Goal: Task Accomplishment & Management: Complete application form

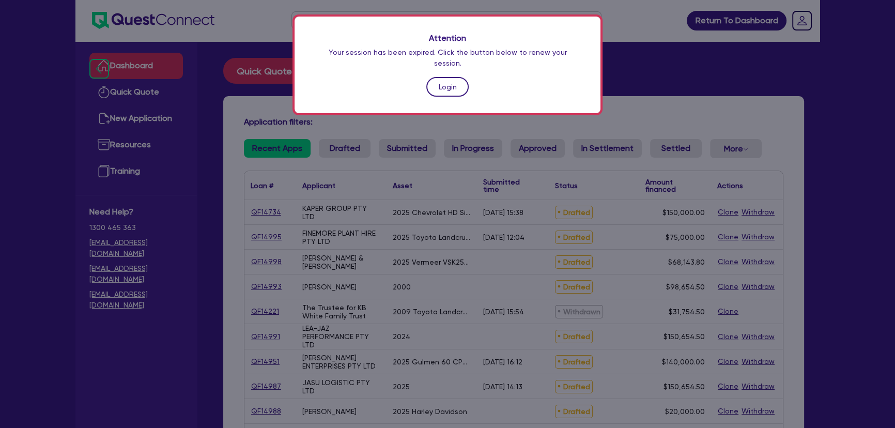
click at [448, 77] on link "Login" at bounding box center [448, 87] width 42 height 20
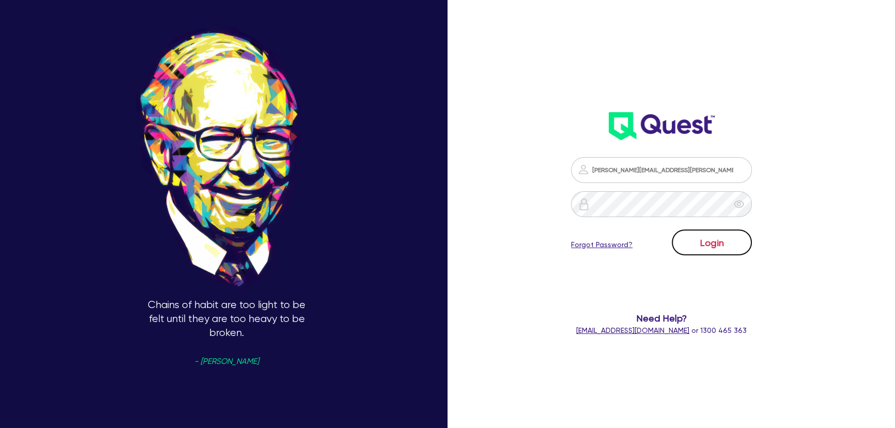
drag, startPoint x: 740, startPoint y: 246, endPoint x: 742, endPoint y: 253, distance: 7.0
click at [742, 253] on button "Login" at bounding box center [712, 243] width 80 height 26
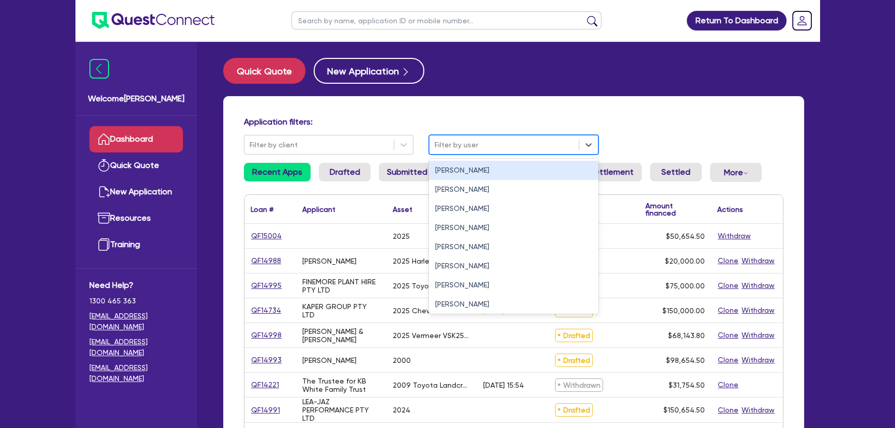
click at [466, 135] on div "Filter by user" at bounding box center [514, 145] width 170 height 20
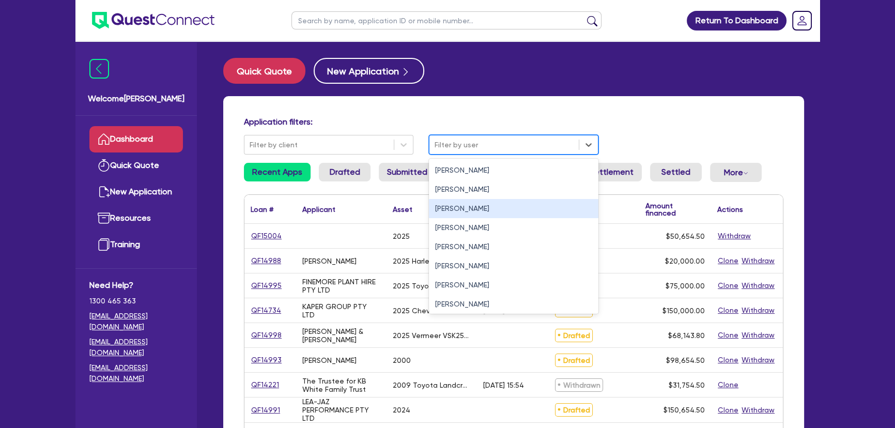
click at [454, 209] on div "[PERSON_NAME]" at bounding box center [514, 208] width 170 height 19
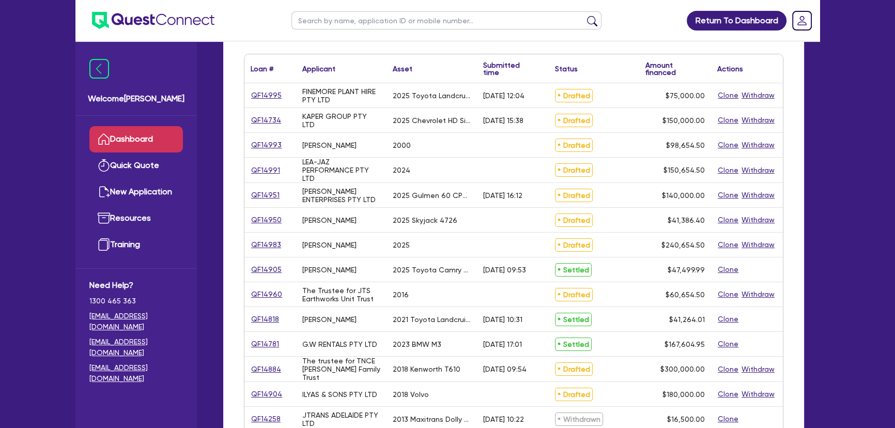
scroll to position [188, 0]
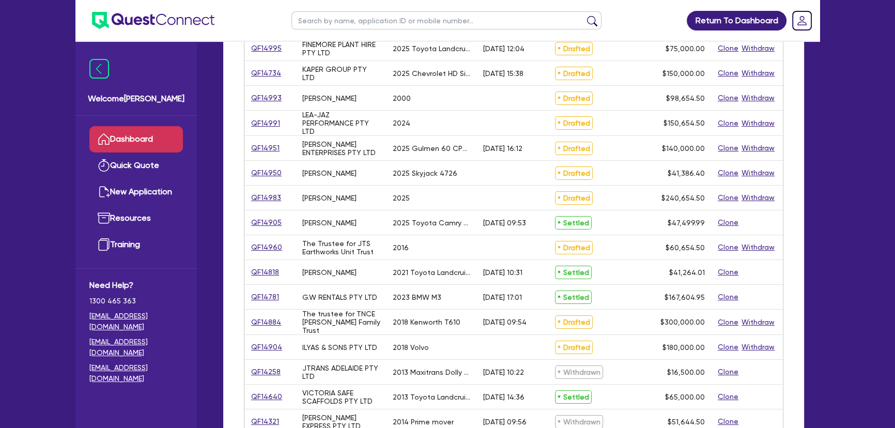
click at [273, 323] on link "QF14884" at bounding box center [266, 322] width 31 height 12
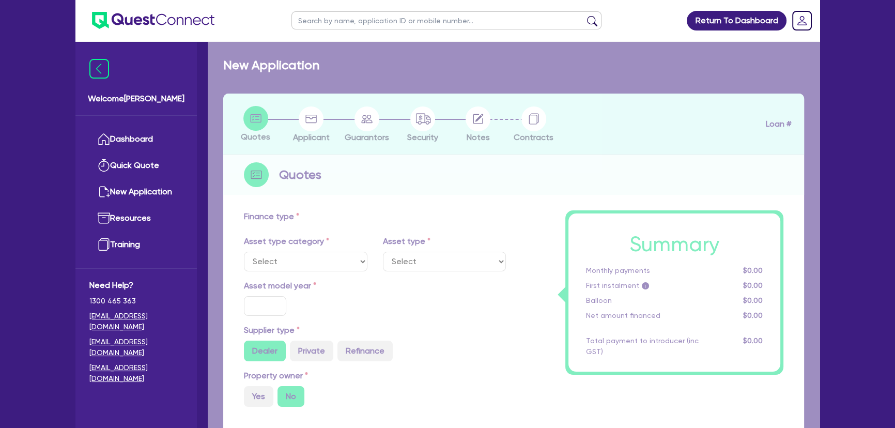
select select "PRIMARY_ASSETS"
type input "2018"
radio input "true"
type input "300,000"
type input "2"
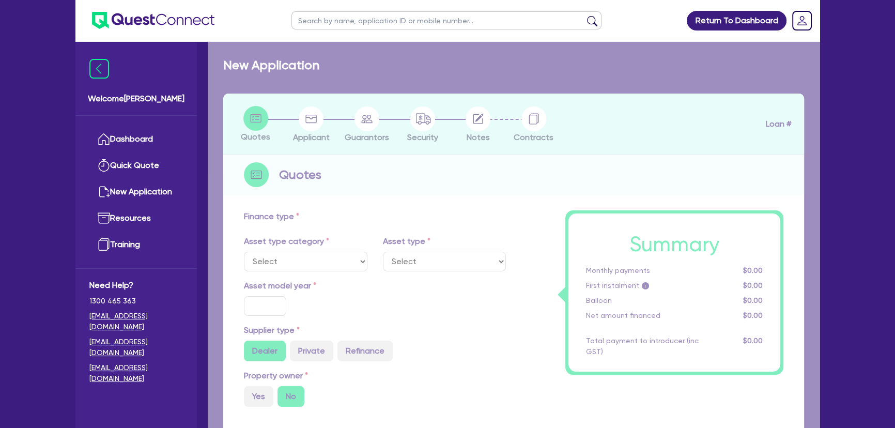
type input "6,000"
type input "7"
type input "454.55"
type input "227.27"
select select "HEAVY_TRUCKS"
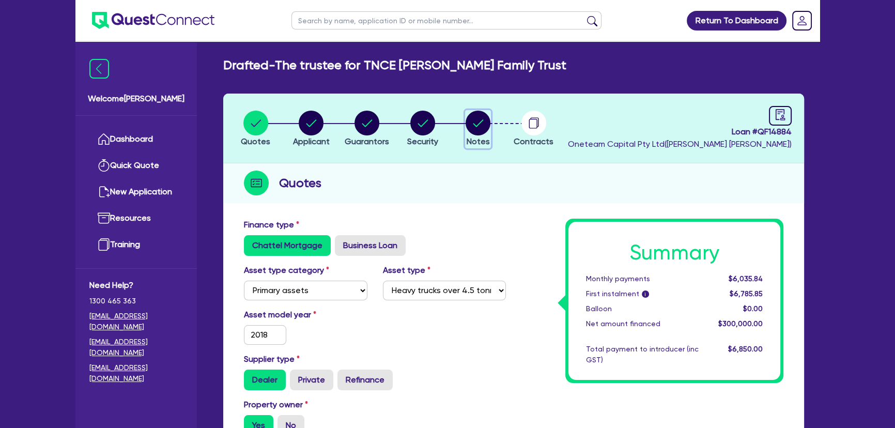
click at [466, 131] on icon "button" at bounding box center [478, 123] width 25 height 25
select select "Other"
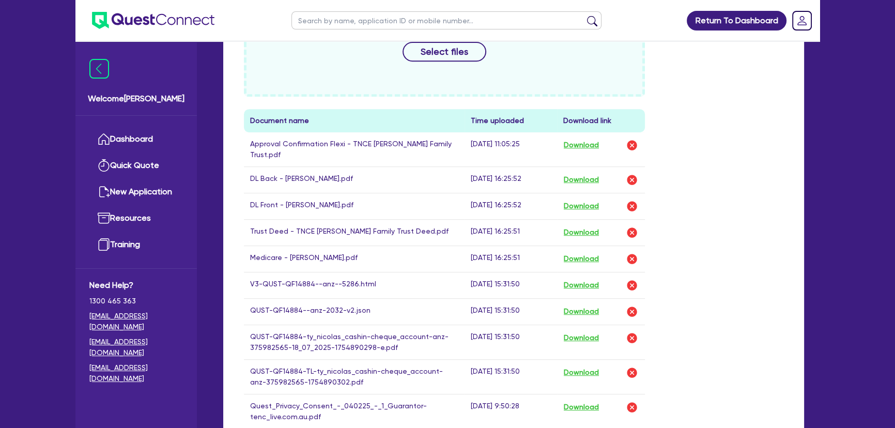
scroll to position [564, 0]
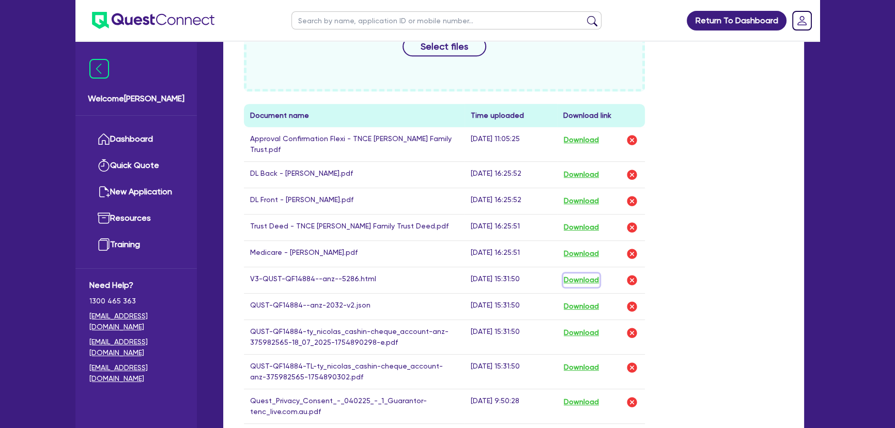
click at [595, 273] on button "Download" at bounding box center [582, 279] width 36 height 13
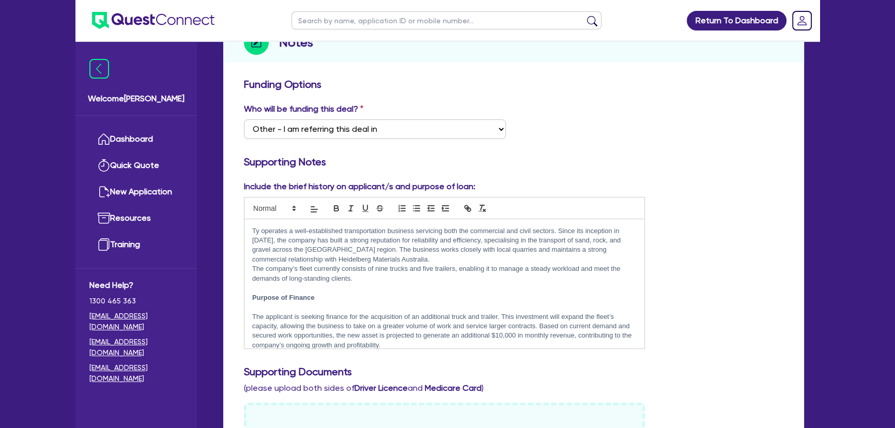
scroll to position [26, 0]
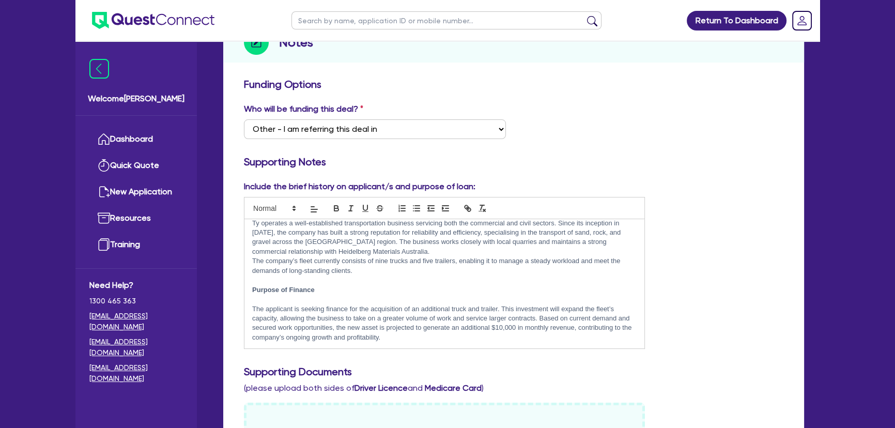
drag, startPoint x: 837, startPoint y: 361, endPoint x: 819, endPoint y: 350, distance: 21.1
click at [176, 27] on img at bounding box center [153, 20] width 123 height 17
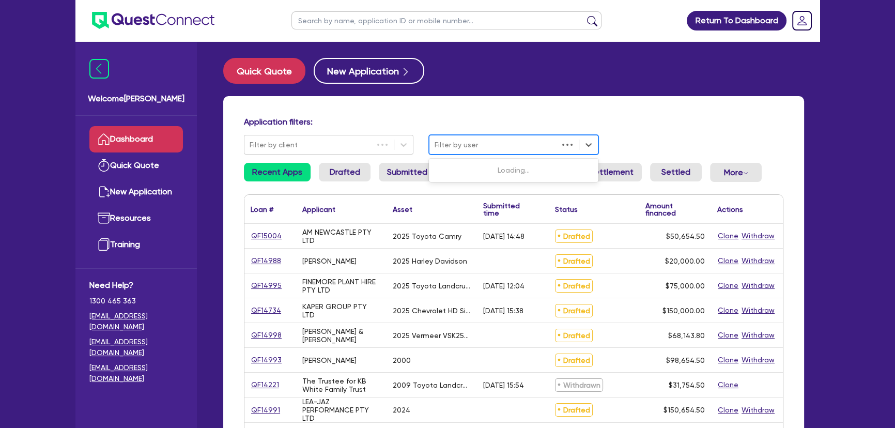
click at [500, 148] on div at bounding box center [494, 145] width 118 height 13
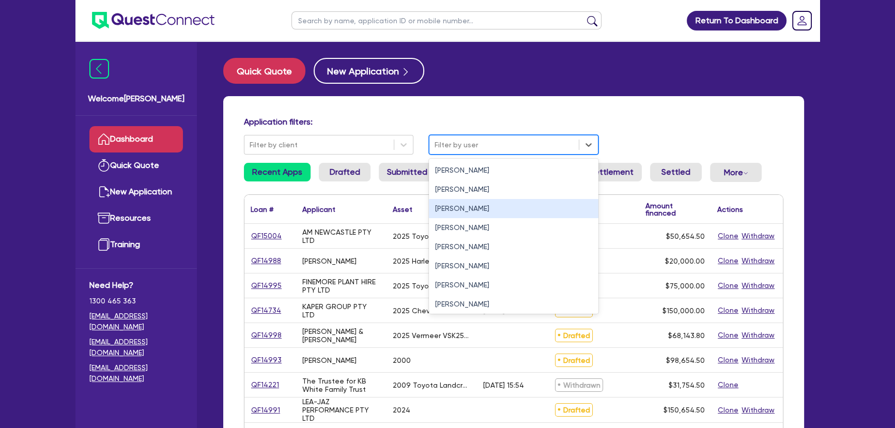
click at [463, 213] on div "[PERSON_NAME]" at bounding box center [514, 208] width 170 height 19
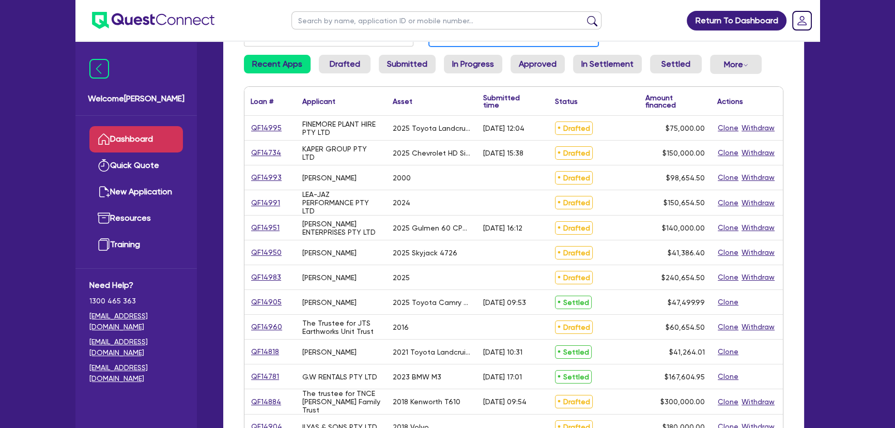
scroll to position [94, 0]
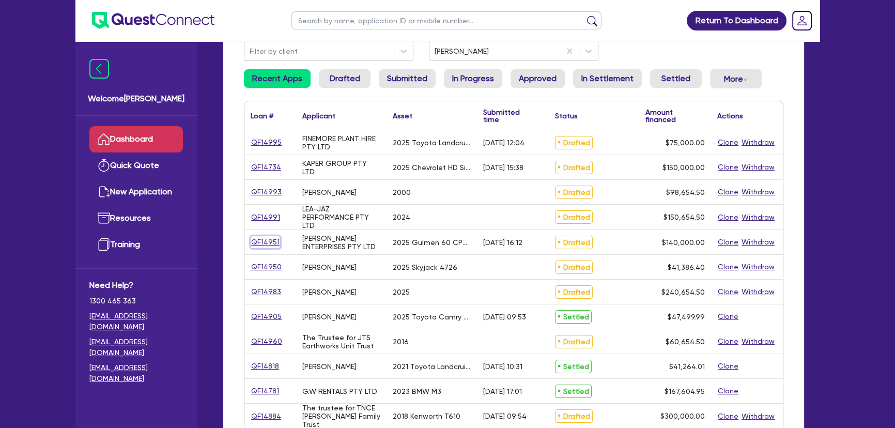
click at [274, 238] on link "QF14951" at bounding box center [265, 242] width 29 height 12
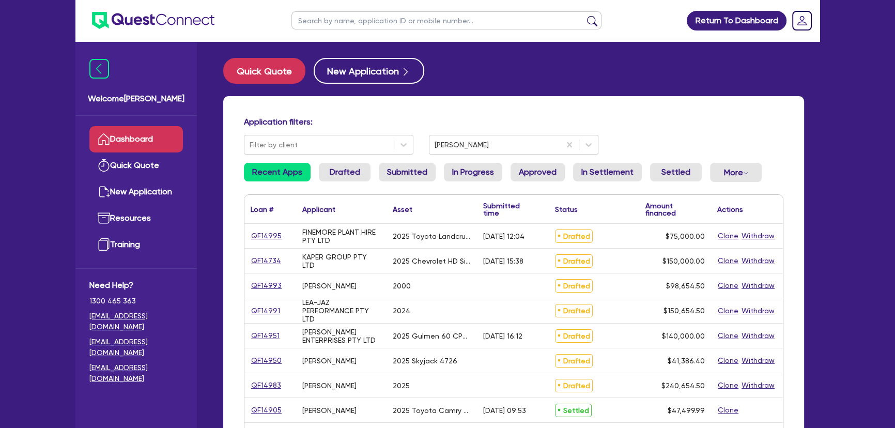
select select "SECONDARY_ASSETS"
select select "PRINTING_AND_PACKAGING_EQUIPMENT"
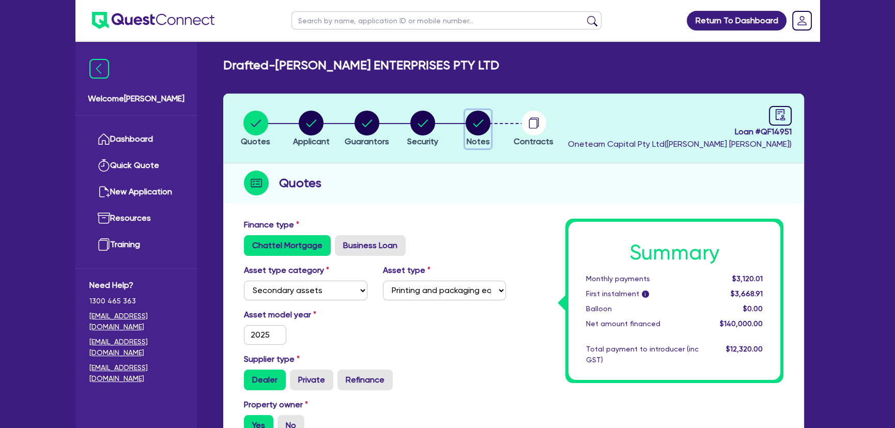
click at [484, 127] on circle "button" at bounding box center [478, 123] width 25 height 25
select select "Other"
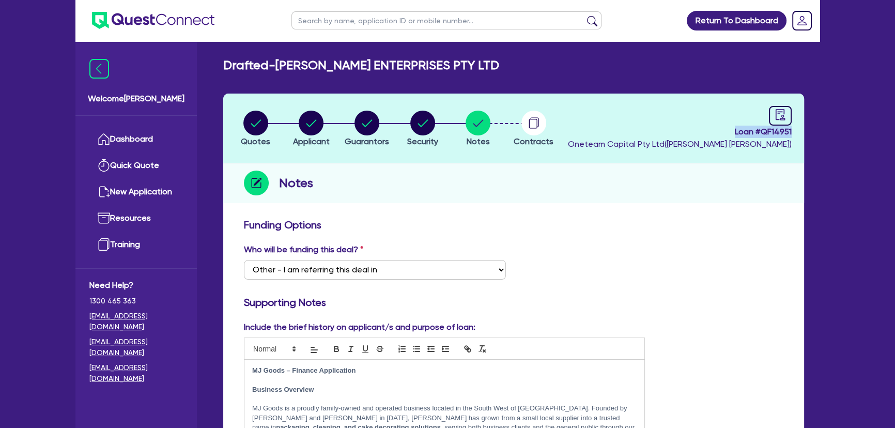
drag, startPoint x: 731, startPoint y: 132, endPoint x: 827, endPoint y: 134, distance: 96.2
copy span "Loan # QF14951"
click at [133, 19] on img at bounding box center [153, 20] width 123 height 17
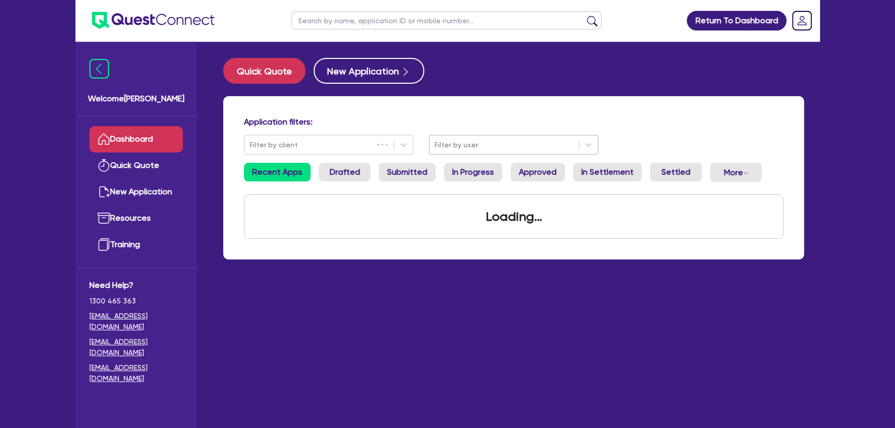
click at [525, 143] on div at bounding box center [504, 145] width 139 height 13
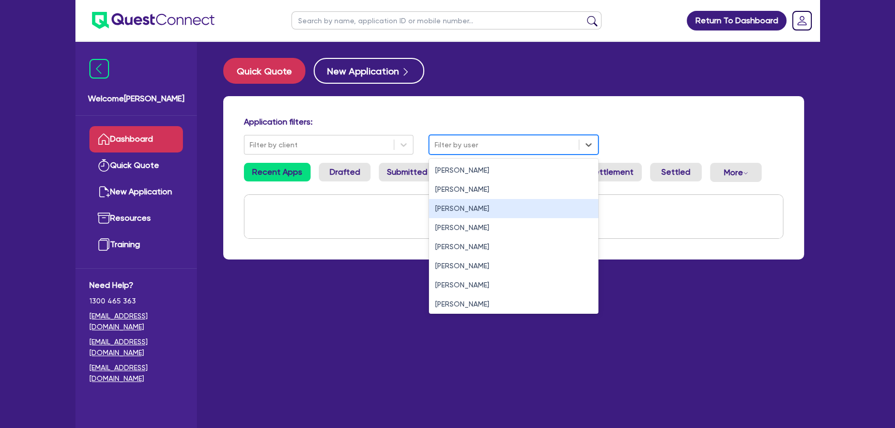
click at [490, 207] on div "[PERSON_NAME]" at bounding box center [514, 208] width 170 height 19
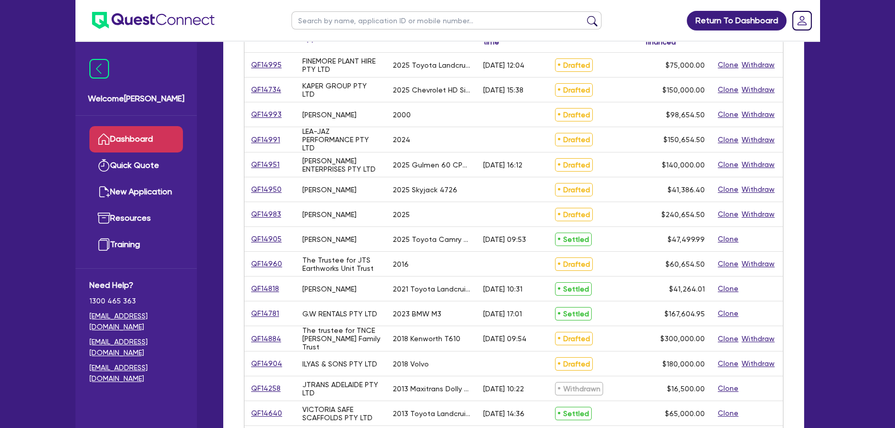
scroll to position [235, 0]
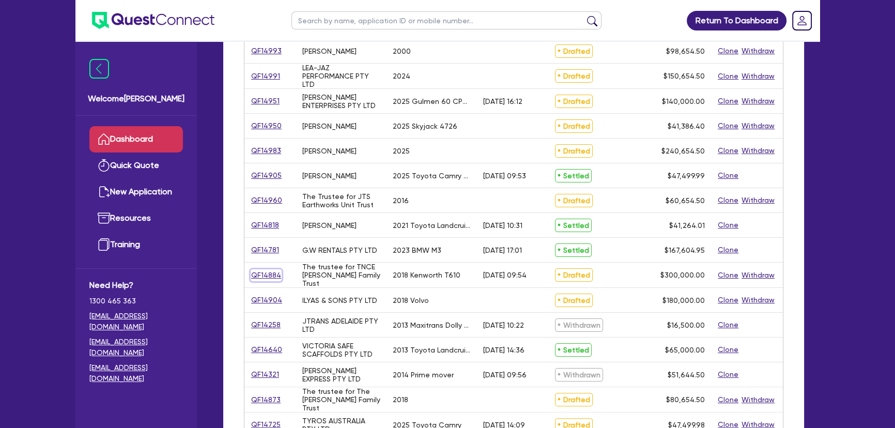
click at [263, 277] on link "QF14884" at bounding box center [266, 275] width 31 height 12
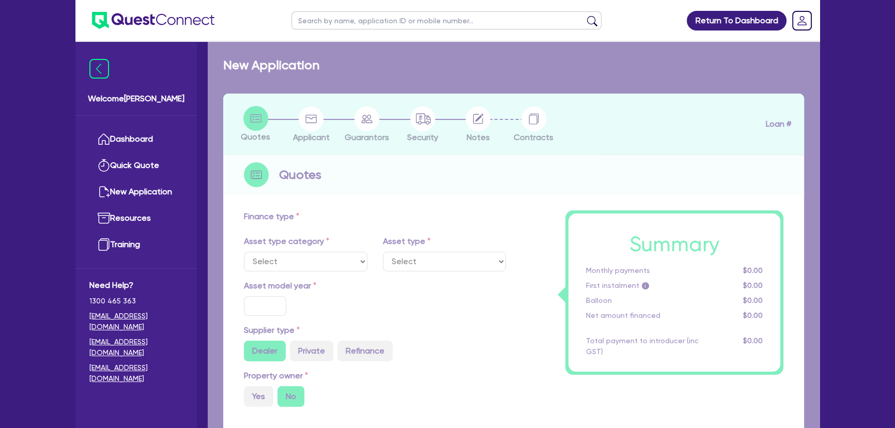
select select "PRIMARY_ASSETS"
type input "2018"
radio input "true"
type input "300,000"
type input "2"
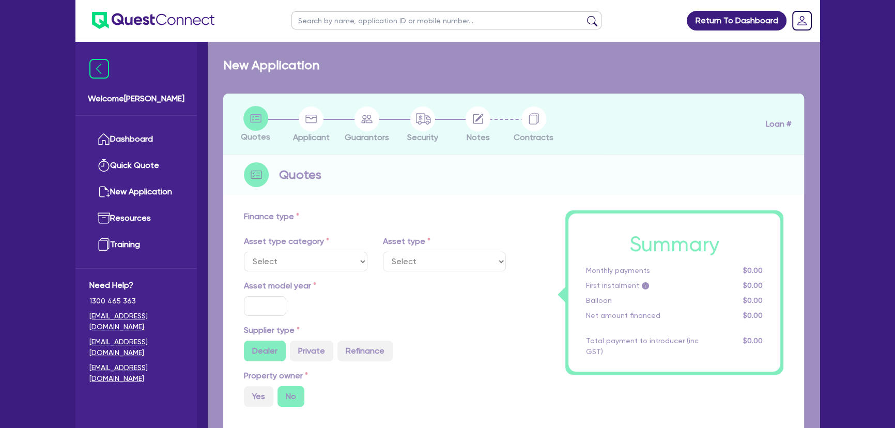
type input "6,000"
type input "7"
type input "454.55"
type input "227.27"
select select "HEAVY_TRUCKS"
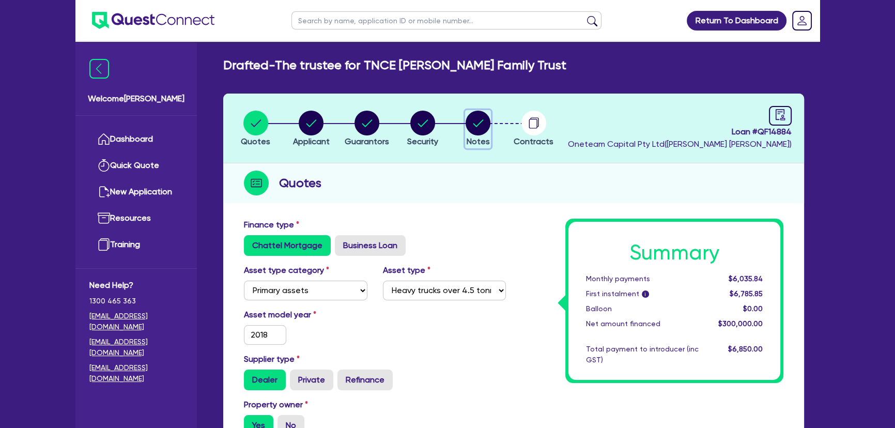
click at [488, 123] on button "Notes" at bounding box center [478, 129] width 26 height 38
select select "Other"
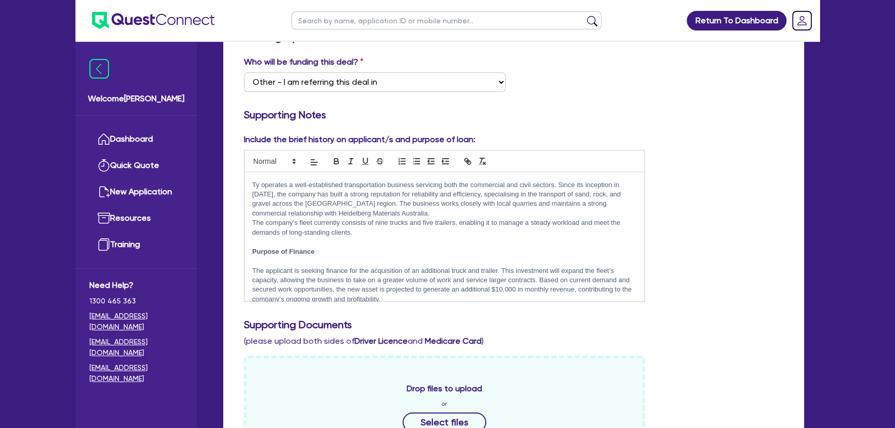
scroll to position [26, 0]
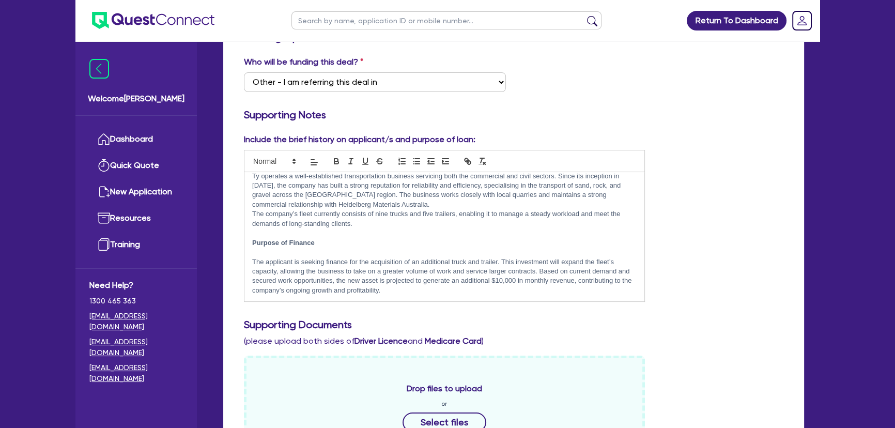
click at [408, 293] on p "The applicant is seeking finance for the acquisition of an additional truck and…" at bounding box center [444, 276] width 385 height 38
click at [514, 283] on p "The applicant is seeking finance for the acquisition of an additional truck and…" at bounding box center [444, 276] width 385 height 38
click at [546, 295] on div "Business Overview Ty operates a well-established transportation business servic…" at bounding box center [445, 236] width 400 height 129
click at [553, 121] on div "Supporting Notes" at bounding box center [513, 117] width 555 height 17
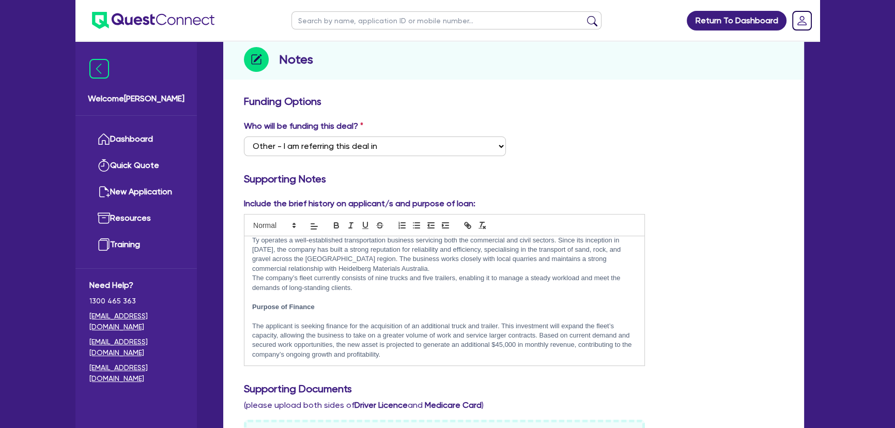
scroll to position [0, 0]
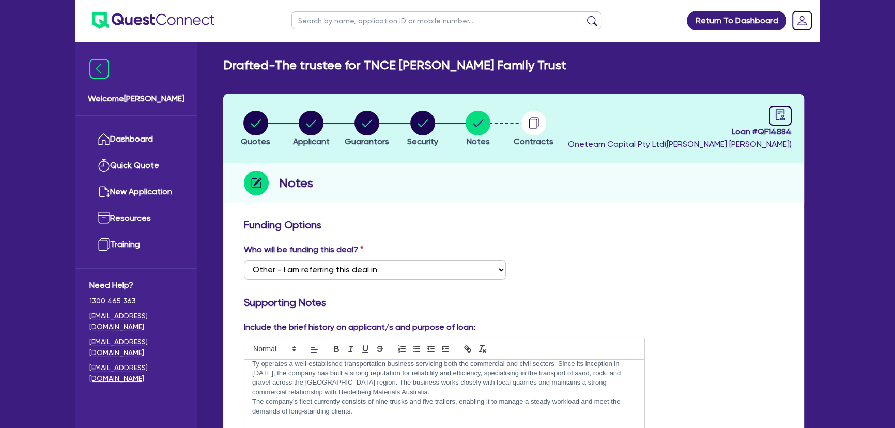
click at [134, 14] on img at bounding box center [153, 20] width 123 height 17
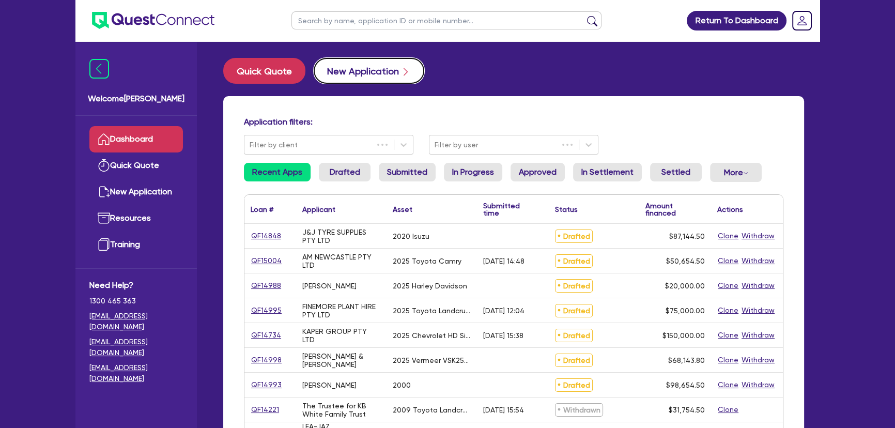
click at [363, 70] on button "New Application" at bounding box center [369, 71] width 111 height 26
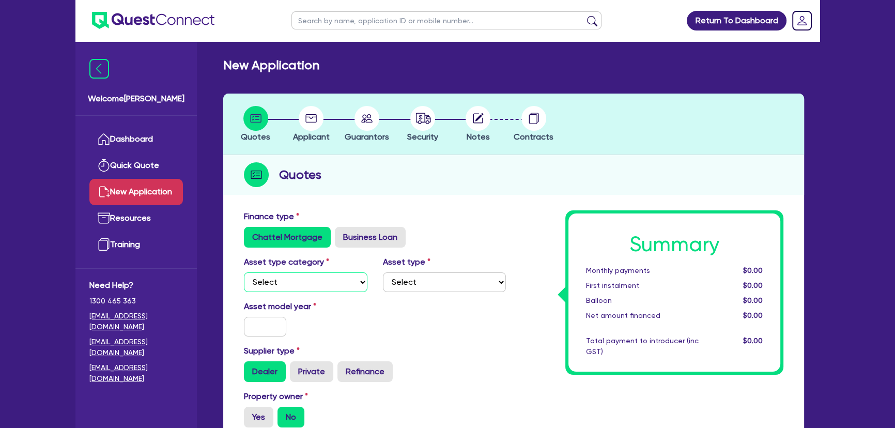
click at [288, 290] on select "Select Cars and light trucks Primary assets Secondary assets Tertiary assets" at bounding box center [306, 282] width 124 height 20
select select "CARS_AND_LIGHT_TRUCKS"
click at [244, 272] on select "Select Cars and light trucks Primary assets Secondary assets Tertiary assets" at bounding box center [306, 282] width 124 height 20
click at [429, 289] on select "Select Passenger vehicles Vans and utes Light trucks up to 4.5 tonne" at bounding box center [445, 282] width 124 height 20
select select "PASSENGER_VEHICLES"
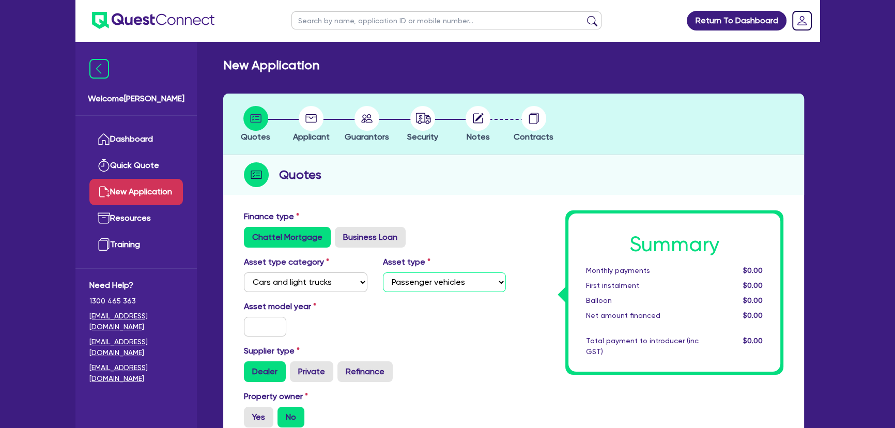
click at [383, 272] on select "Select Passenger vehicles Vans and utes Light trucks up to 4.5 tonne" at bounding box center [445, 282] width 124 height 20
click at [264, 333] on input "text" at bounding box center [265, 327] width 42 height 20
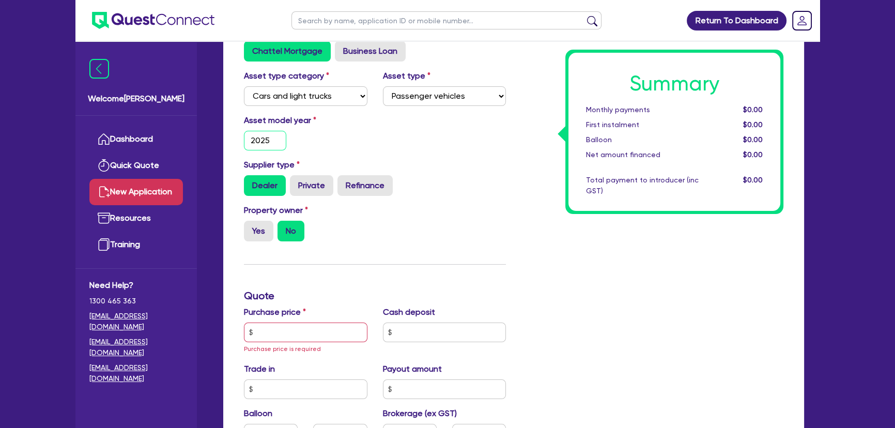
scroll to position [188, 0]
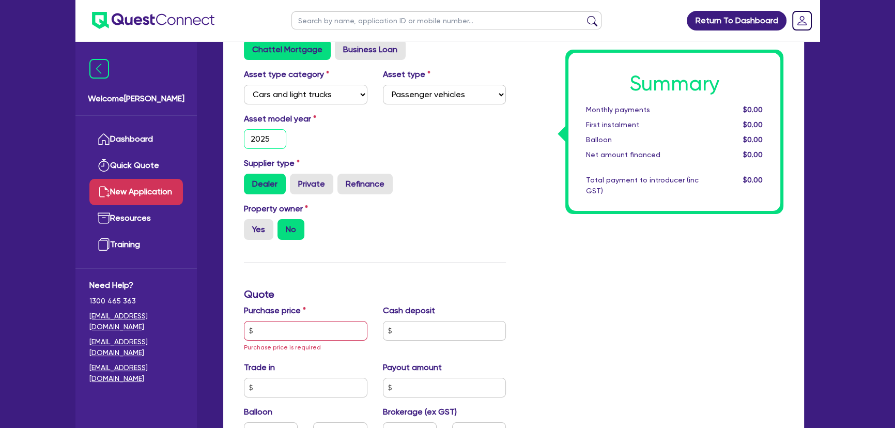
type input "2025"
click at [264, 331] on input "text" at bounding box center [306, 331] width 124 height 20
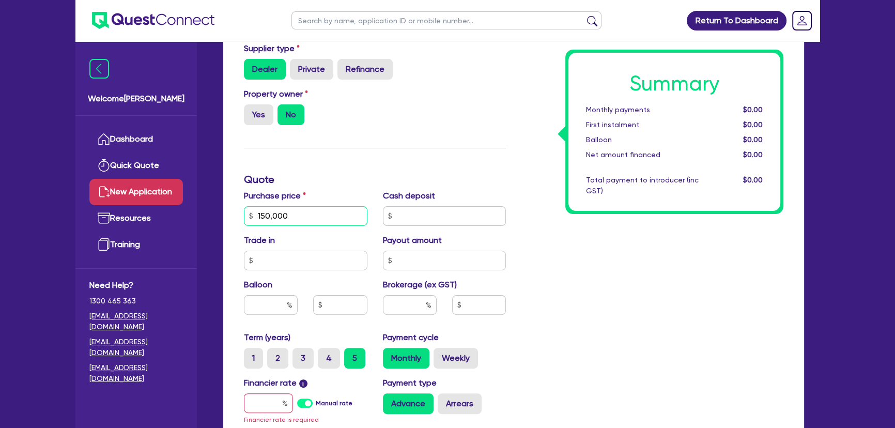
scroll to position [470, 0]
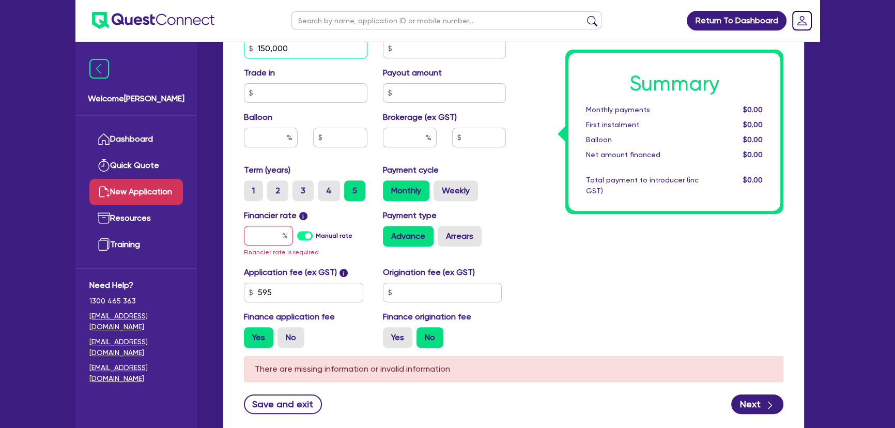
type input "150,000"
click at [263, 232] on input "text" at bounding box center [268, 236] width 49 height 20
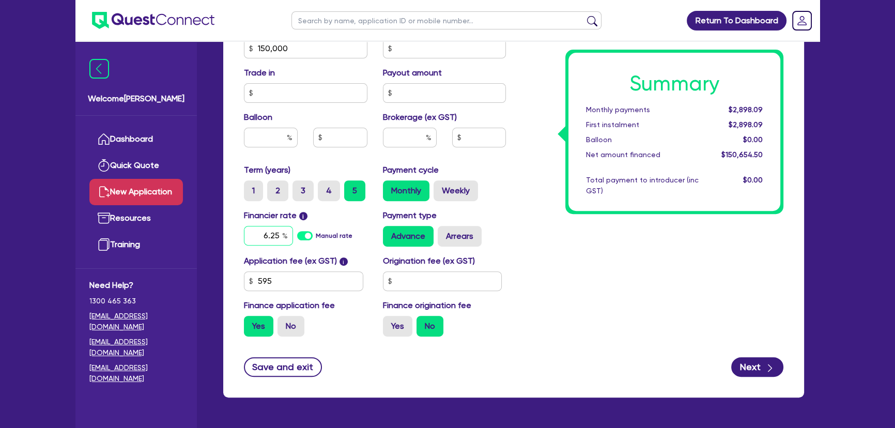
type input "6.25"
click at [416, 140] on input "text" at bounding box center [410, 138] width 54 height 20
type input "3"
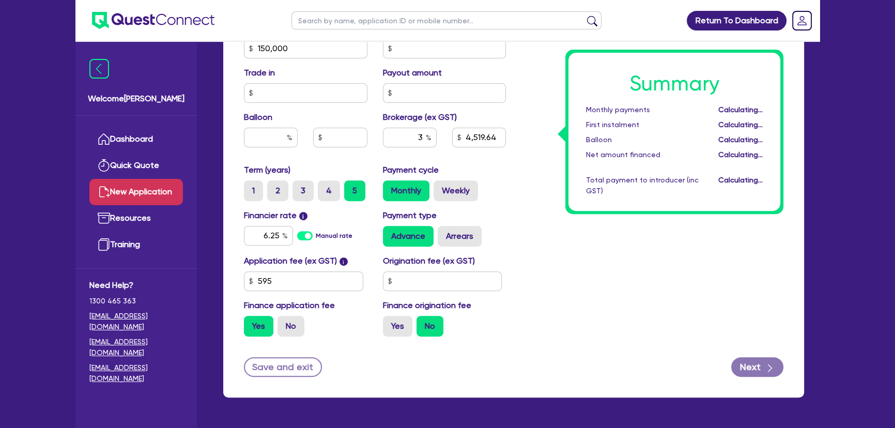
click at [687, 277] on div "Summary Monthly payments Calculating... First instalment Calculating... Balloon…" at bounding box center [653, 42] width 278 height 604
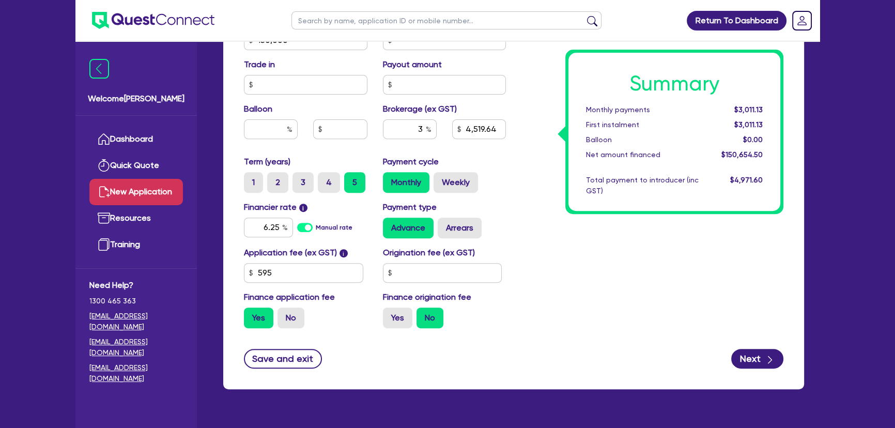
scroll to position [501, 0]
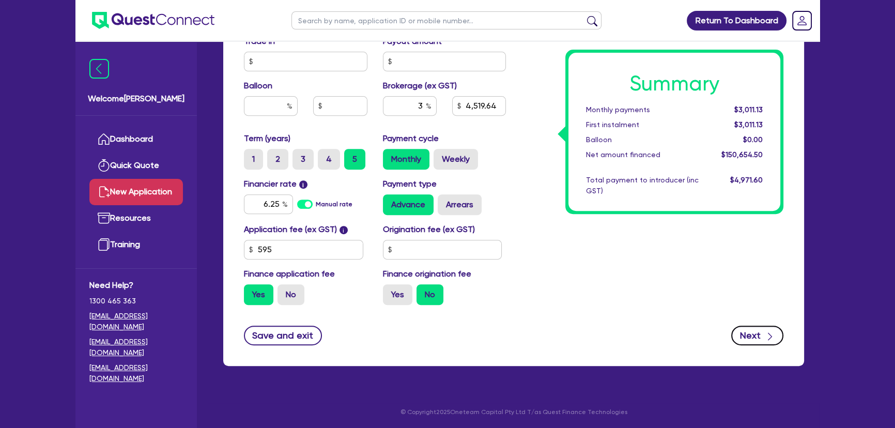
click at [759, 338] on button "Next" at bounding box center [758, 336] width 52 height 20
type input "4,519.64"
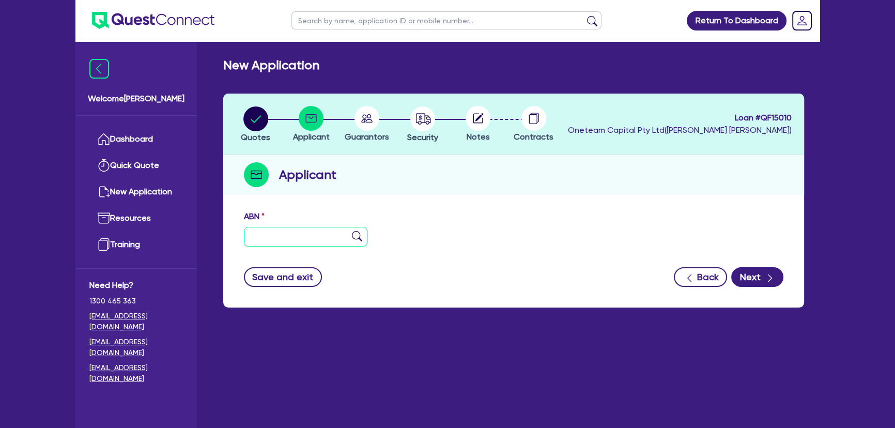
click at [261, 235] on input "text" at bounding box center [306, 237] width 124 height 20
drag, startPoint x: 319, startPoint y: 223, endPoint x: 317, endPoint y: 228, distance: 5.8
click at [318, 226] on div "ABN" at bounding box center [305, 228] width 139 height 36
click at [317, 229] on input "text" at bounding box center [306, 237] width 124 height 20
paste input "49 644 079 229"
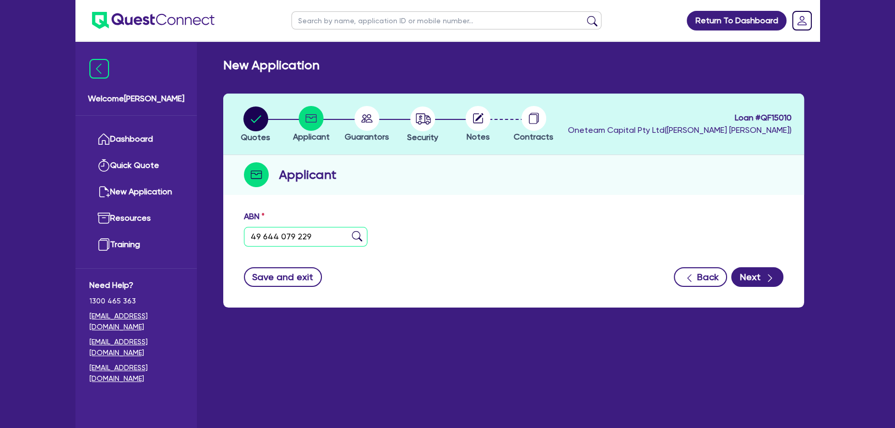
type input "49 644 079 229"
click at [355, 239] on img at bounding box center [357, 236] width 10 height 10
type input "JAZAA ACCOUNTANTS PTY LTD"
select select "COMPANY"
type input "04/09/2020"
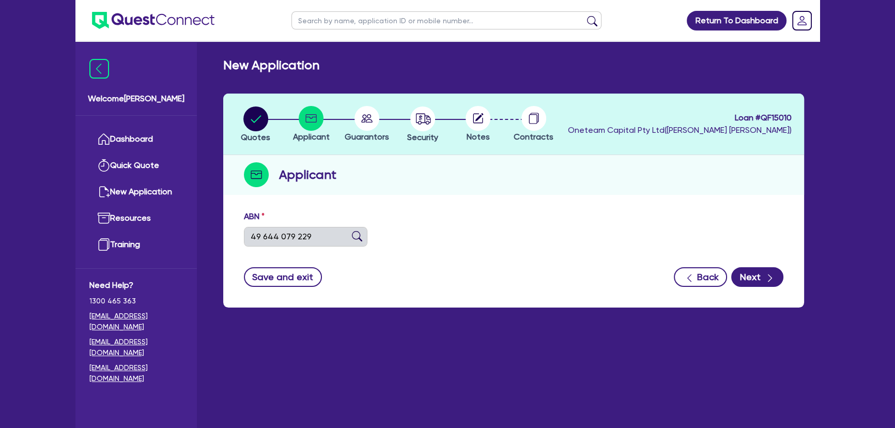
type input "04/09/2020"
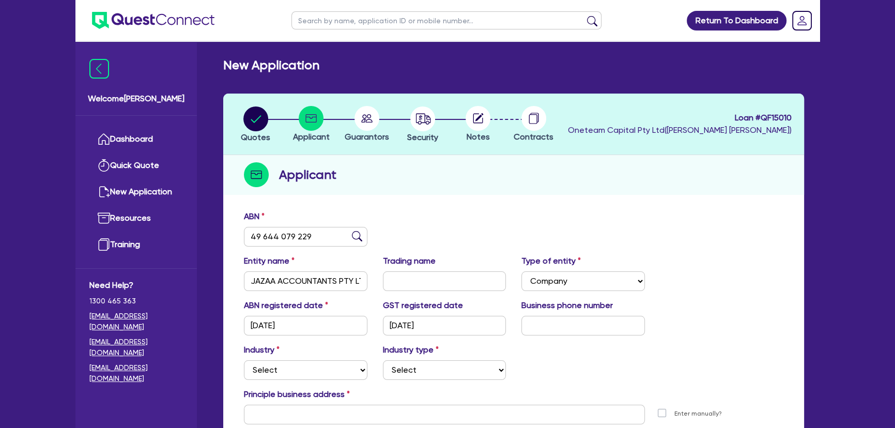
scroll to position [112, 0]
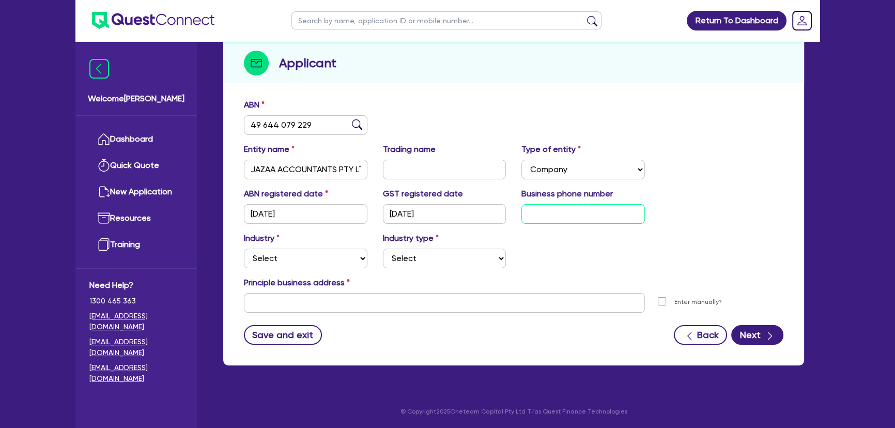
click at [538, 214] on input "text" at bounding box center [584, 214] width 124 height 20
click at [593, 212] on input "text" at bounding box center [584, 214] width 124 height 20
paste input "04 7013 2682"
type input "04 7013 2682"
click at [314, 256] on select "Select Accomodation & Food Services Administrative & Support Services Agricultu…" at bounding box center [306, 259] width 124 height 20
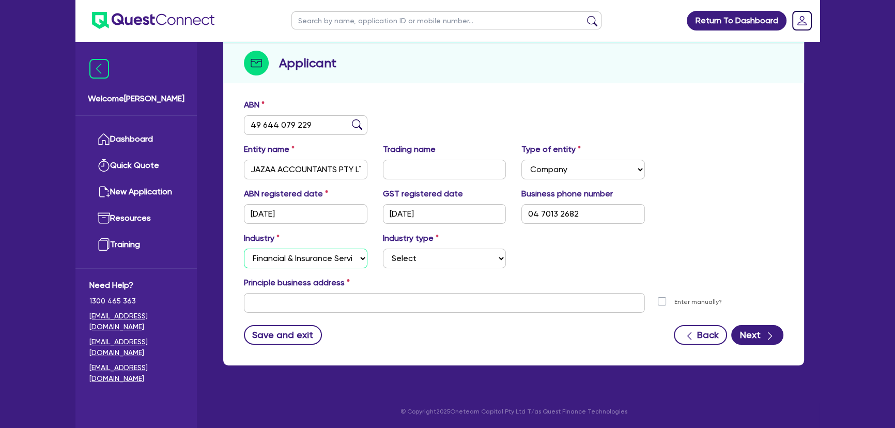
click at [244, 249] on select "Select Accomodation & Food Services Administrative & Support Services Agricultu…" at bounding box center [306, 259] width 124 height 20
click at [407, 268] on div "Industry Select Accomodation & Food Services Administrative & Support Services …" at bounding box center [513, 254] width 555 height 44
click at [407, 263] on select "Select Investment Advisers Strockbrokers Financial Planners Wealth Management F…" at bounding box center [445, 259] width 124 height 20
click at [336, 258] on select "Select Accomodation & Food Services Administrative & Support Services Agricultu…" at bounding box center [306, 259] width 124 height 20
select select "PROFESSIONAL"
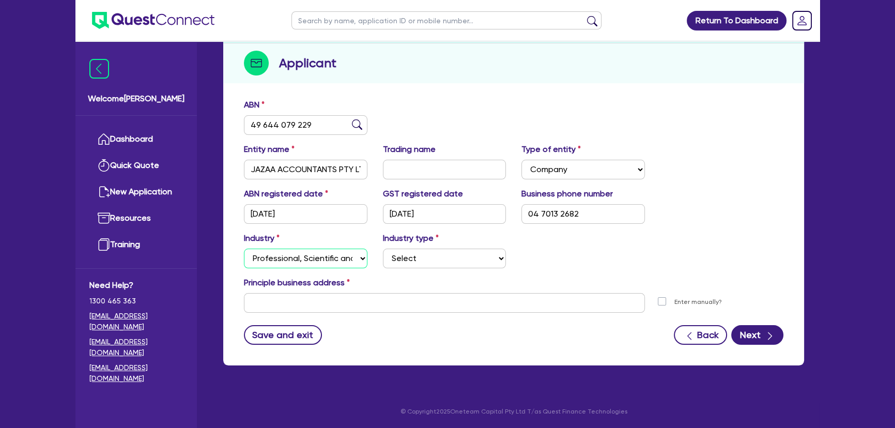
click at [244, 249] on select "Select Accomodation & Food Services Administrative & Support Services Agricultu…" at bounding box center [306, 259] width 124 height 20
click at [455, 260] on select "Select Scientists Accountants Advertising & Marketing Specialists Lawyers & Sol…" at bounding box center [445, 259] width 124 height 20
select select "ACCOUNTANTS"
click at [383, 249] on select "Select Scientists Accountants Advertising & Marketing Specialists Lawyers & Sol…" at bounding box center [445, 259] width 124 height 20
click at [376, 306] on input "text" at bounding box center [444, 303] width 401 height 20
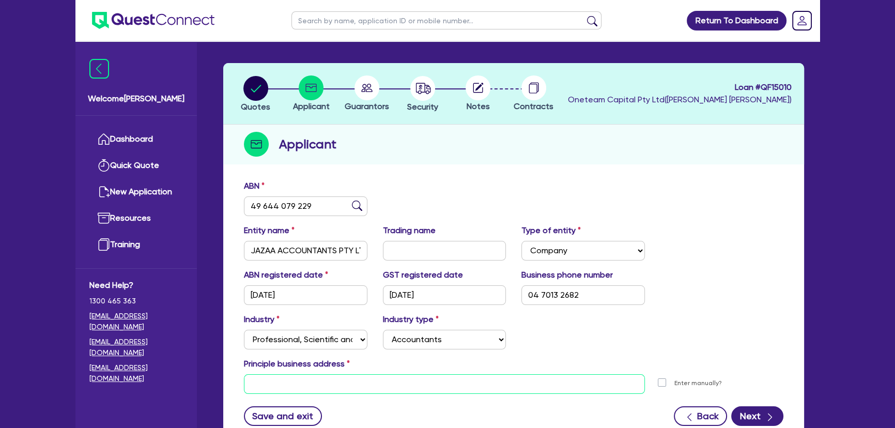
scroll to position [0, 0]
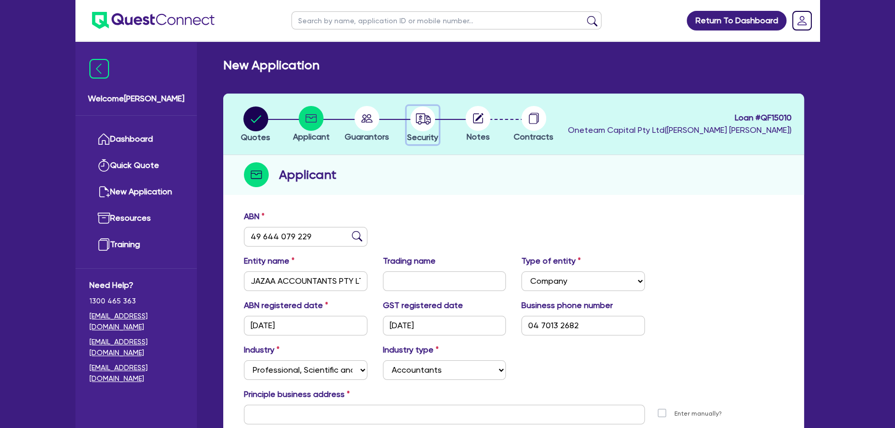
click at [433, 118] on circle "button" at bounding box center [422, 118] width 25 height 25
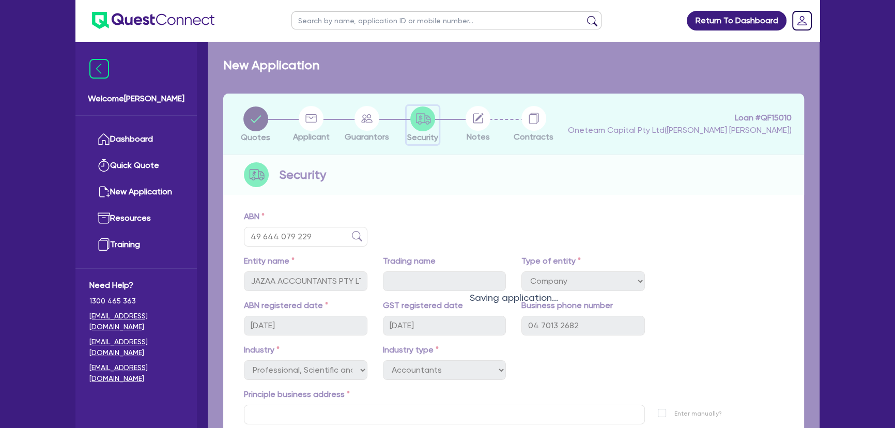
select select "CARS_AND_LIGHT_TRUCKS"
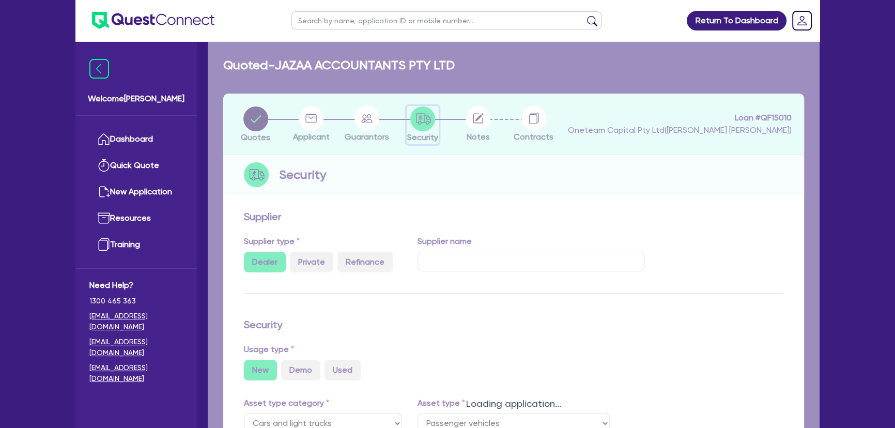
select select "PASSENGER_VEHICLES"
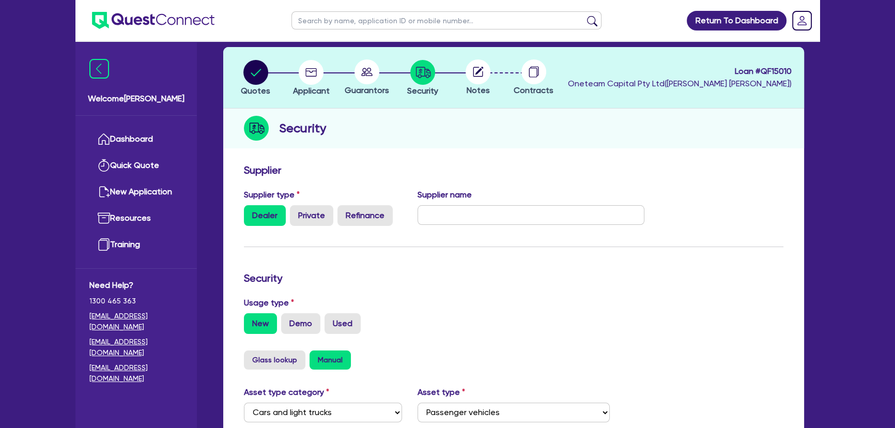
click at [469, 85] on span "Notes" at bounding box center [478, 90] width 23 height 10
click at [478, 72] on icon at bounding box center [480, 71] width 8 height 8
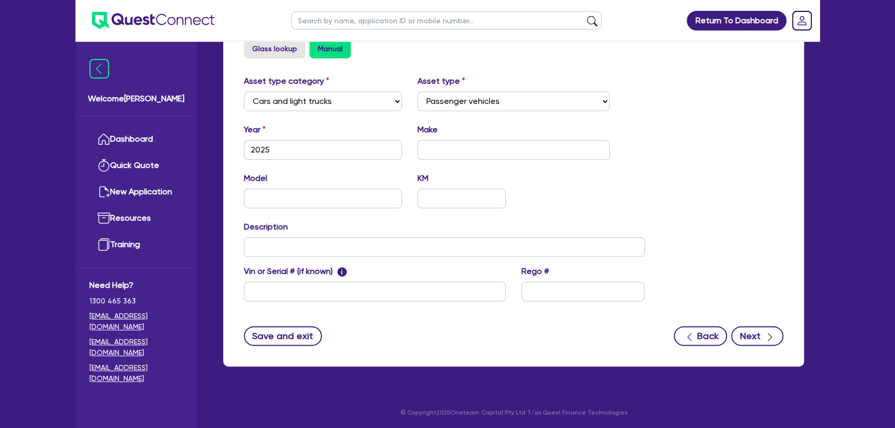
scroll to position [358, 0]
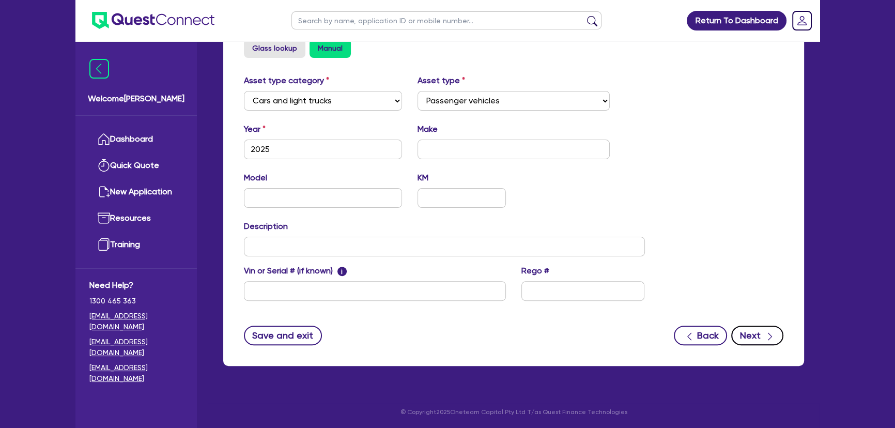
click at [747, 331] on button "Next" at bounding box center [758, 336] width 52 height 20
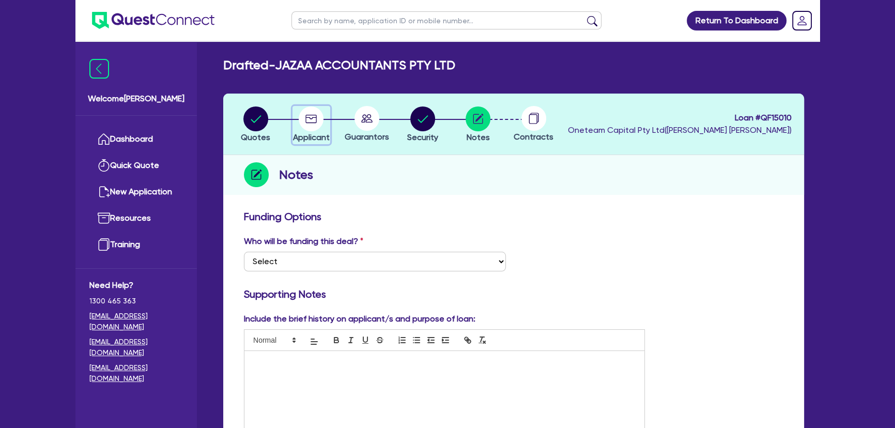
click at [312, 132] on span "Applicant" at bounding box center [311, 137] width 37 height 10
select select "COMPANY"
select select "PROFESSIONAL"
select select "ACCOUNTANTS"
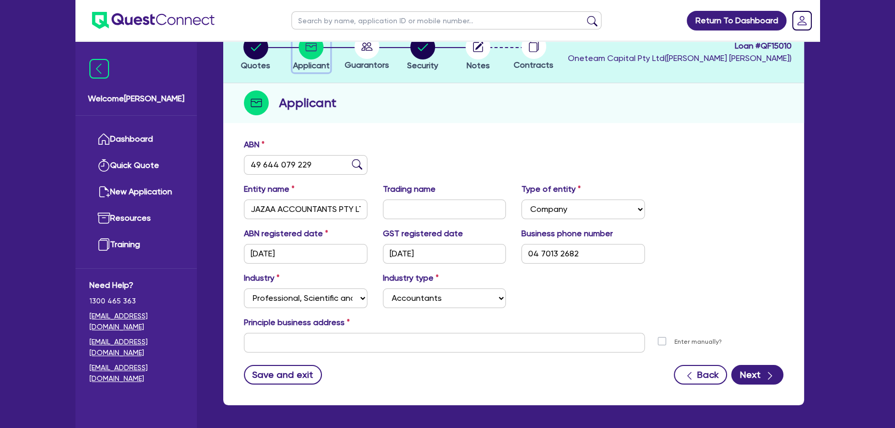
scroll to position [112, 0]
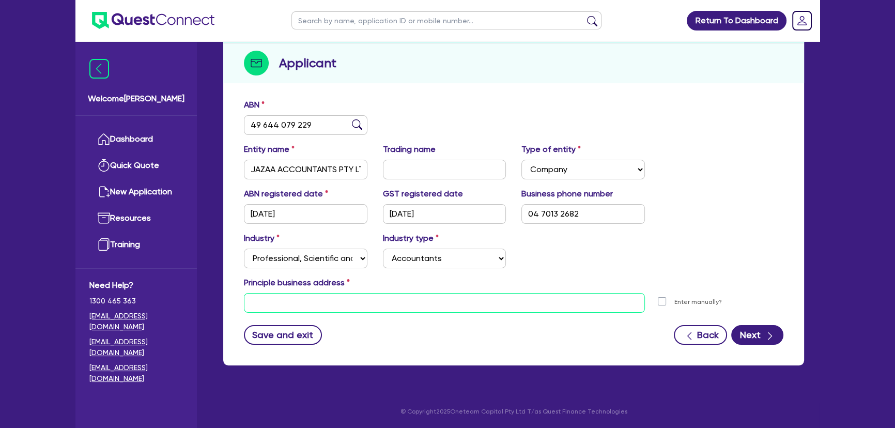
click at [443, 302] on input "text" at bounding box center [444, 303] width 401 height 20
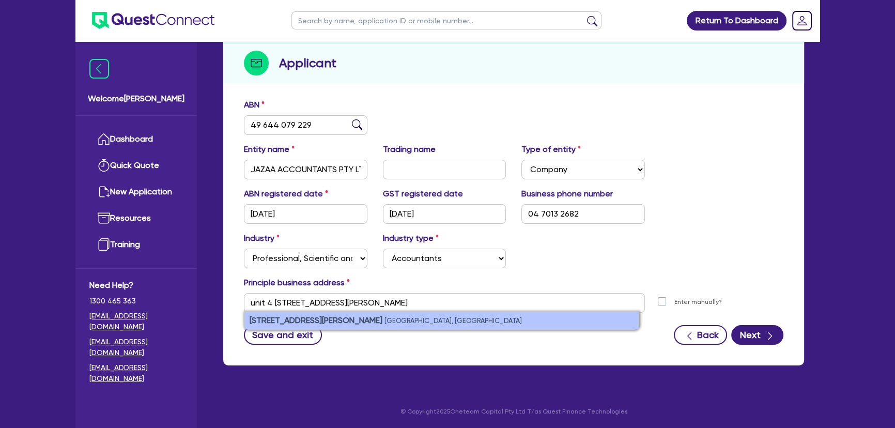
click at [419, 315] on li "unit 4/116 William St Condell Park NSW, Australia" at bounding box center [442, 321] width 394 height 18
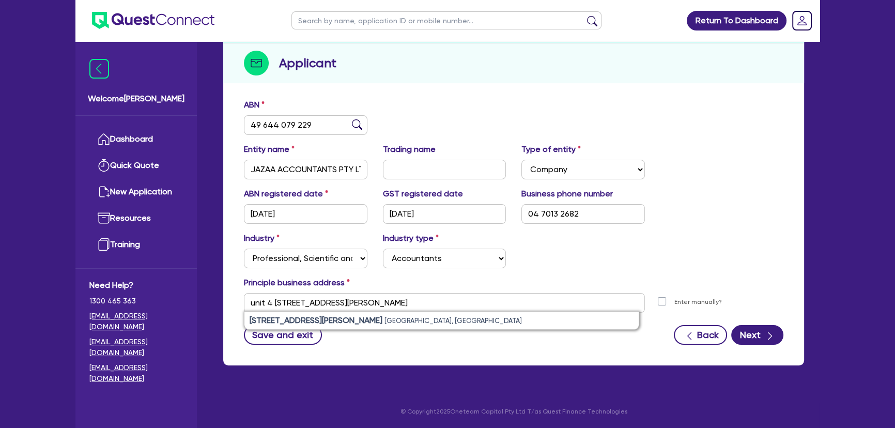
type input "unit 4 116 William St Condell Park NSW 2200"
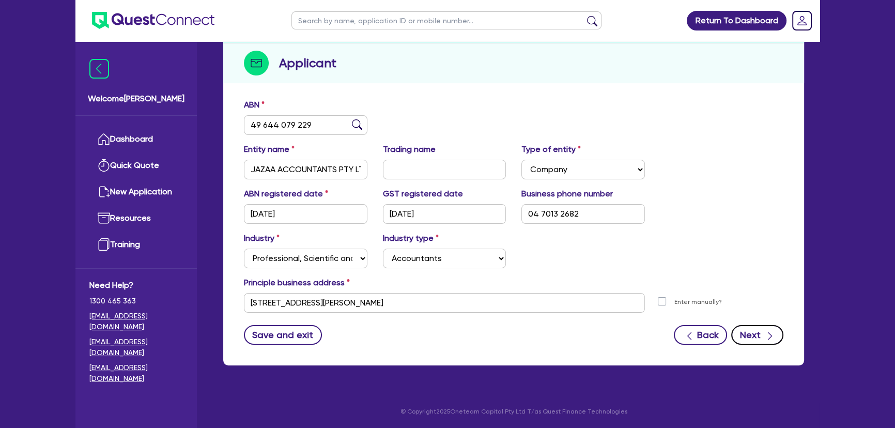
click at [760, 336] on button "Next" at bounding box center [758, 335] width 52 height 20
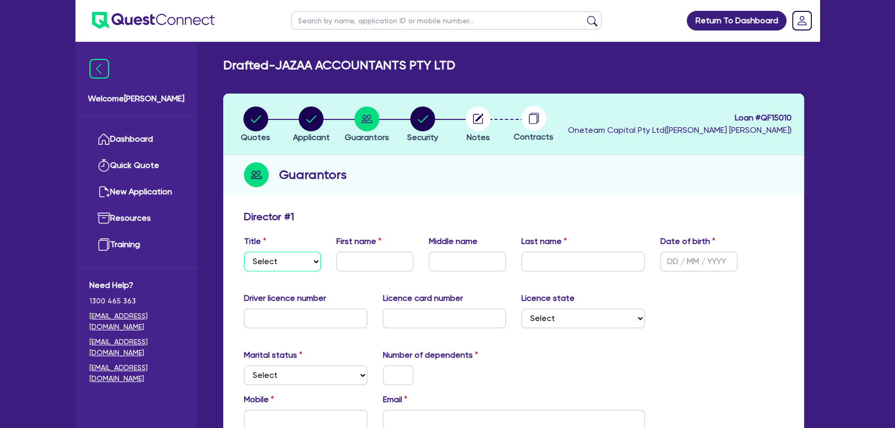
click at [310, 266] on select "Select Mr Mrs Ms Miss Dr" at bounding box center [282, 262] width 77 height 20
select select "MR"
click at [244, 252] on select "Select Mr Mrs Ms Miss Dr" at bounding box center [282, 262] width 77 height 20
click at [364, 256] on input "text" at bounding box center [375, 262] width 77 height 20
type input "Muhammad"
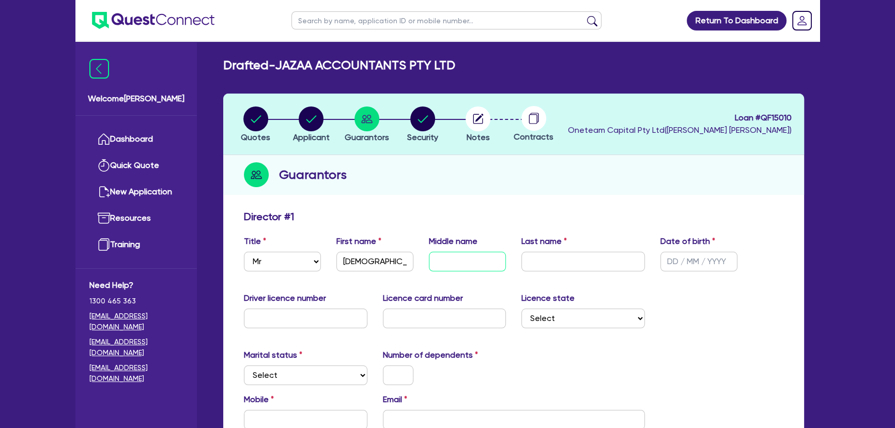
click at [456, 263] on input "text" at bounding box center [467, 262] width 77 height 20
type input "Jawwad"
click at [553, 256] on input "text" at bounding box center [584, 262] width 124 height 20
type input "Khan"
click at [673, 263] on input "text" at bounding box center [699, 262] width 77 height 20
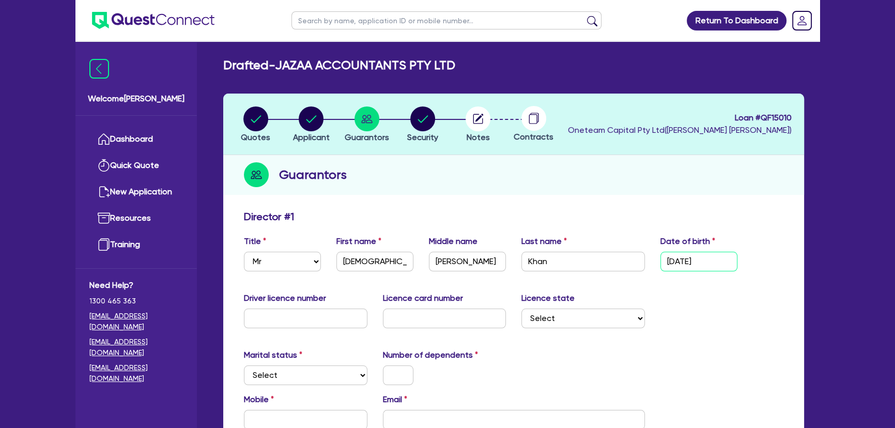
type input "12/06/2025"
click at [331, 320] on input "text" at bounding box center [306, 319] width 124 height 20
type input "20500766"
click at [402, 321] on input "text" at bounding box center [445, 319] width 124 height 20
type input "2061605523"
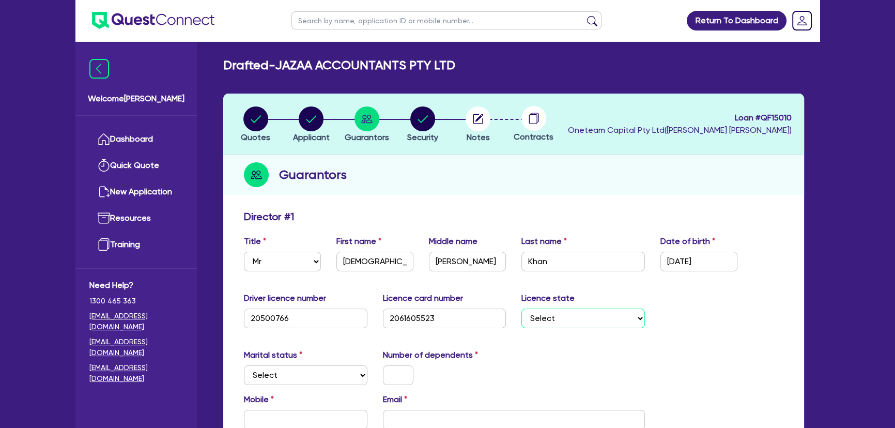
click at [543, 322] on select "Select NSW VIC QLD TAS ACT SA NT WA" at bounding box center [584, 319] width 124 height 20
select select "NSW"
click at [522, 309] on select "Select NSW VIC QLD TAS ACT SA NT WA" at bounding box center [584, 319] width 124 height 20
click at [319, 370] on select "Select Single Married De Facto / Partner" at bounding box center [306, 375] width 124 height 20
select select "MARRIED"
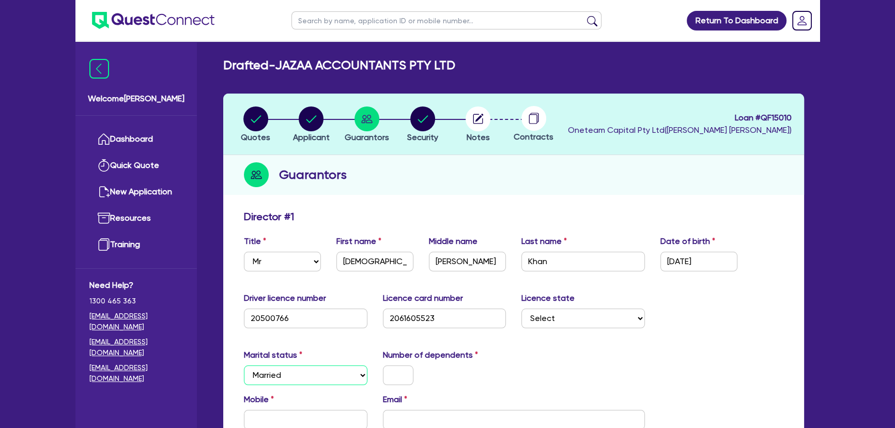
click at [244, 365] on select "Select Single Married De Facto / Partner" at bounding box center [306, 375] width 124 height 20
click at [389, 369] on input "text" at bounding box center [398, 375] width 31 height 20
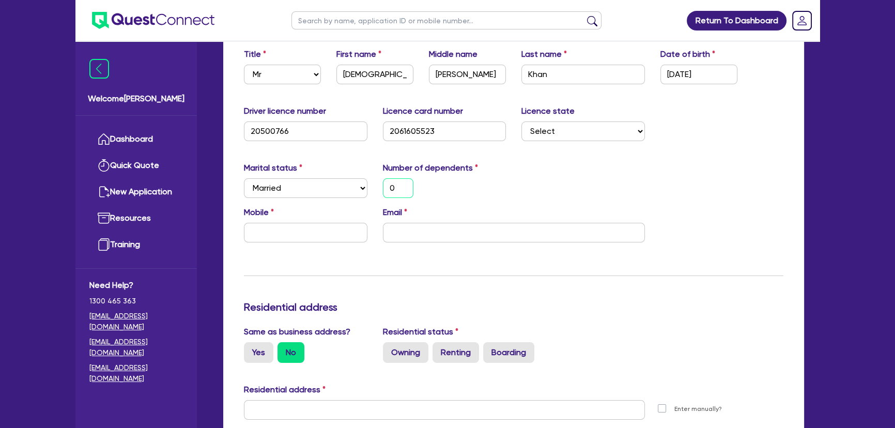
scroll to position [188, 0]
click at [300, 219] on div "Mobile" at bounding box center [305, 224] width 139 height 36
click at [300, 231] on input "text" at bounding box center [306, 232] width 124 height 20
click at [309, 230] on input "text" at bounding box center [306, 232] width 124 height 20
paste input "0470 132 682"
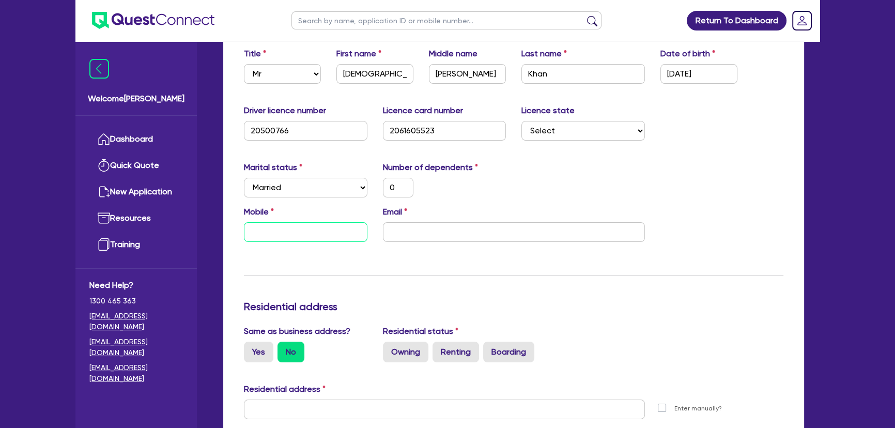
type input "0"
type input "0470 132 682"
click at [400, 227] on input "email" at bounding box center [514, 232] width 262 height 20
click at [467, 234] on input "email" at bounding box center [514, 232] width 262 height 20
paste input "jawwadkhan86@gmail.com"
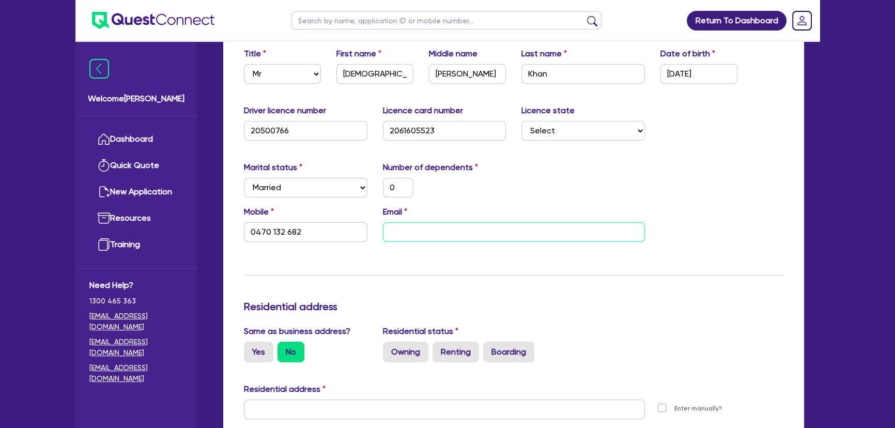
type input "0"
type input "0470 132 682"
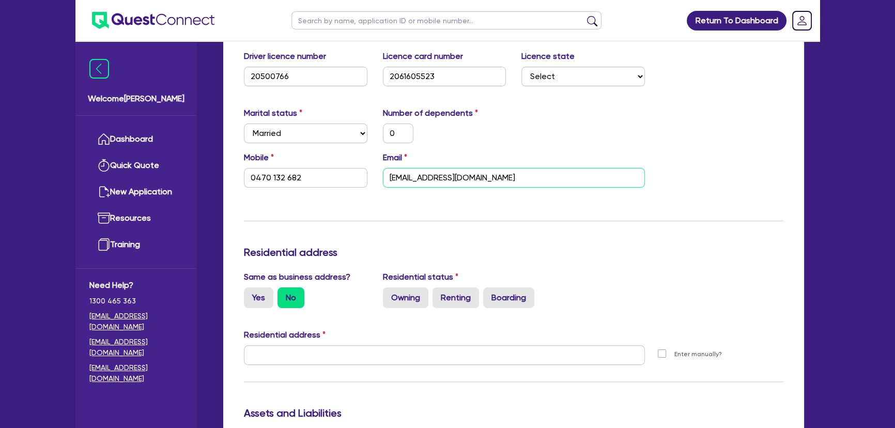
scroll to position [235, 0]
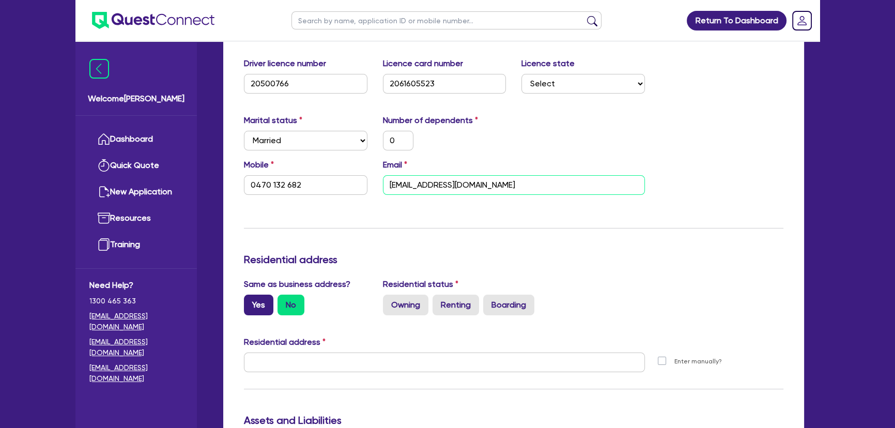
type input "jawwadkhan86@gmail.com"
click at [264, 305] on label "Yes" at bounding box center [258, 305] width 29 height 21
click at [251, 301] on input "Yes" at bounding box center [247, 298] width 7 height 7
radio input "true"
type input "0"
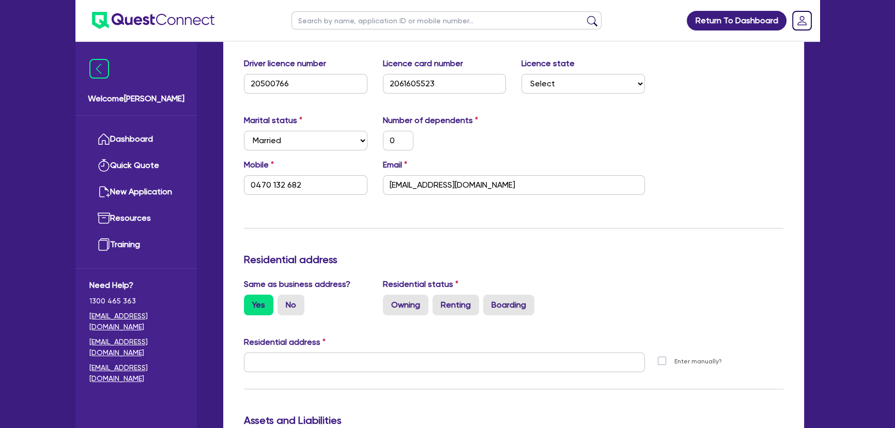
type input "0470 132 682"
type input "unit 4 116 William St Condell Park NSW 2200"
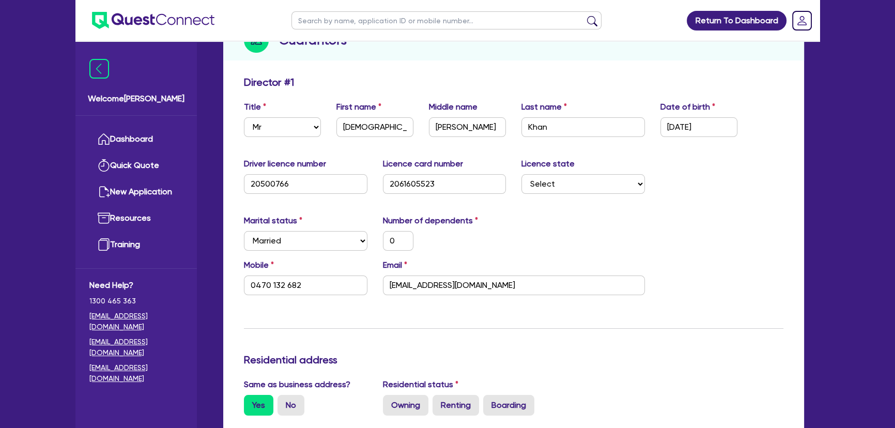
scroll to position [0, 0]
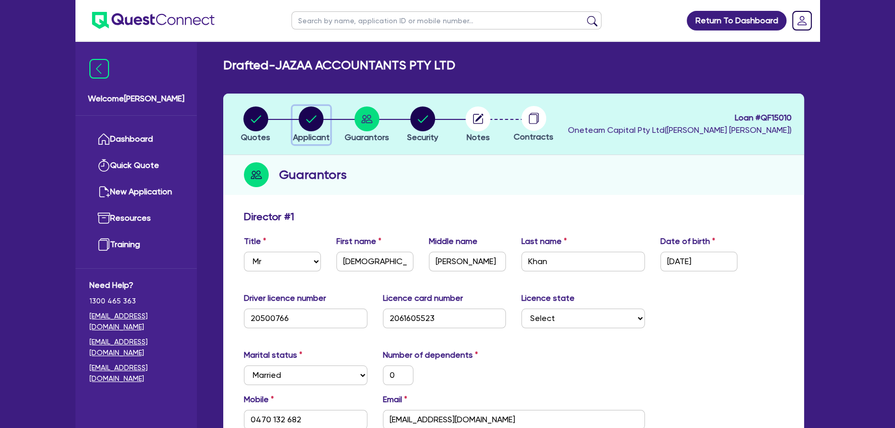
click at [302, 118] on circle "button" at bounding box center [311, 118] width 25 height 25
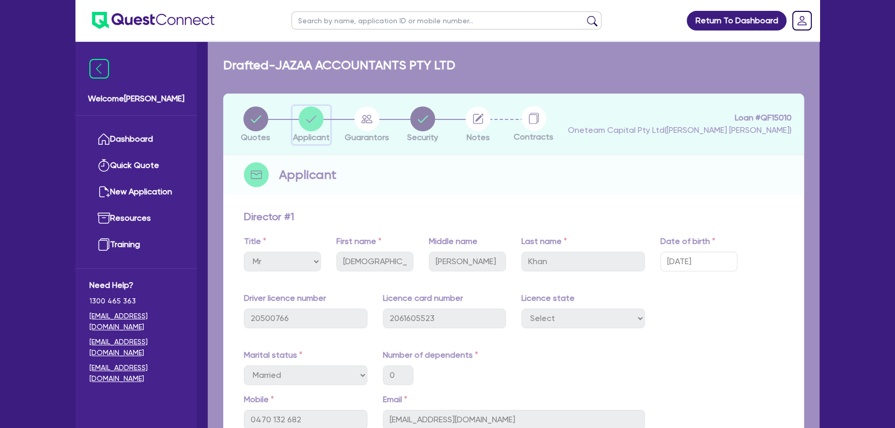
select select "COMPANY"
select select "PROFESSIONAL"
select select "ACCOUNTANTS"
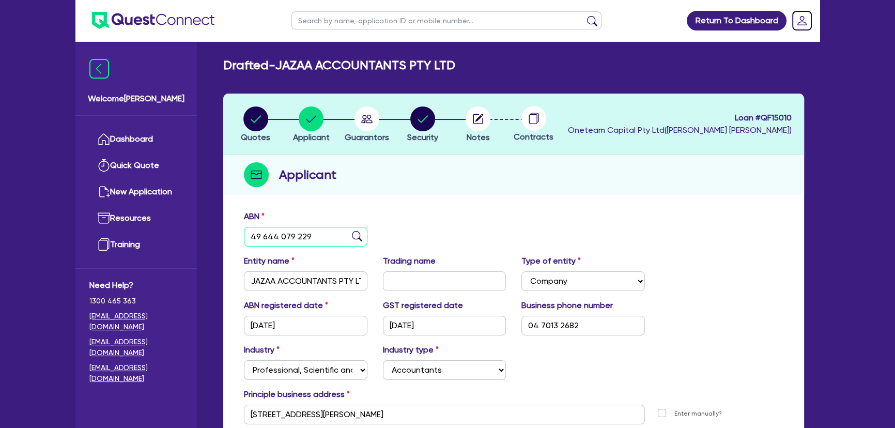
click at [295, 231] on input "49 644 079 229" at bounding box center [306, 237] width 124 height 20
paste input "80 572 394 892"
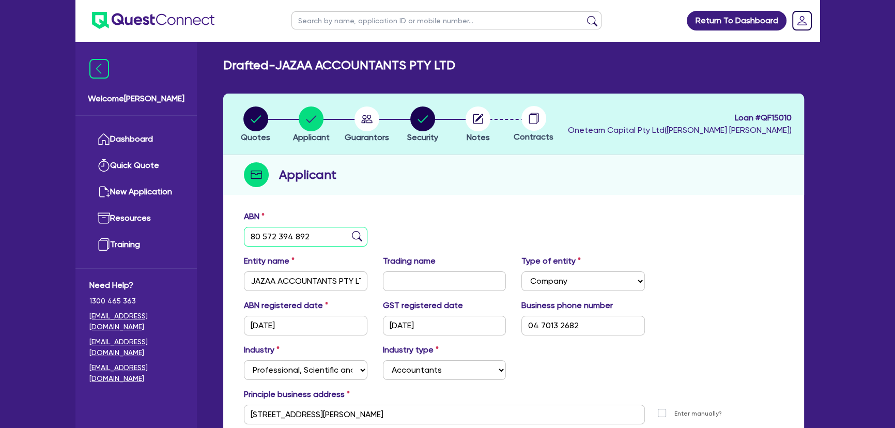
type input "80 572 394 892"
click at [355, 235] on img at bounding box center [357, 236] width 10 height 10
type input "[PERSON_NAME], [PERSON_NAME]"
type input "JAZAA ACCOUNTANTS"
select select "SOLE_TRADER"
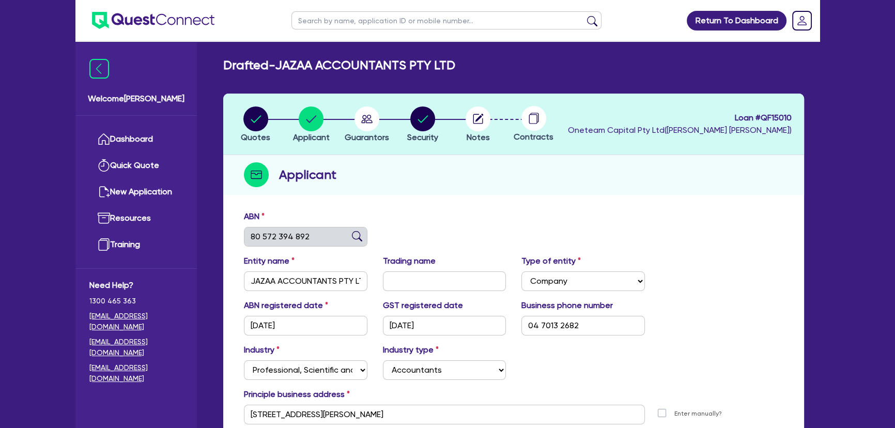
type input "15/09/2014"
type input "01/08/2015"
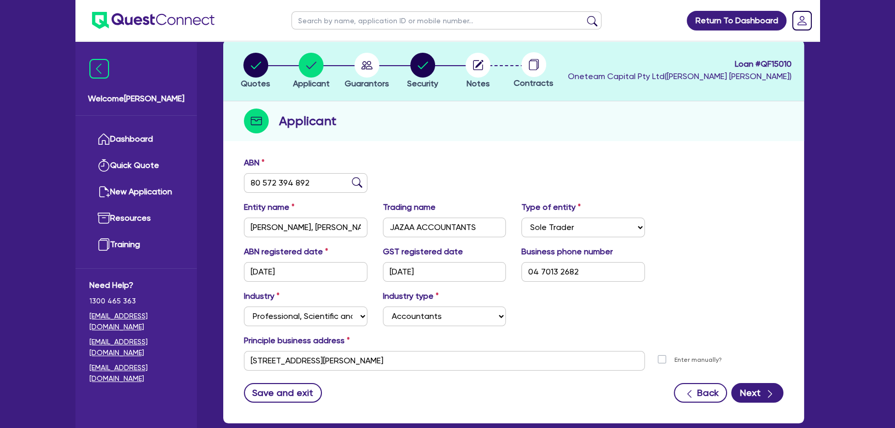
scroll to position [112, 0]
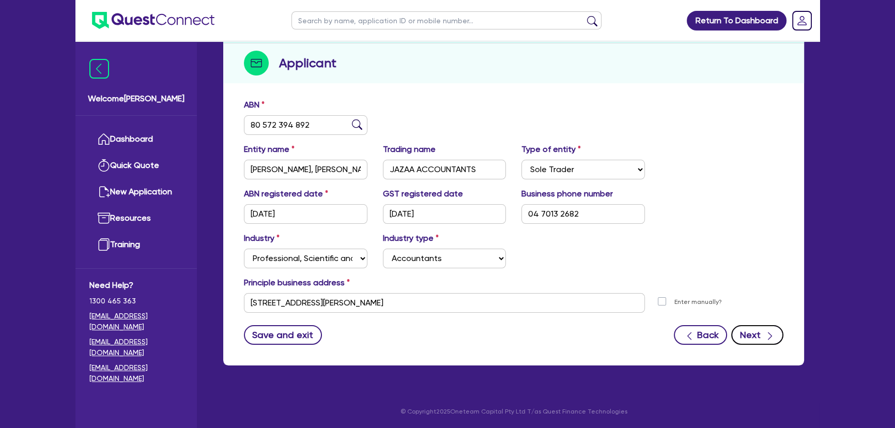
click at [765, 338] on icon "button" at bounding box center [770, 336] width 10 height 10
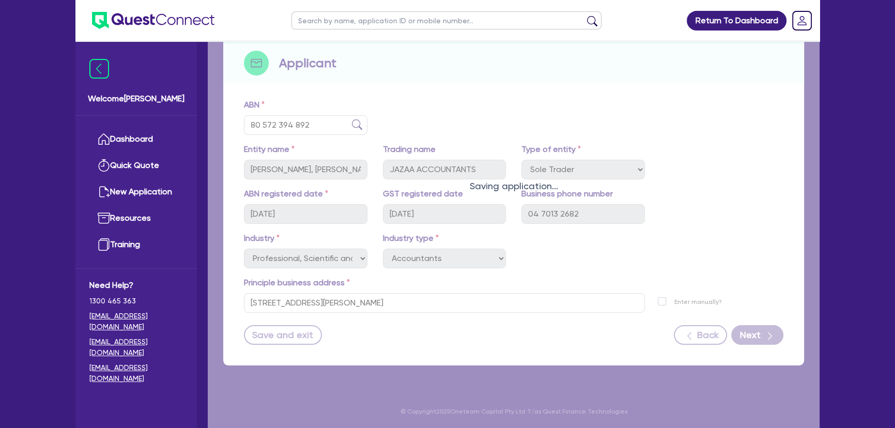
select select "MR"
select select "NSW"
select select "MARRIED"
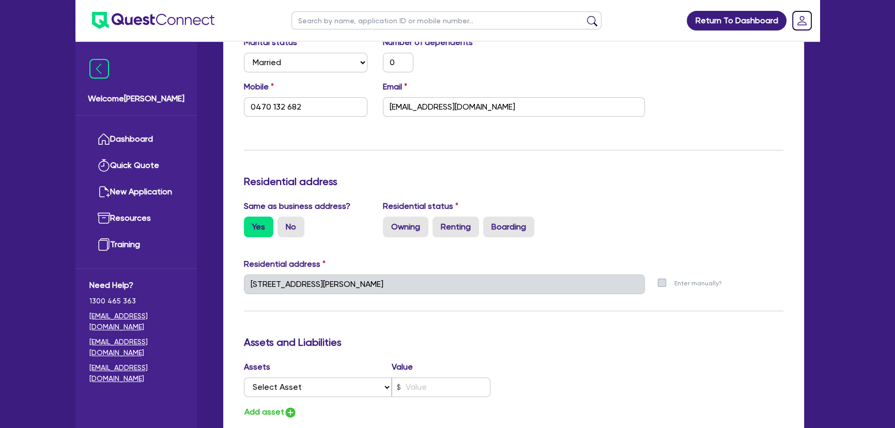
scroll to position [376, 0]
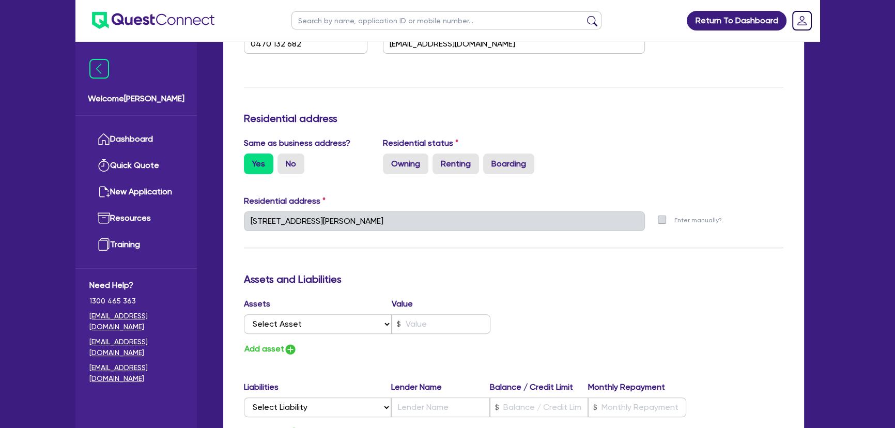
click at [317, 311] on div "Assets Value" at bounding box center [367, 306] width 247 height 17
click at [314, 328] on select "Select Asset Cash Property Investment property Vehicle Truck Trailer Equipment …" at bounding box center [318, 324] width 148 height 20
click at [415, 164] on label "Owning" at bounding box center [405, 164] width 45 height 21
click at [390, 160] on input "Owning" at bounding box center [386, 157] width 7 height 7
radio input "true"
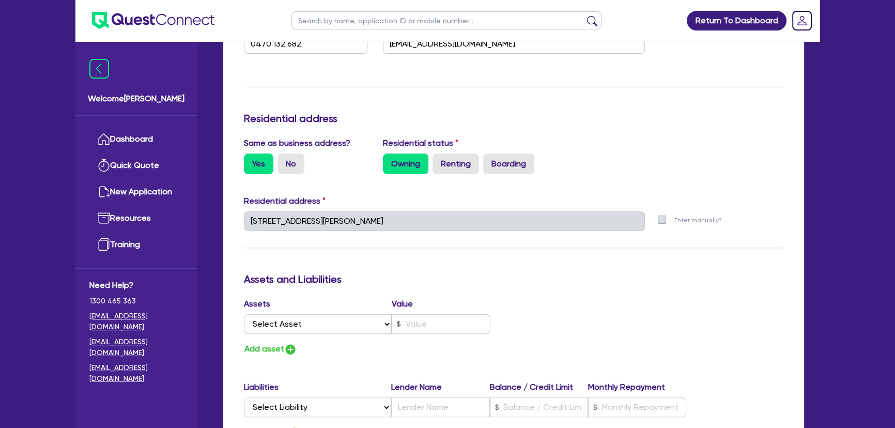
type input "0"
type input "0470 132 682"
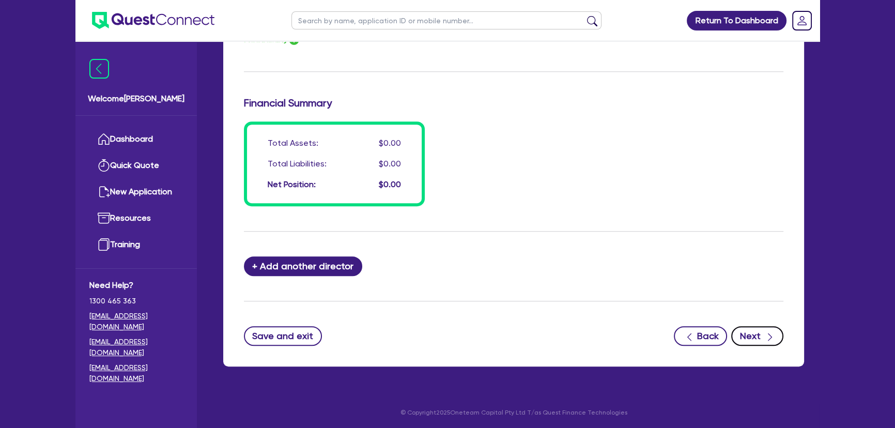
click at [773, 342] on button "Next" at bounding box center [758, 336] width 52 height 20
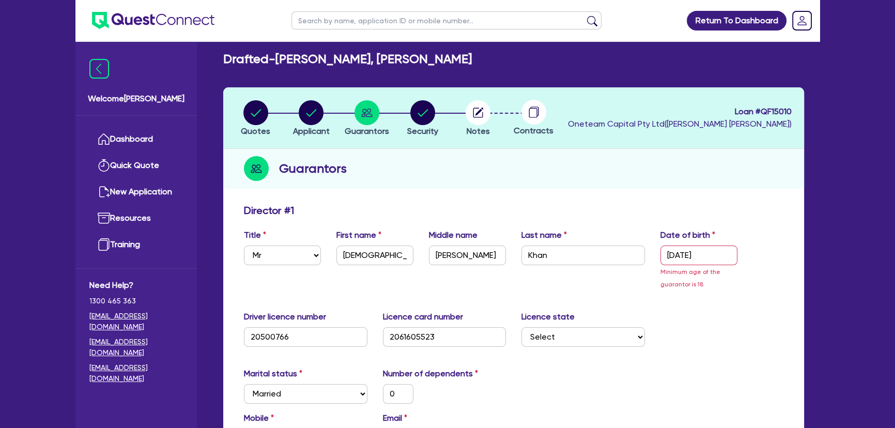
scroll to position [0, 0]
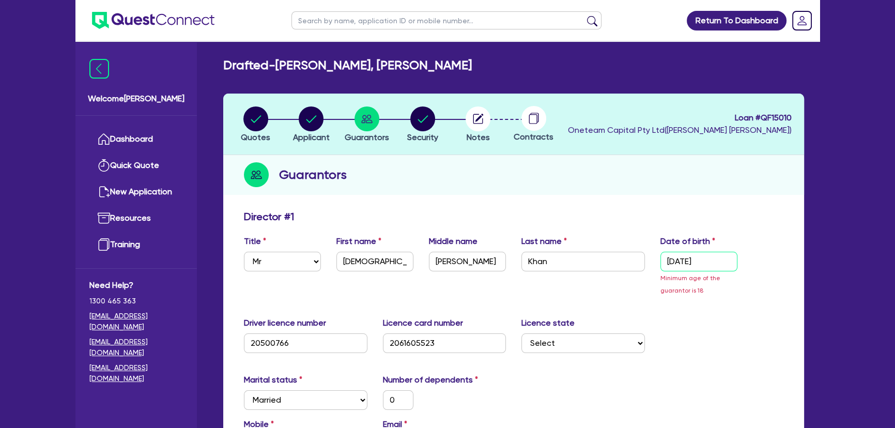
click at [730, 263] on input "12/06/2025" at bounding box center [699, 262] width 77 height 20
type input "12/06/202"
type input "0"
type input "0470 132 682"
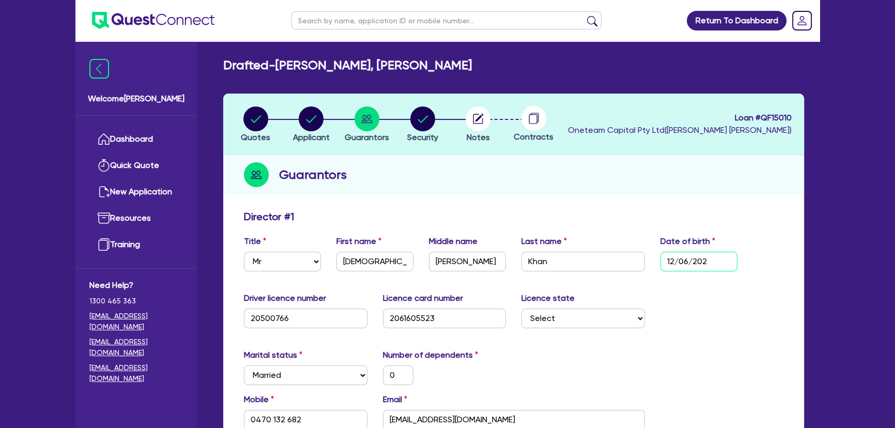
type input "12/06/20"
type input "0"
type input "0470 132 682"
type input "12/06/2"
type input "0"
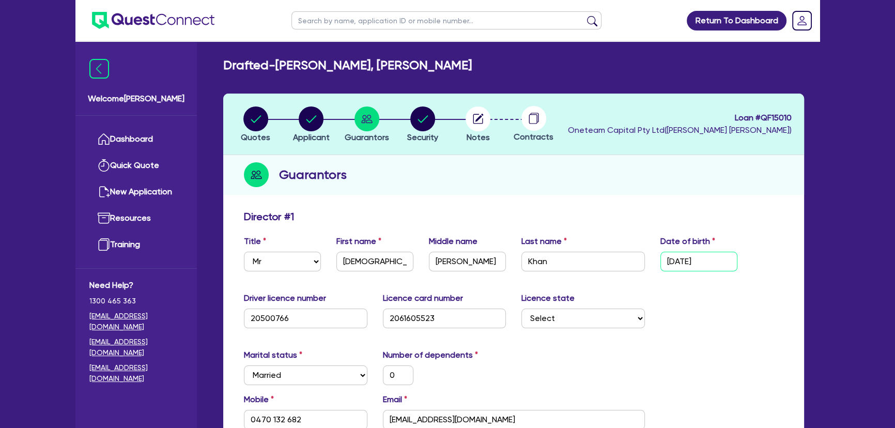
type input "0470 132 682"
type input "12/06/"
type input "0"
type input "0470 132 682"
type input "12/06/1"
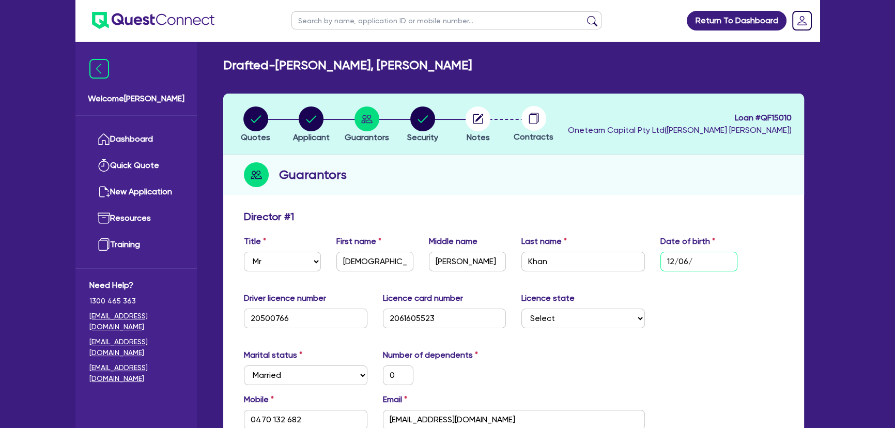
type input "0"
type input "0470 132 682"
type input "12/06/19"
type input "0"
type input "0470 132 682"
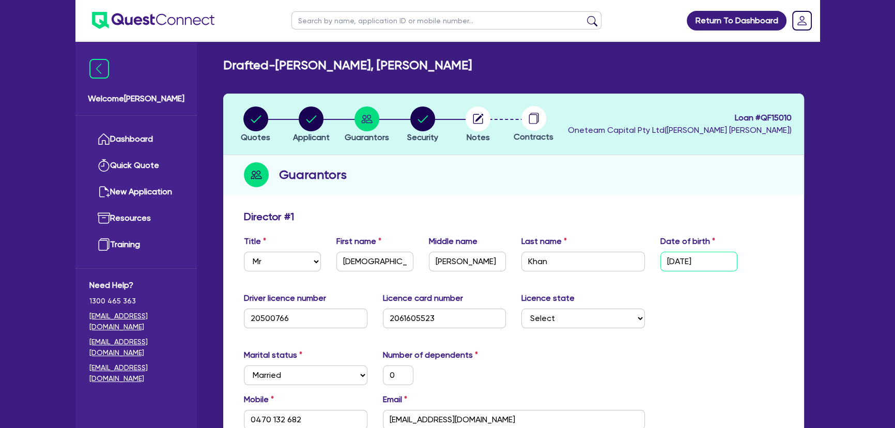
type input "12/06/198"
type input "0"
type input "0470 132 682"
type input "12/06/1986"
type input "0"
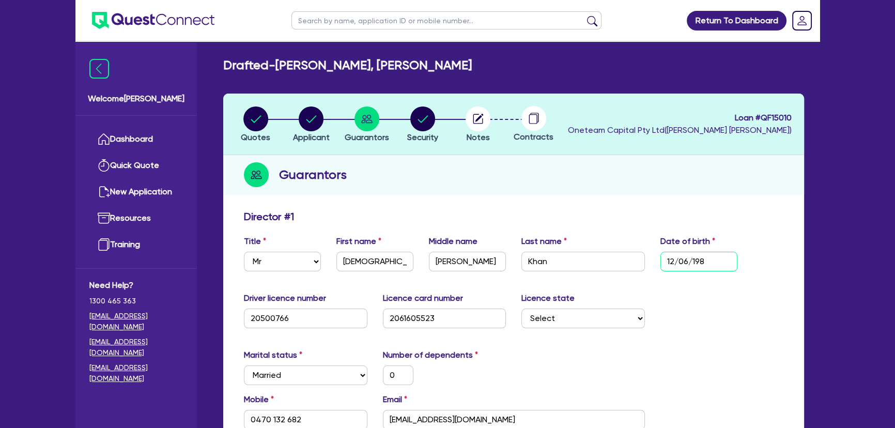
type input "0470 132 682"
type input "12/06/1986"
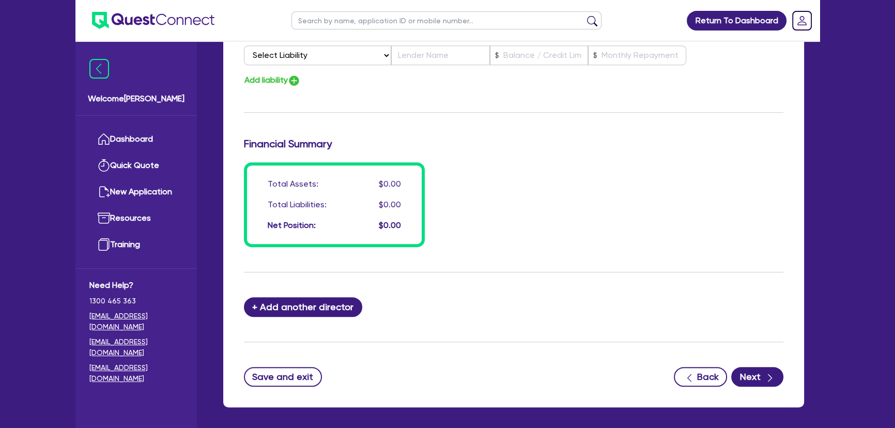
scroll to position [769, 0]
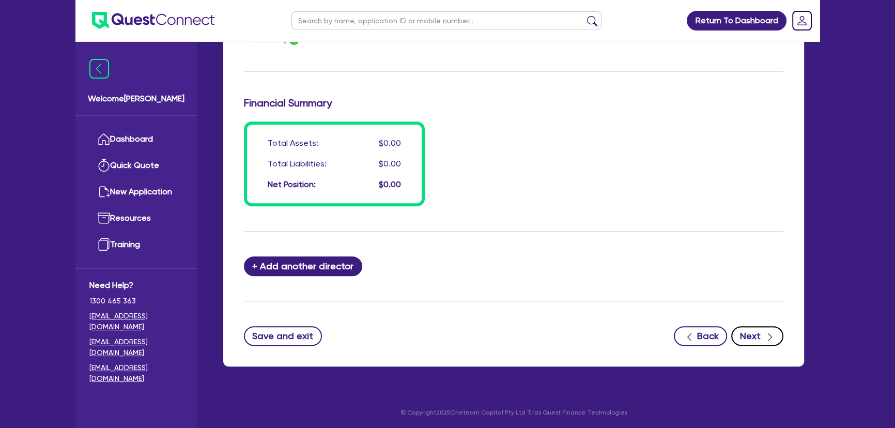
click at [760, 333] on button "Next" at bounding box center [758, 336] width 52 height 20
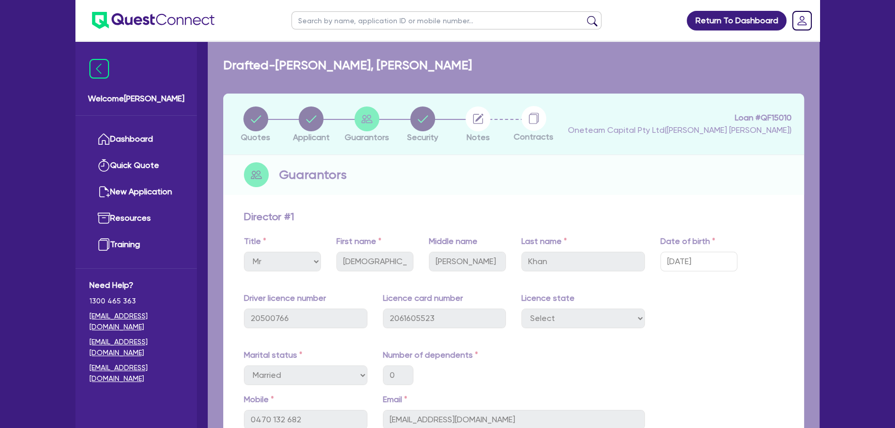
select select "CARS_AND_LIGHT_TRUCKS"
select select "PASSENGER_VEHICLES"
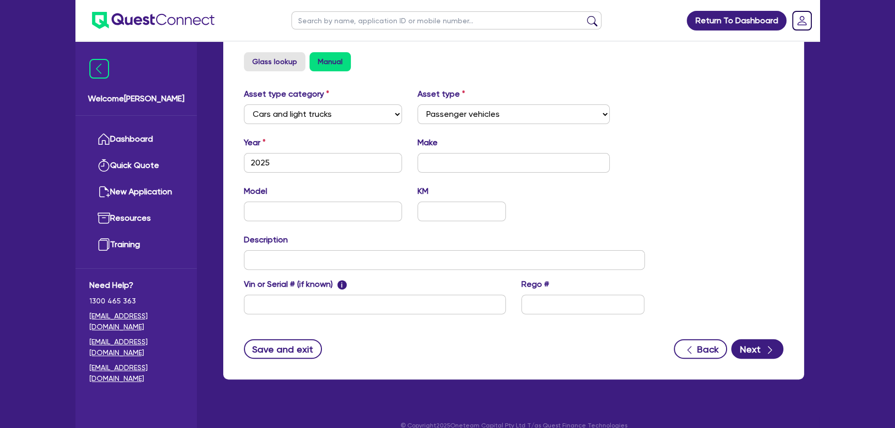
scroll to position [367, 0]
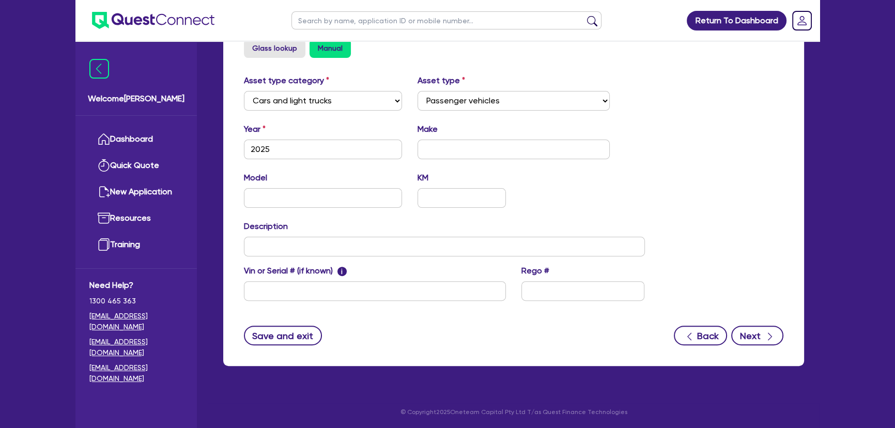
click at [754, 345] on div "Supplier Supplier type Dealer Private Refinance Supplier name Security Usage ty…" at bounding box center [513, 106] width 581 height 519
click at [752, 341] on button "Next" at bounding box center [758, 336] width 52 height 20
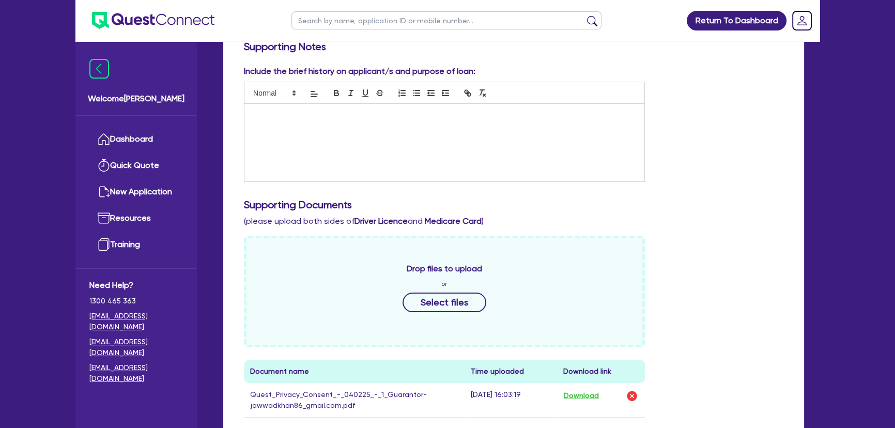
scroll to position [376, 0]
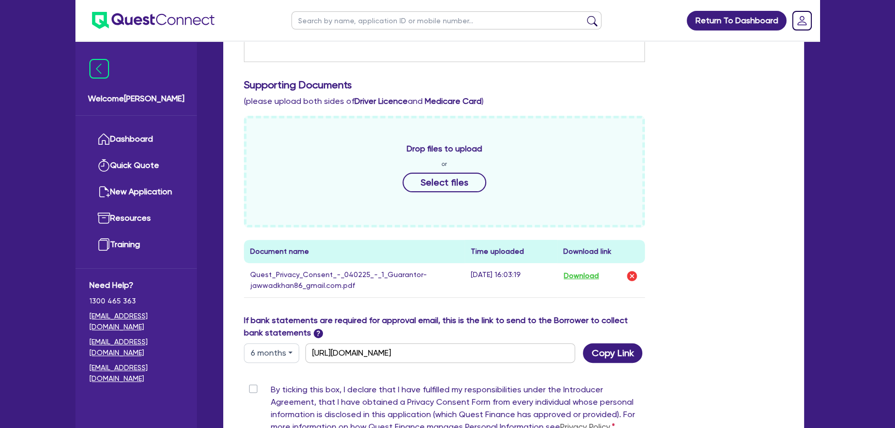
click at [417, 202] on div "Drop files to upload or Select files" at bounding box center [444, 172] width 401 height 112
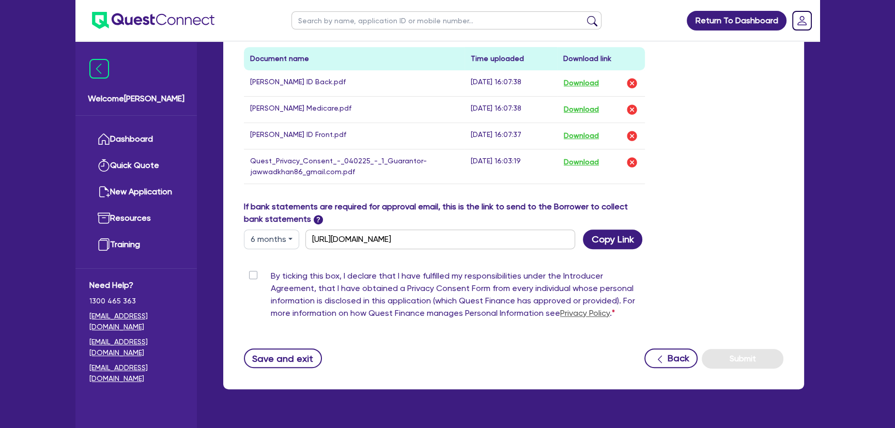
scroll to position [591, 0]
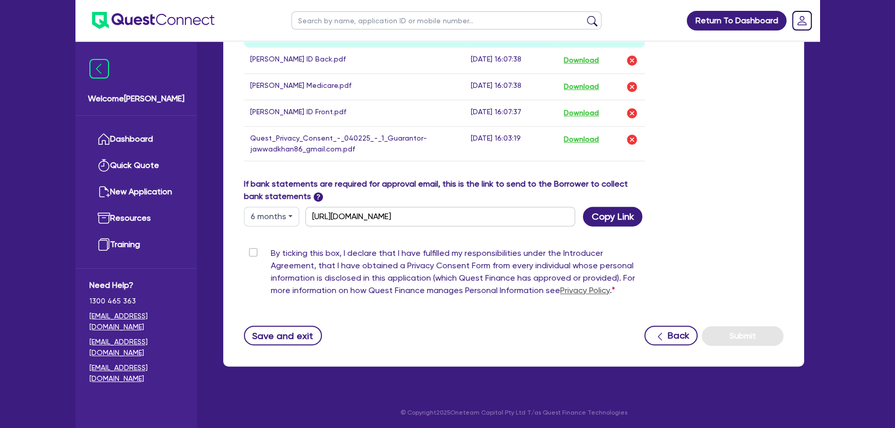
click at [271, 249] on label "By ticking this box, I declare that I have fulfilled my responsibilities under …" at bounding box center [458, 274] width 374 height 54
click at [252, 249] on input "By ticking this box, I declare that I have fulfilled my responsibilities under …" at bounding box center [248, 252] width 8 height 10
checkbox input "true"
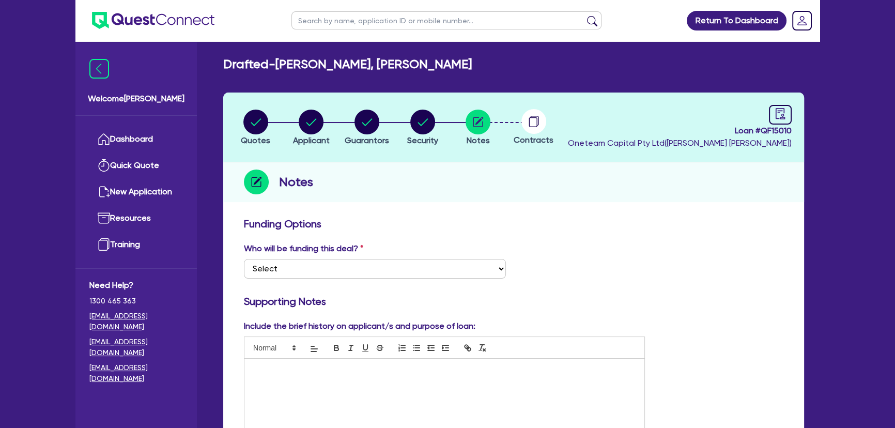
scroll to position [0, 0]
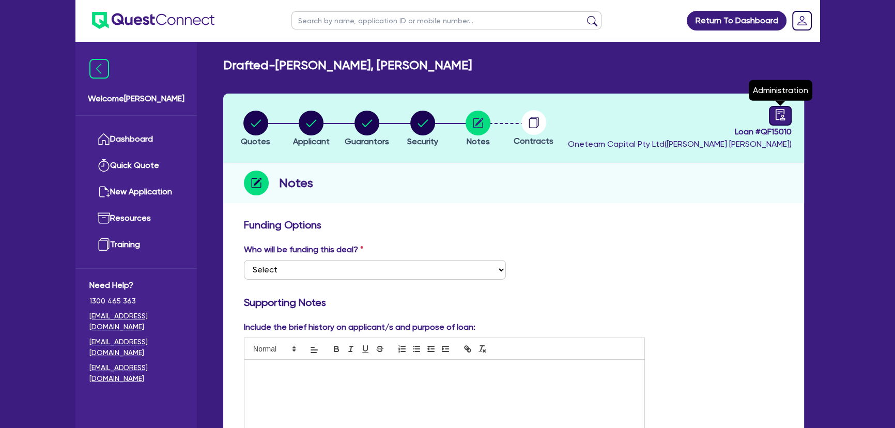
click at [782, 108] on link at bounding box center [780, 116] width 23 height 20
select select "DRAFTED_NEW"
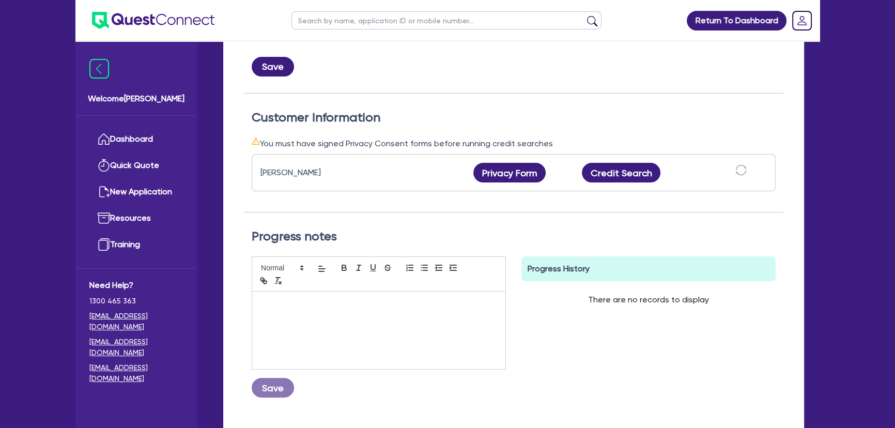
scroll to position [282, 0]
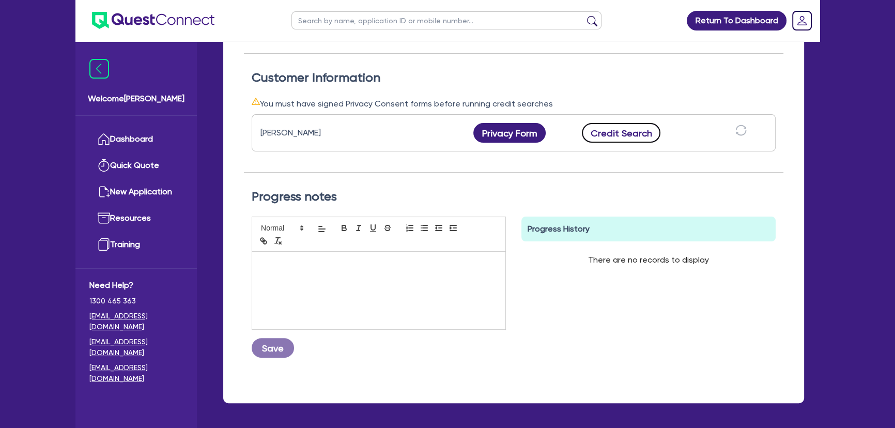
click at [620, 123] on button "Credit Search" at bounding box center [621, 133] width 79 height 20
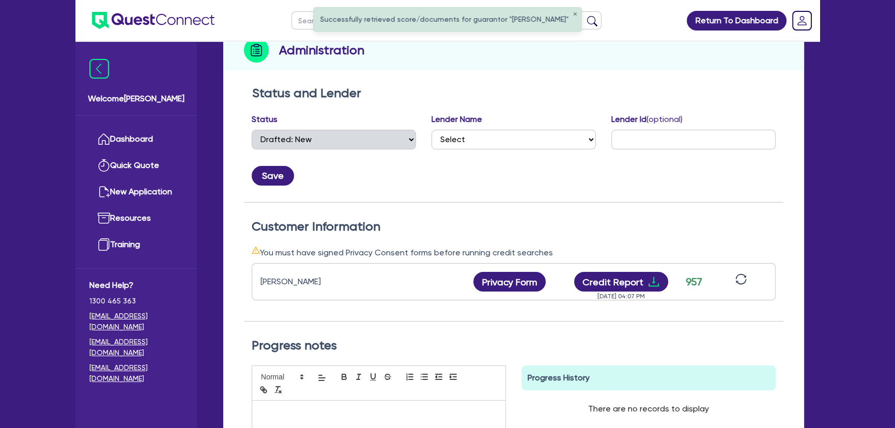
scroll to position [141, 0]
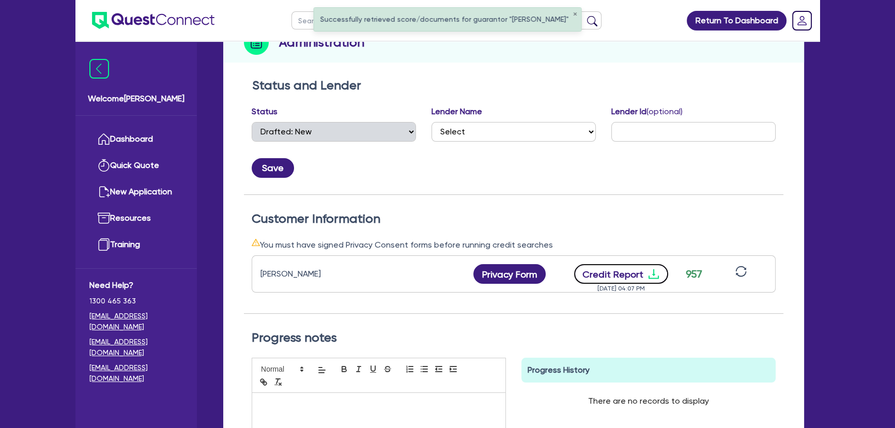
click at [650, 274] on icon "download" at bounding box center [654, 274] width 12 height 12
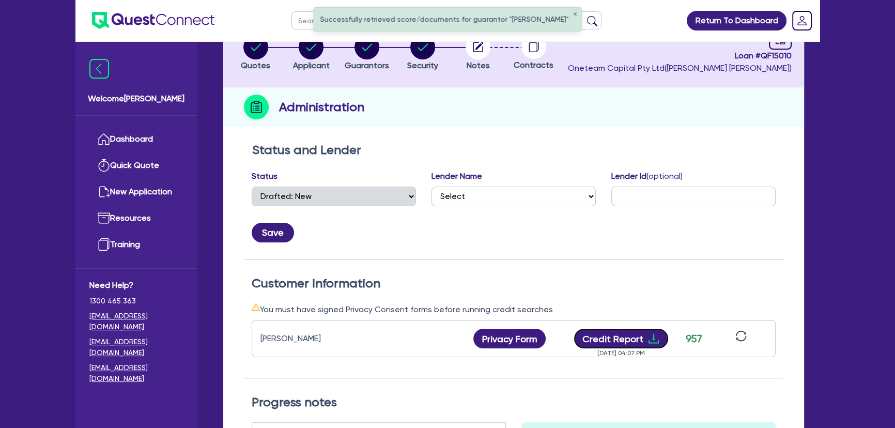
scroll to position [0, 0]
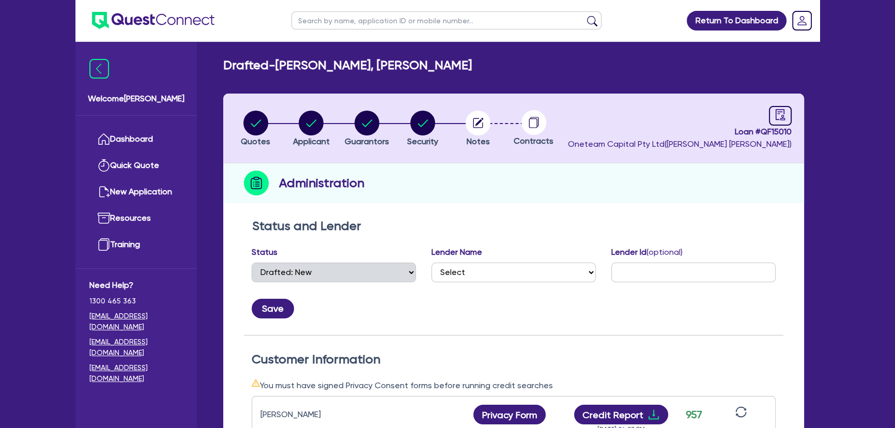
click at [270, 121] on li "Quotes" at bounding box center [256, 128] width 56 height 36
click at [262, 121] on circle "button" at bounding box center [255, 123] width 25 height 25
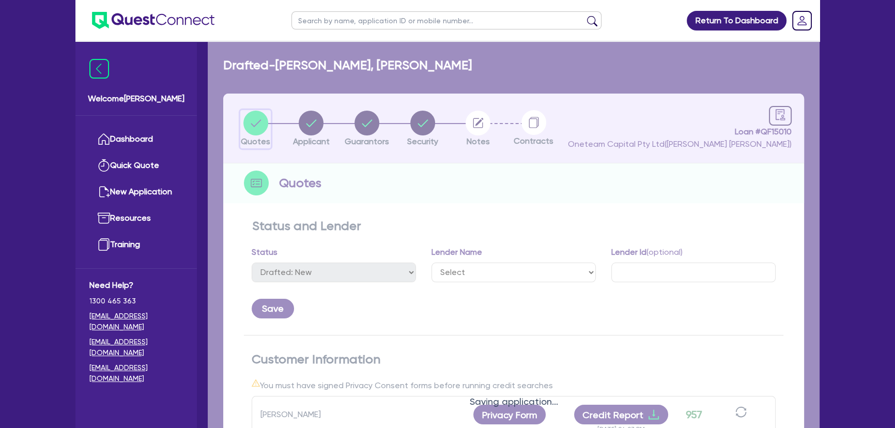
select select "CARS_AND_LIGHT_TRUCKS"
select select "PASSENGER_VEHICLES"
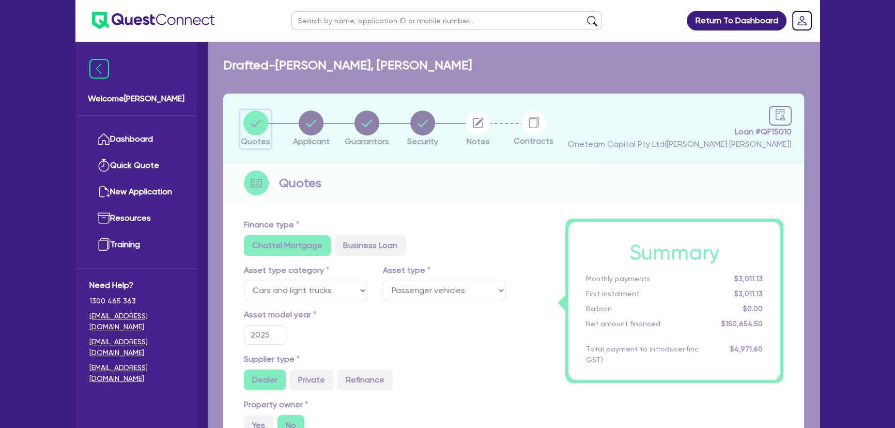
type input "150,000"
type input "4,519.64"
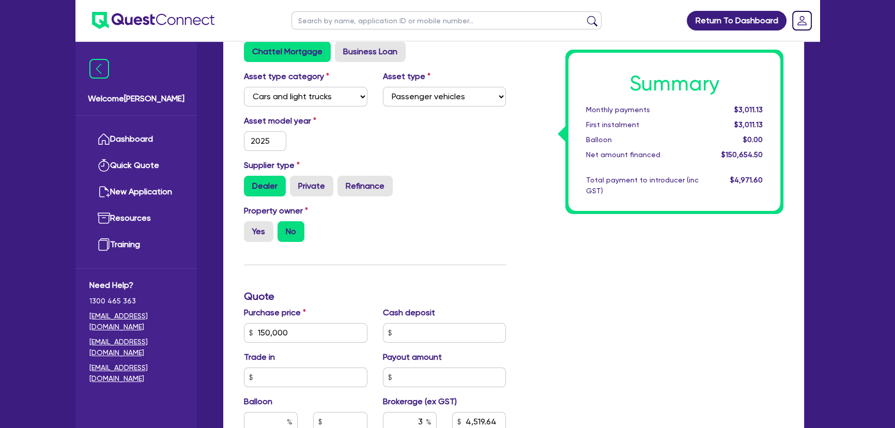
scroll to position [47, 0]
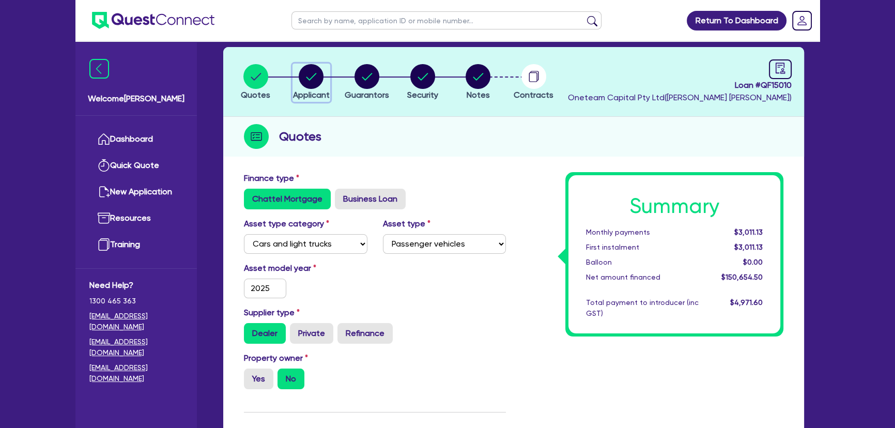
click at [311, 87] on circle "button" at bounding box center [311, 76] width 25 height 25
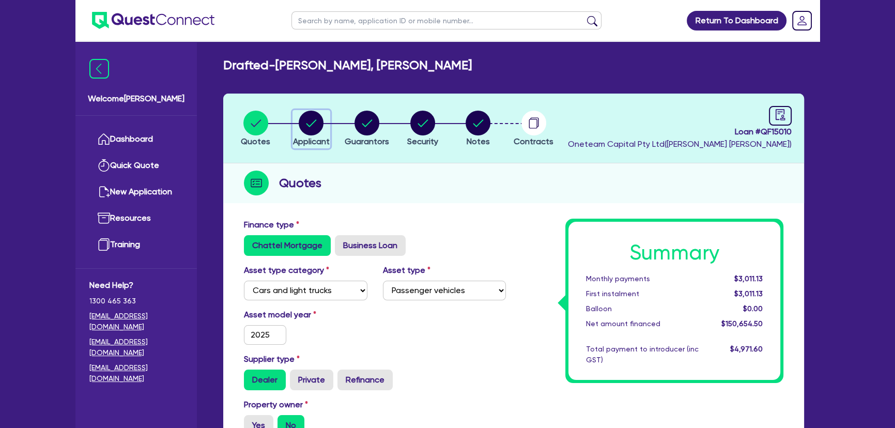
select select "SOLE_TRADER"
select select "PROFESSIONAL"
select select "ACCOUNTANTS"
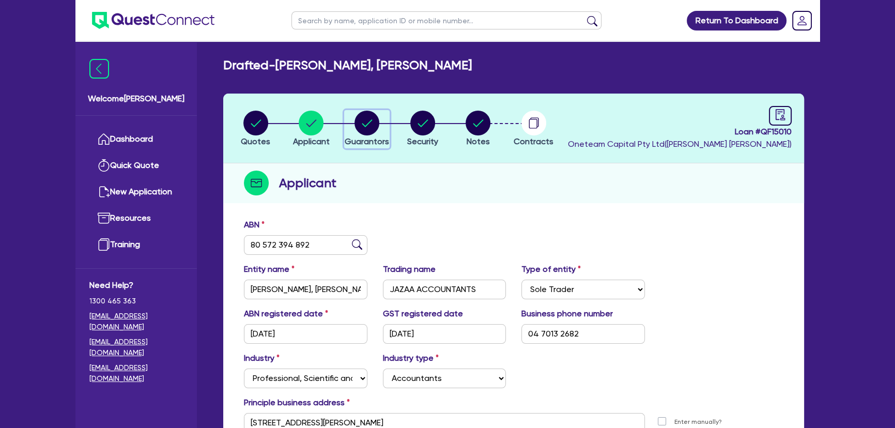
click at [374, 124] on circle "button" at bounding box center [367, 123] width 25 height 25
select select "MR"
select select "NSW"
select select "MARRIED"
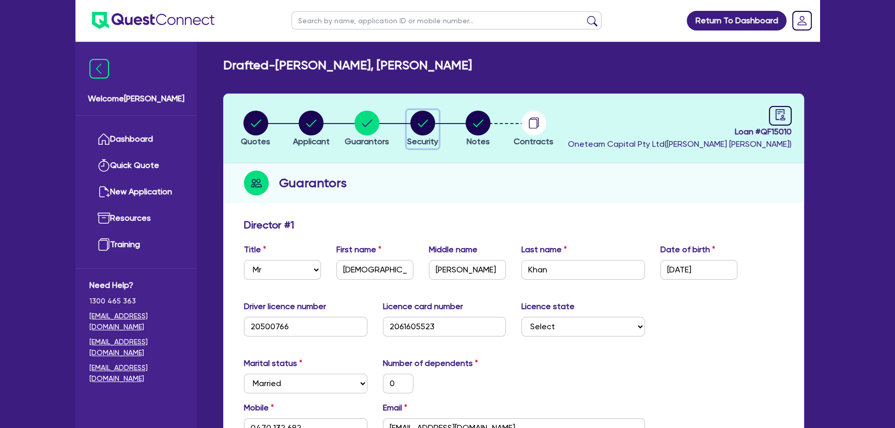
click at [413, 124] on circle "button" at bounding box center [422, 123] width 25 height 25
select select "CARS_AND_LIGHT_TRUCKS"
select select "PASSENGER_VEHICLES"
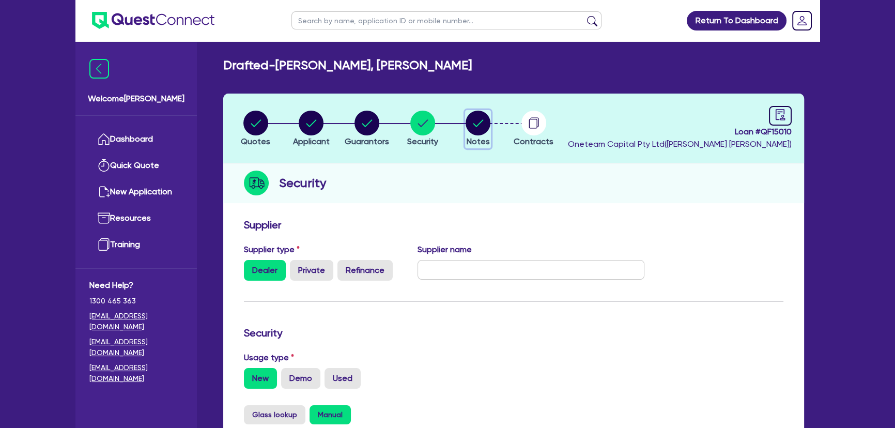
click at [480, 117] on circle "button" at bounding box center [478, 123] width 25 height 25
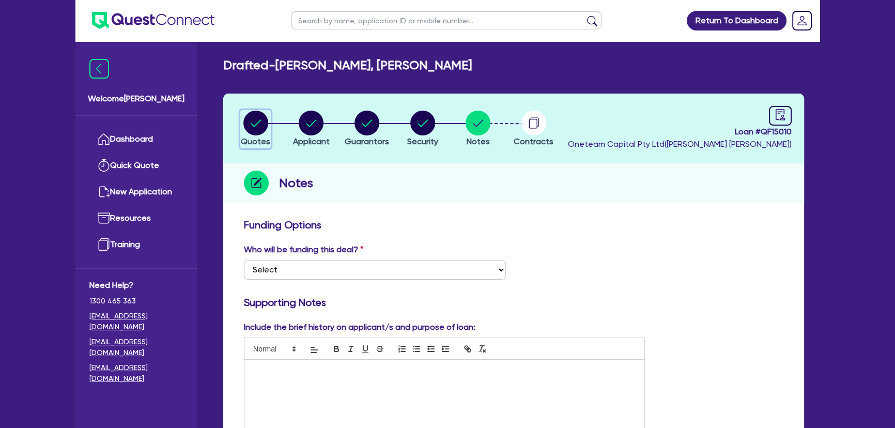
click at [256, 117] on circle "button" at bounding box center [255, 123] width 25 height 25
select select "CARS_AND_LIGHT_TRUCKS"
select select "PASSENGER_VEHICLES"
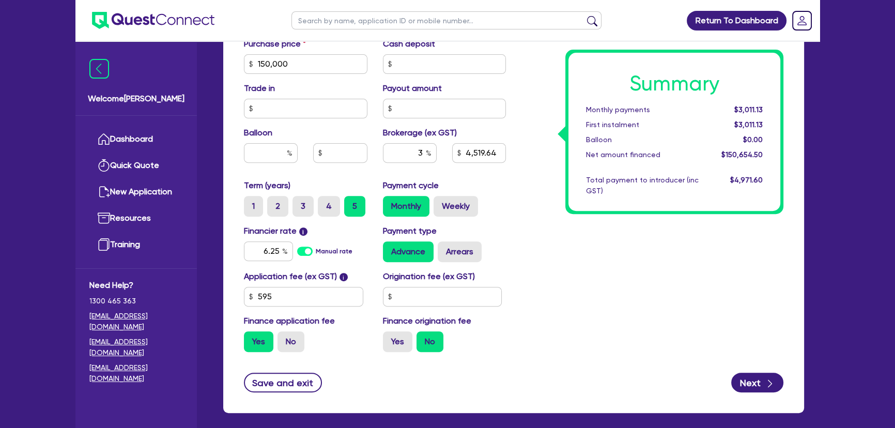
scroll to position [416, 0]
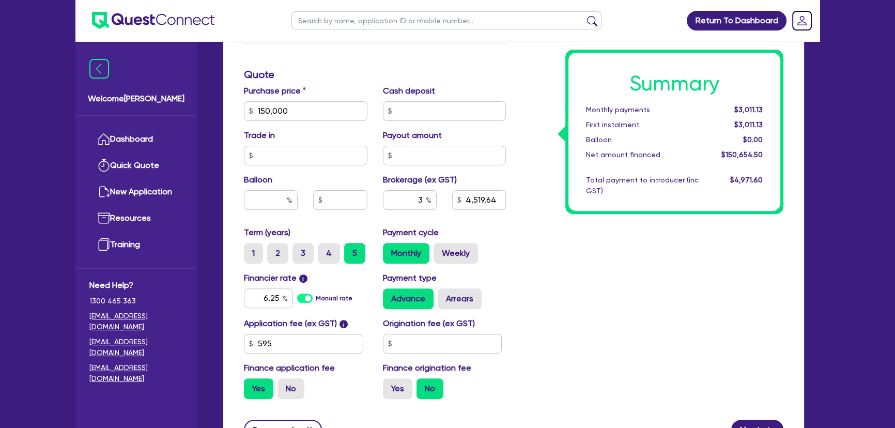
click at [184, 21] on img at bounding box center [153, 20] width 123 height 17
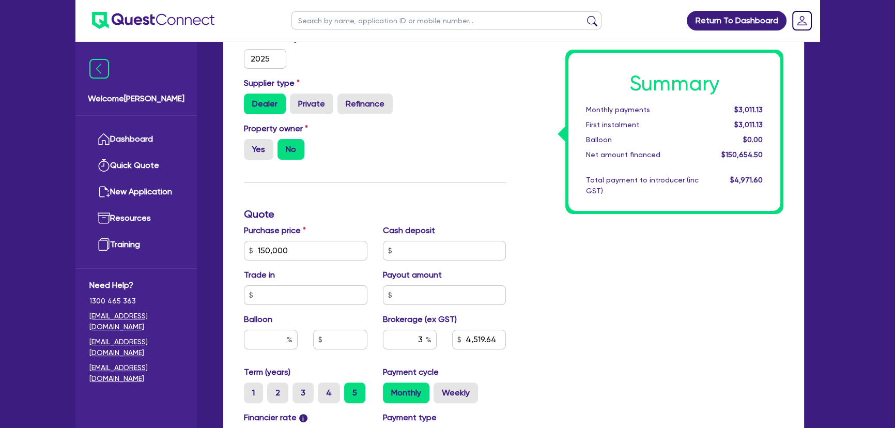
scroll to position [134, 0]
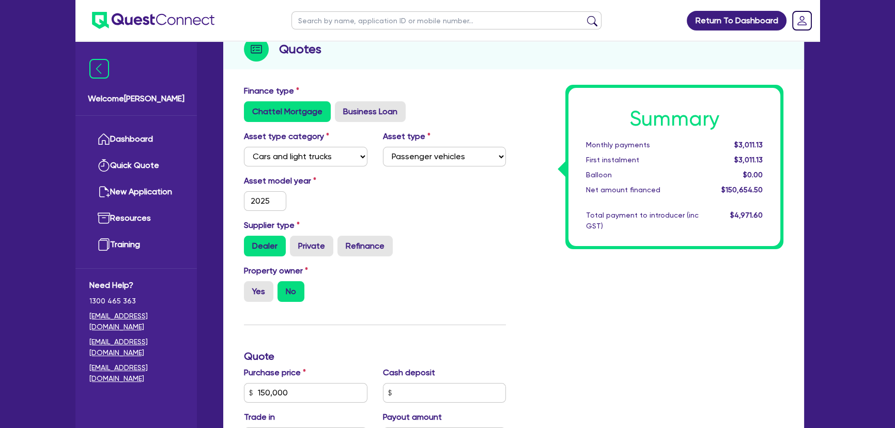
click at [174, 21] on img at bounding box center [153, 20] width 123 height 17
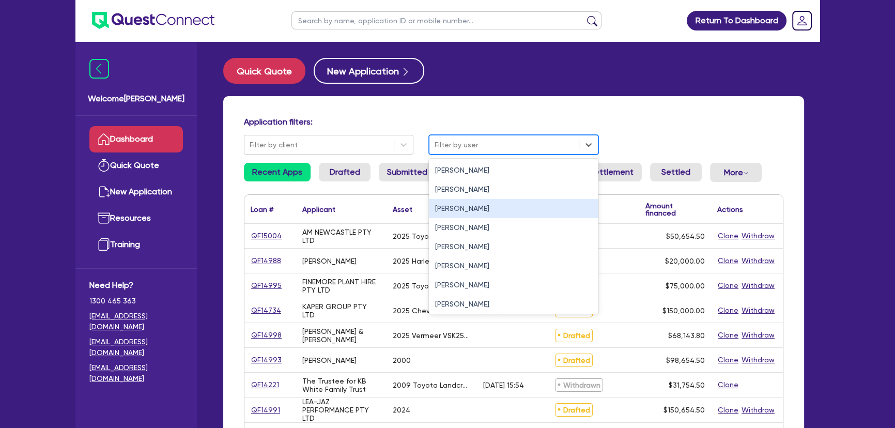
click at [449, 214] on div "[PERSON_NAME]" at bounding box center [514, 208] width 170 height 19
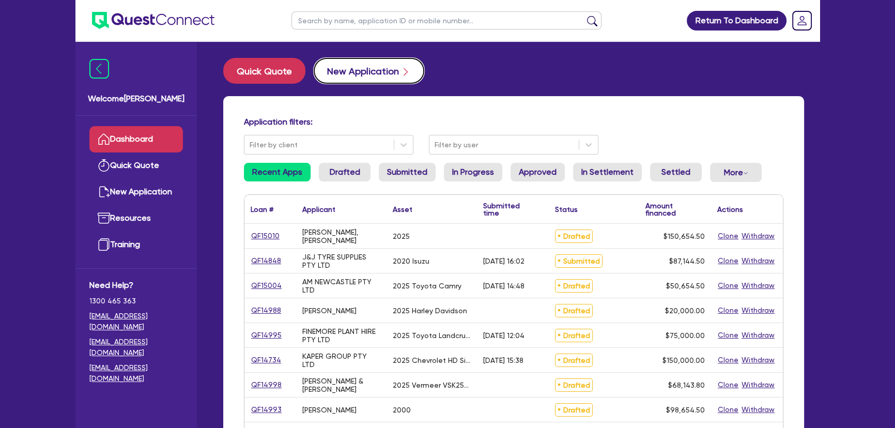
click at [362, 71] on button "New Application" at bounding box center [369, 71] width 111 height 26
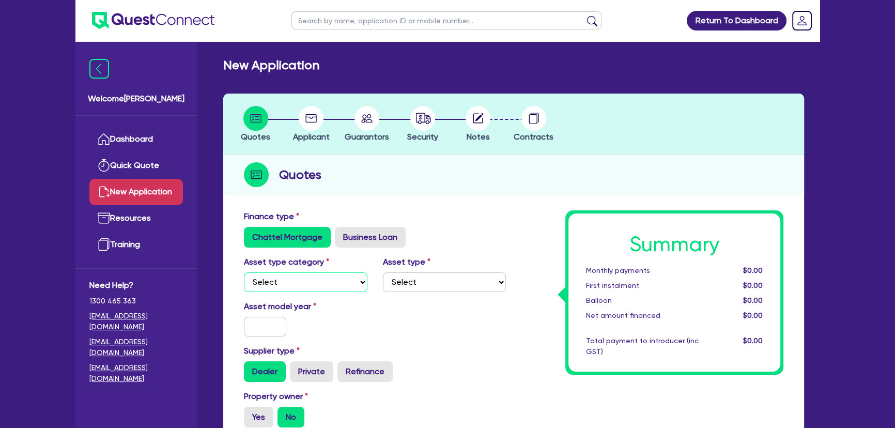
click at [338, 279] on select "Select Cars and light trucks Primary assets Secondary assets Tertiary assets" at bounding box center [306, 282] width 124 height 20
select select "CARS_AND_LIGHT_TRUCKS"
click at [244, 272] on select "Select Cars and light trucks Primary assets Secondary assets Tertiary assets" at bounding box center [306, 282] width 124 height 20
click at [401, 290] on select "Select Passenger vehicles Vans and utes Light trucks up to 4.5 tonne" at bounding box center [445, 282] width 124 height 20
select select "PASSENGER_VEHICLES"
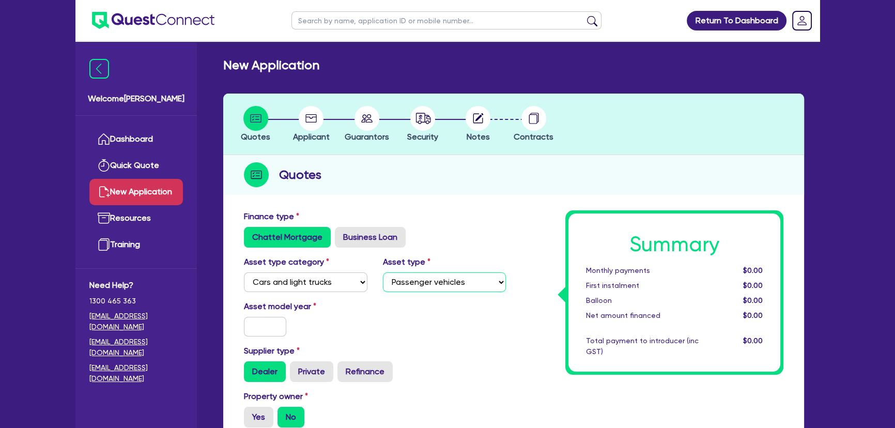
click at [383, 272] on select "Select Passenger vehicles Vans and utes Light trucks up to 4.5 tonne" at bounding box center [445, 282] width 124 height 20
click at [267, 319] on input "text" at bounding box center [265, 327] width 42 height 20
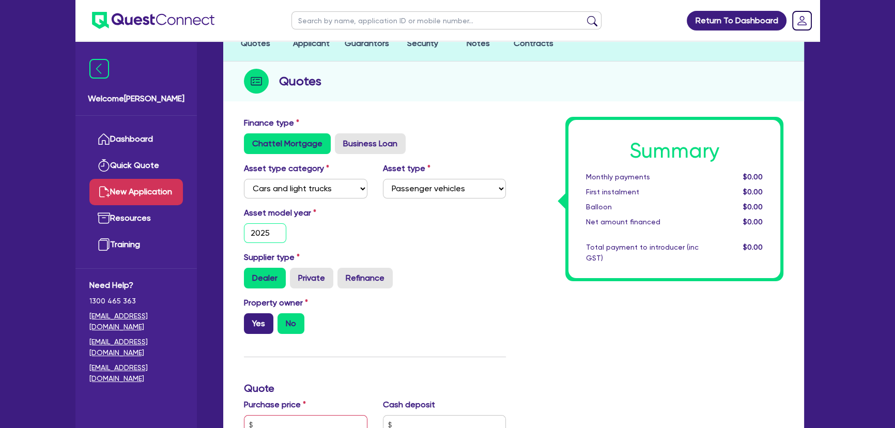
type input "2025"
click at [268, 325] on label "Yes" at bounding box center [258, 323] width 29 height 21
click at [251, 320] on input "Yes" at bounding box center [247, 316] width 7 height 7
radio input "true"
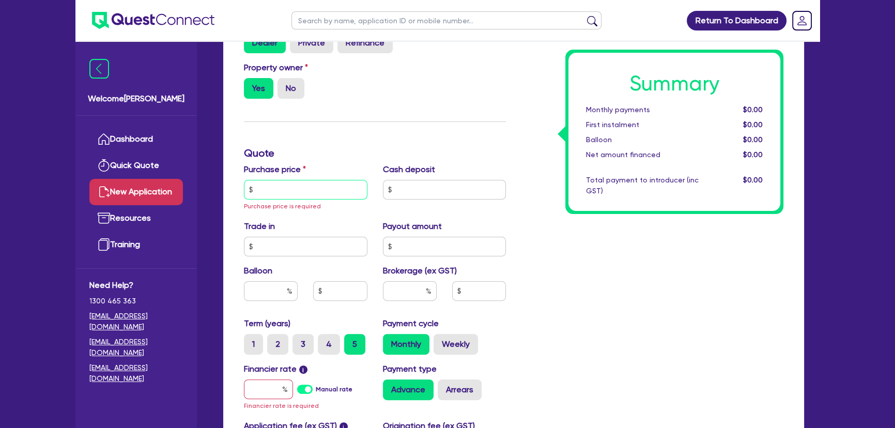
click at [284, 190] on input "text" at bounding box center [306, 190] width 124 height 20
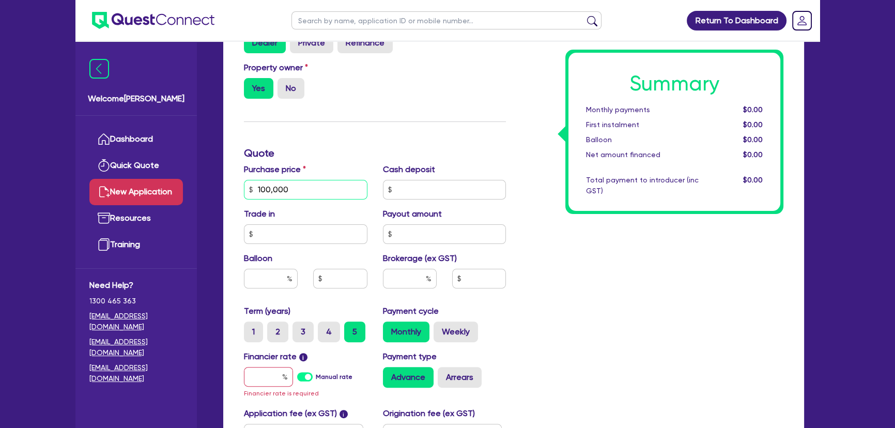
type input "100,000"
click at [272, 378] on input "text" at bounding box center [268, 377] width 49 height 20
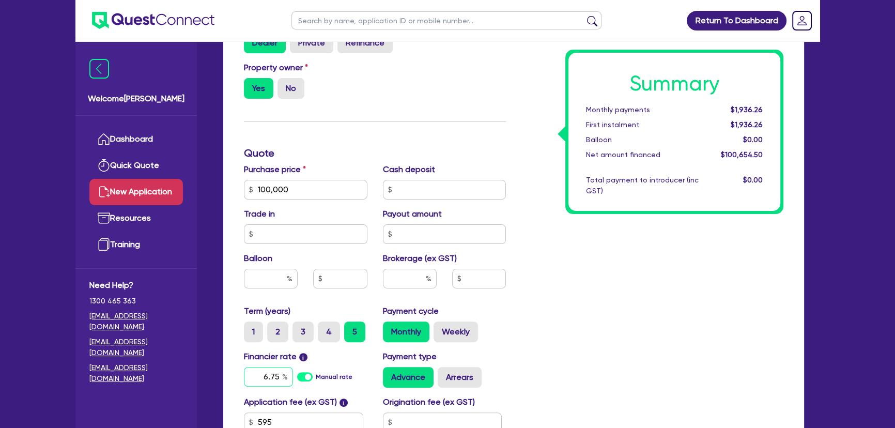
type input "6.75"
click at [409, 280] on input "text" at bounding box center [410, 279] width 54 height 20
type input "3"
click at [641, 242] on div "Summary Monthly payments $1,970.15 First instalment $1,970.15 Balloon $0.00 Net…" at bounding box center [653, 184] width 278 height 604
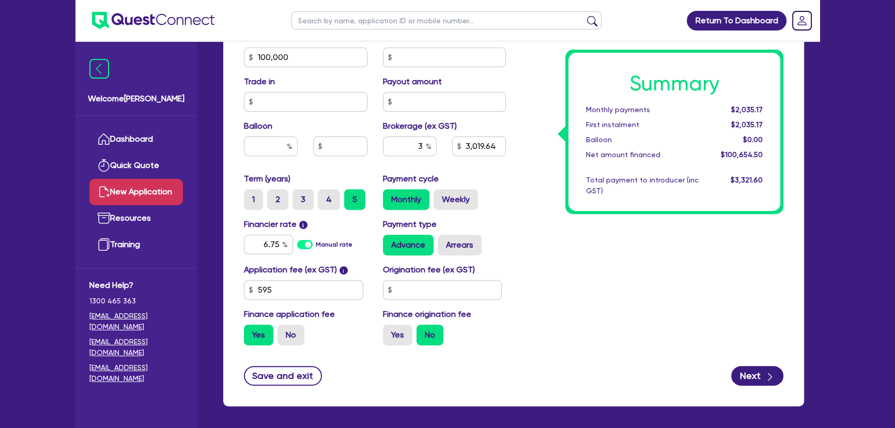
scroll to position [470, 0]
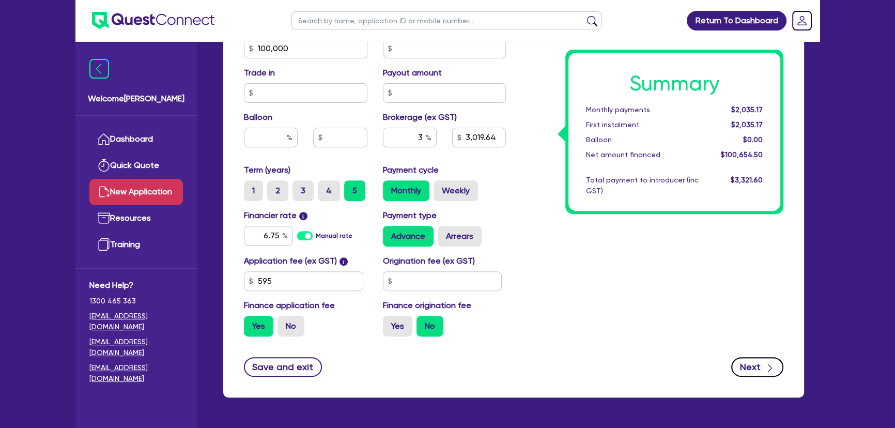
click at [750, 362] on button "Next" at bounding box center [758, 367] width 52 height 20
type input "3,019.64"
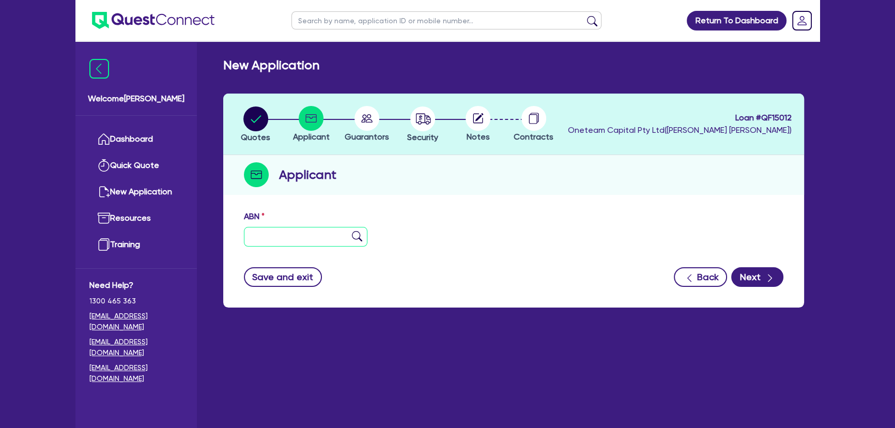
click at [308, 234] on input "text" at bounding box center [306, 237] width 124 height 20
drag, startPoint x: 280, startPoint y: 248, endPoint x: 279, endPoint y: 242, distance: 5.3
click at [280, 247] on div "ABN" at bounding box center [513, 232] width 555 height 44
click at [279, 242] on input "text" at bounding box center [306, 237] width 124 height 20
paste input "45 143 118 397"
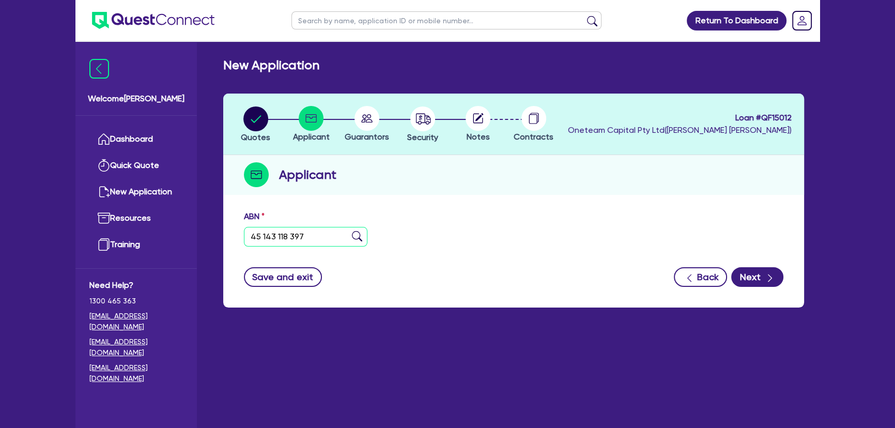
type input "45 143 118 397"
type input "SIDDIQUI, [PERSON_NAME]"
type input "AUTO DRESSING"
select select "SOLE_TRADER"
type input "06/06/2016"
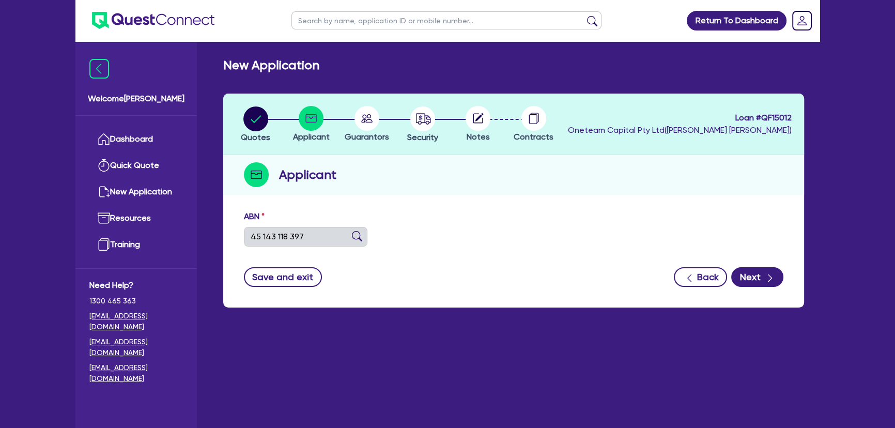
type input "06/06/2016"
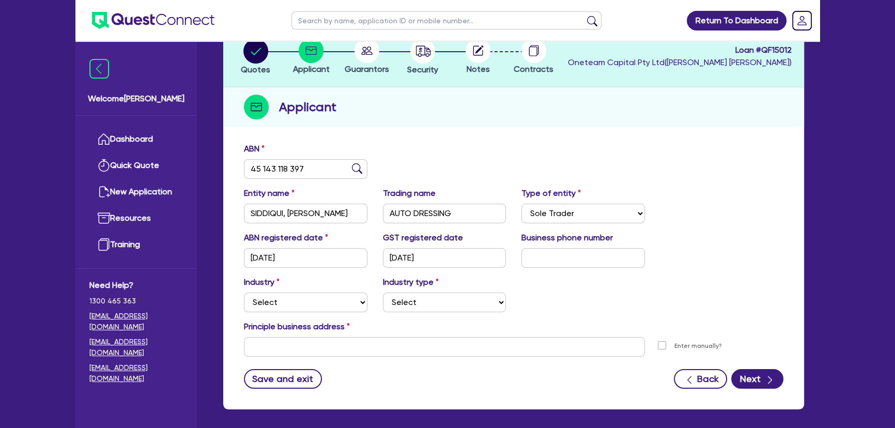
scroll to position [112, 0]
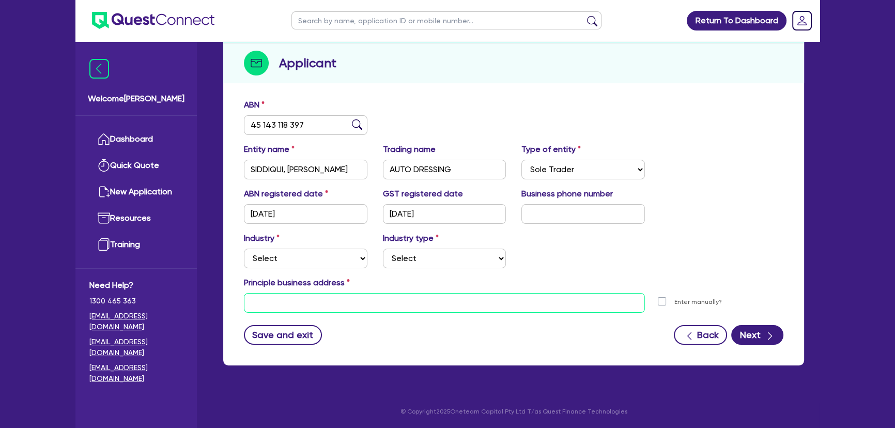
click at [310, 305] on input "text" at bounding box center [444, 303] width 401 height 20
click at [586, 208] on input "text" at bounding box center [584, 214] width 124 height 20
click at [585, 218] on input "text" at bounding box center [584, 214] width 124 height 20
paste input "4 2450 0448"
type input "04 2450 0448"
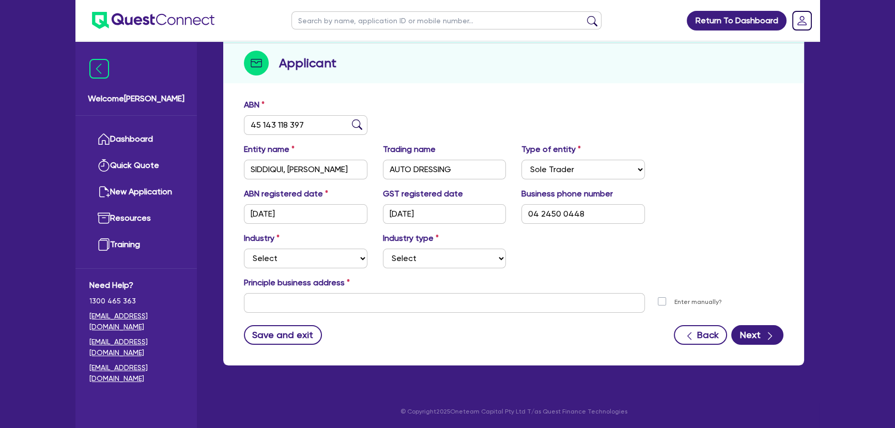
click at [288, 245] on div "Industry Select Accomodation & Food Services Administrative & Support Services …" at bounding box center [305, 250] width 139 height 36
click at [279, 265] on select "Select Accomodation & Food Services Administrative & Support Services Agricultu…" at bounding box center [306, 259] width 124 height 20
select select "RENTAL_REAL_ESTATE"
click at [244, 249] on select "Select Accomodation & Food Services Administrative & Support Services Agricultu…" at bounding box center [306, 259] width 124 height 20
click at [455, 260] on select "Select Property operators Real estate services Motor vehicles Transport equipme…" at bounding box center [445, 259] width 124 height 20
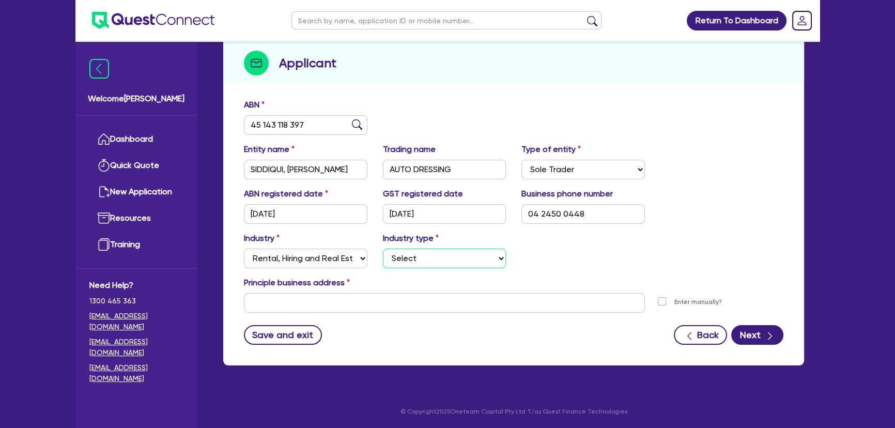
select select "MOTOR_VEHICLES"
click at [383, 249] on select "Select Property operators Real estate services Motor vehicles Transport equipme…" at bounding box center [445, 259] width 124 height 20
click at [339, 305] on input "text" at bounding box center [444, 303] width 401 height 20
click at [413, 260] on select "Select Property operators Real estate services Motor vehicles Transport equipme…" at bounding box center [445, 259] width 124 height 20
click at [314, 253] on select "Select Accomodation & Food Services Administrative & Support Services Agricultu…" at bounding box center [306, 259] width 124 height 20
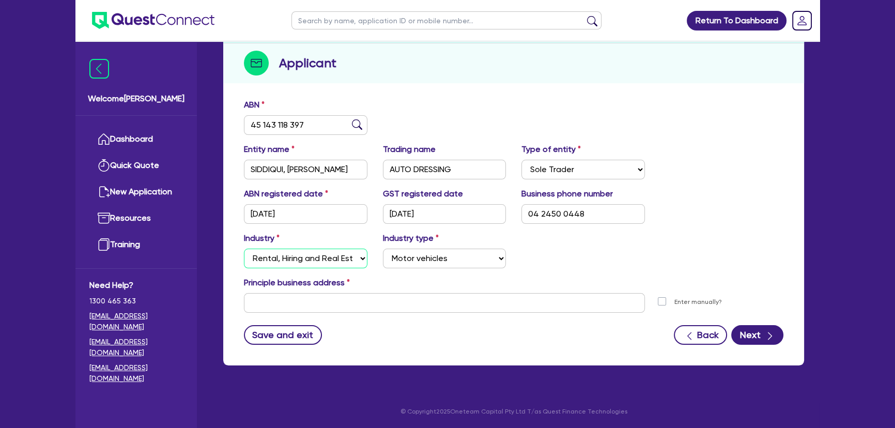
select select "RETAIL_WHOLESALE_TRADE"
click at [244, 249] on select "Select Accomodation & Food Services Administrative & Support Services Agricultu…" at bounding box center [306, 259] width 124 height 20
click at [419, 257] on select "Select Electrical, Electronic & Whitegoods Floor Coverings, Furniture & Housewa…" at bounding box center [445, 259] width 124 height 20
click at [383, 249] on select "Select Electrical, Electronic & Whitegoods Floor Coverings, Furniture & Housewa…" at bounding box center [445, 259] width 124 height 20
click at [385, 308] on input "text" at bounding box center [444, 303] width 401 height 20
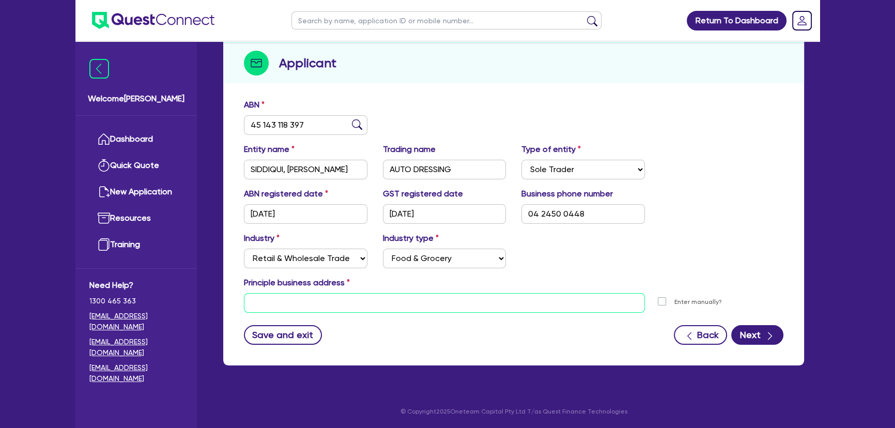
click at [377, 309] on input "text" at bounding box center [444, 303] width 401 height 20
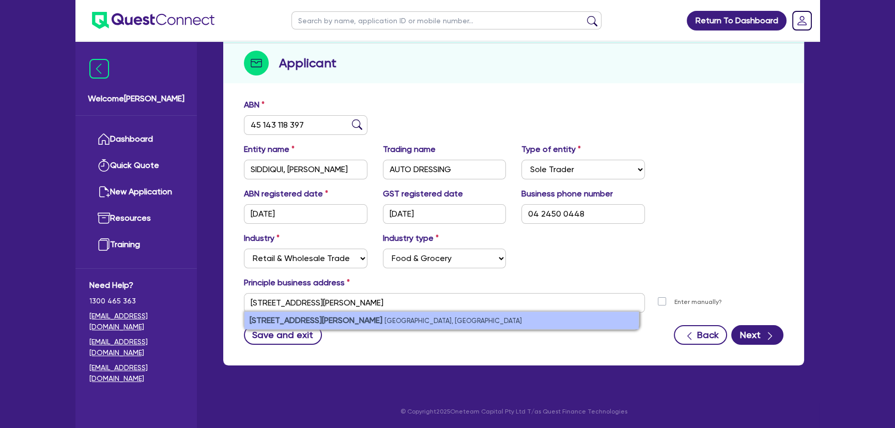
click at [385, 321] on small "Regents Park NSW, Australia" at bounding box center [454, 321] width 138 height 8
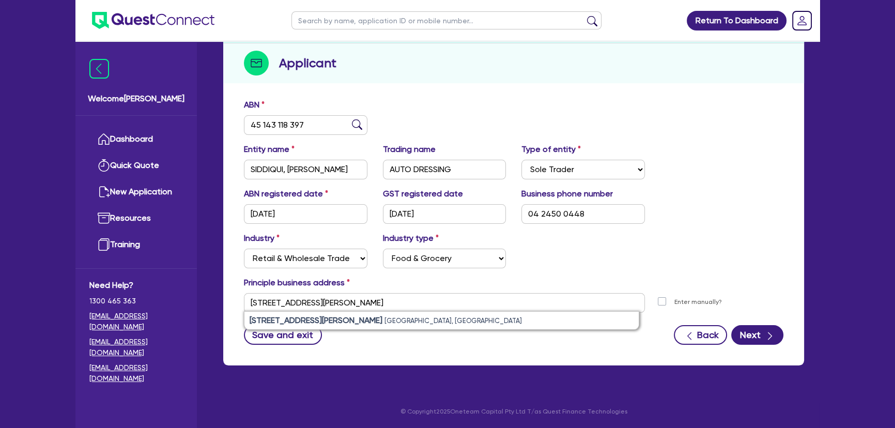
type input "2 Maude St Regents Park NSW 2143"
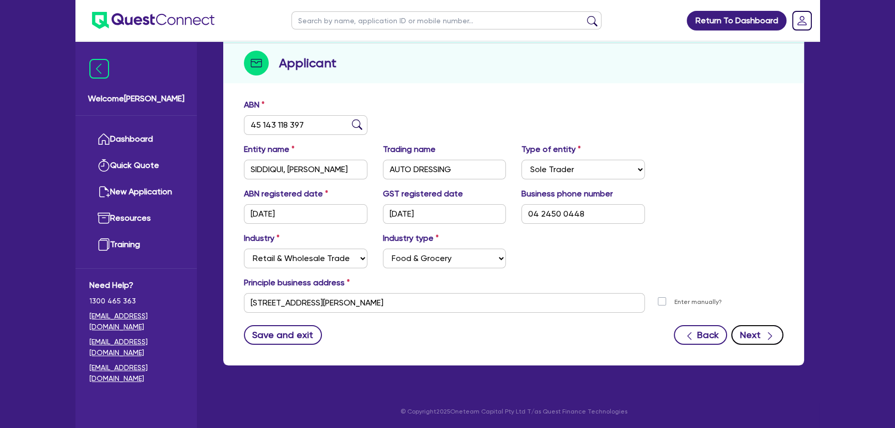
click at [755, 335] on button "Next" at bounding box center [758, 335] width 52 height 20
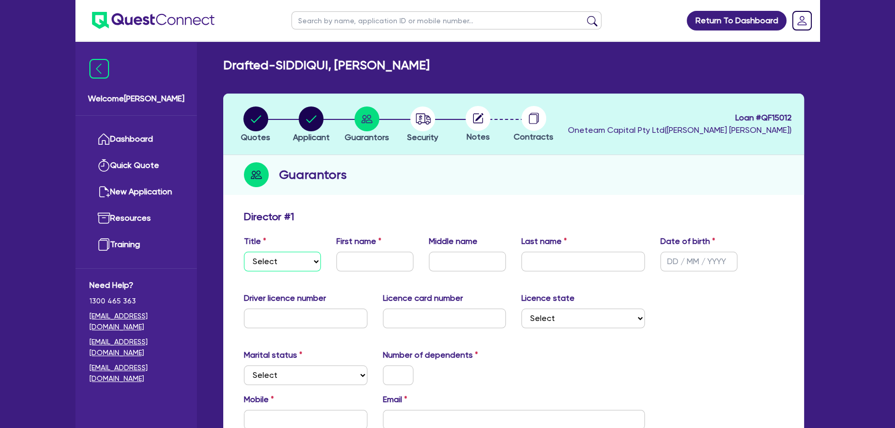
click at [299, 266] on select "Select Mr Mrs Ms Miss Dr" at bounding box center [282, 262] width 77 height 20
select select "MR"
click at [244, 252] on select "Select Mr Mrs Ms Miss Dr" at bounding box center [282, 262] width 77 height 20
click at [353, 263] on input "text" at bounding box center [375, 262] width 77 height 20
type input "Absar"
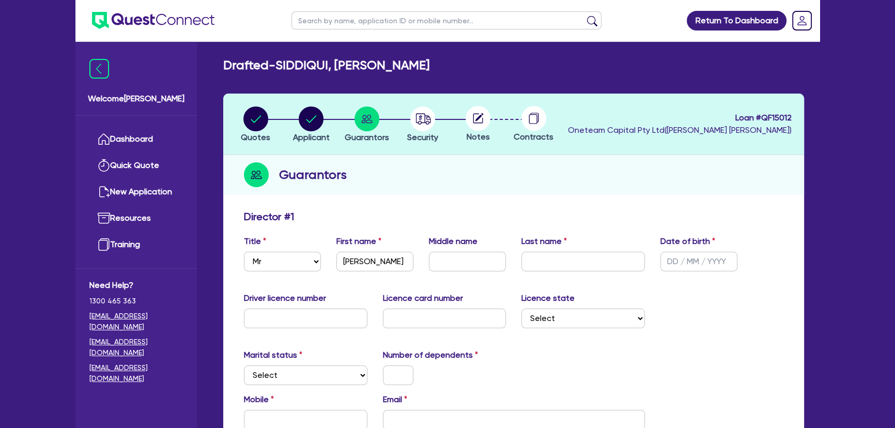
click at [465, 251] on div "Middle name" at bounding box center [467, 253] width 93 height 36
click at [462, 260] on input "text" at bounding box center [467, 262] width 77 height 20
type input "Ahmed"
click at [547, 262] on input "text" at bounding box center [584, 262] width 124 height 20
type input "Siddiqui"
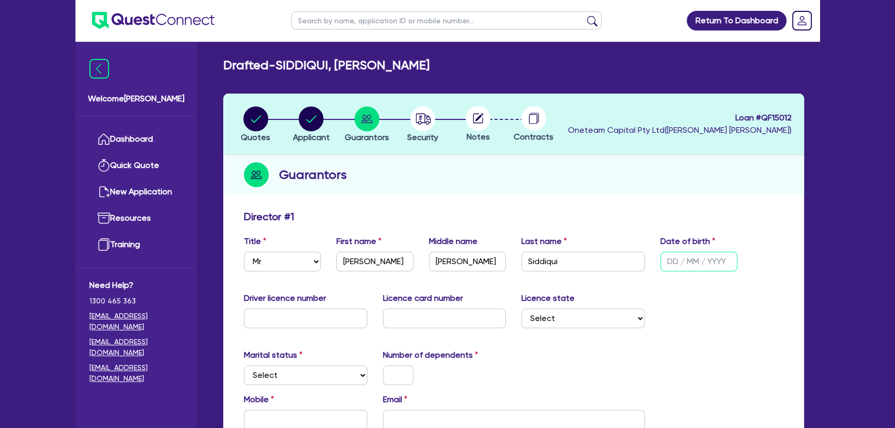
click at [676, 258] on input "text" at bounding box center [699, 262] width 77 height 20
type input "08/12/1994"
click at [271, 325] on input "text" at bounding box center [306, 319] width 124 height 20
type input "22026932"
click at [434, 314] on input "text" at bounding box center [445, 319] width 124 height 20
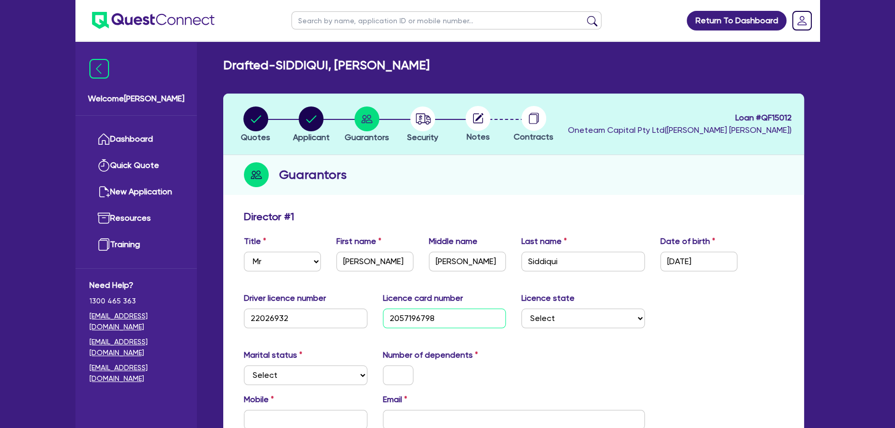
type input "2057196798"
click at [554, 325] on select "Select NSW VIC QLD TAS ACT SA NT WA" at bounding box center [584, 319] width 124 height 20
select select "NSW"
click at [522, 309] on select "Select NSW VIC QLD TAS ACT SA NT WA" at bounding box center [584, 319] width 124 height 20
click at [330, 374] on select "Select Single Married De Facto / Partner" at bounding box center [306, 375] width 124 height 20
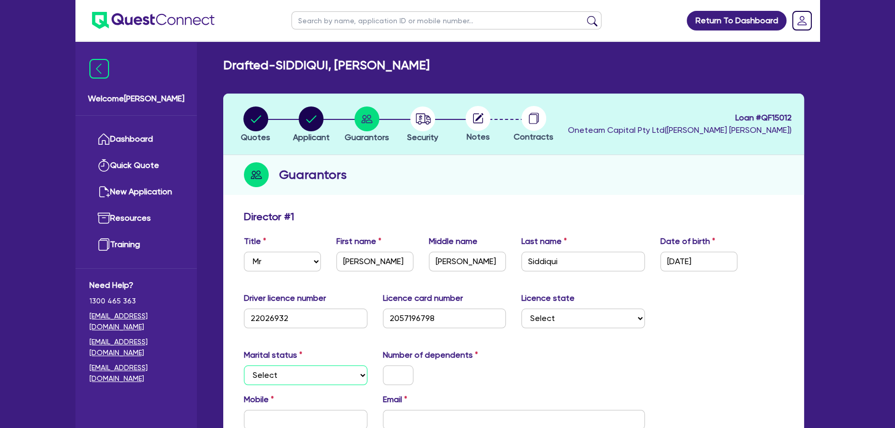
select select "SINGLE"
click at [244, 365] on select "Select Single Married De Facto / Partner" at bounding box center [306, 375] width 124 height 20
click at [402, 372] on input "text" at bounding box center [398, 375] width 31 height 20
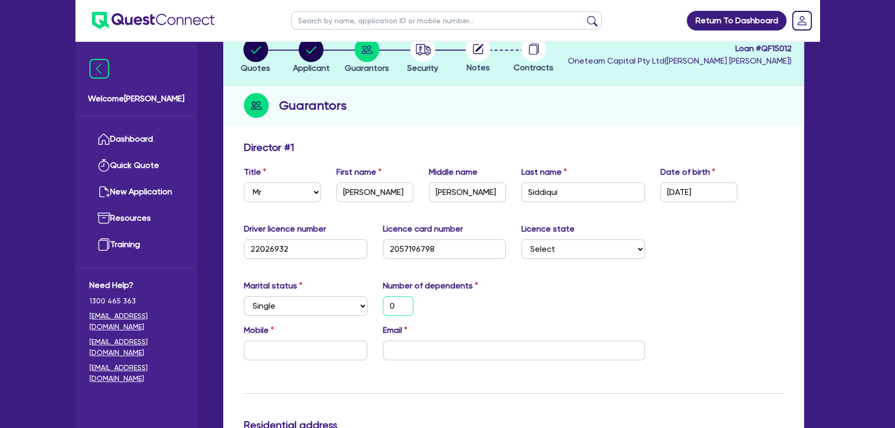
scroll to position [188, 0]
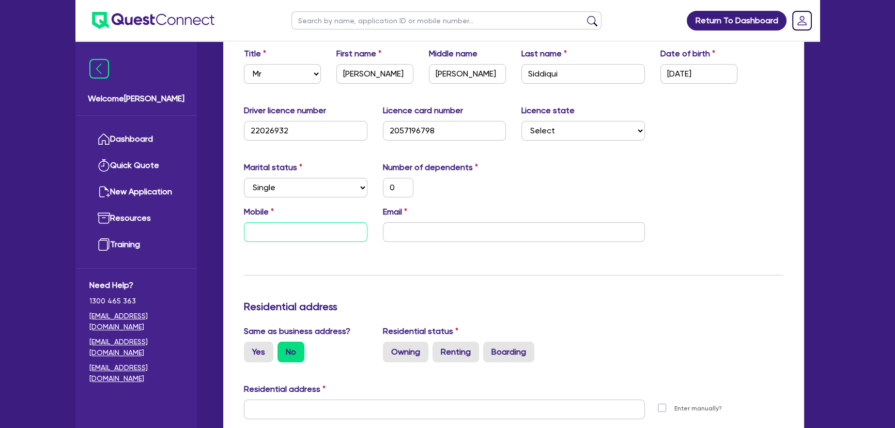
click at [318, 232] on input "text" at bounding box center [306, 232] width 124 height 20
click at [421, 225] on input "email" at bounding box center [514, 232] width 262 height 20
paste input "absarahmedsiddique@gmail.com"
type input "0"
type input "absarahmedsiddique@gmail.com"
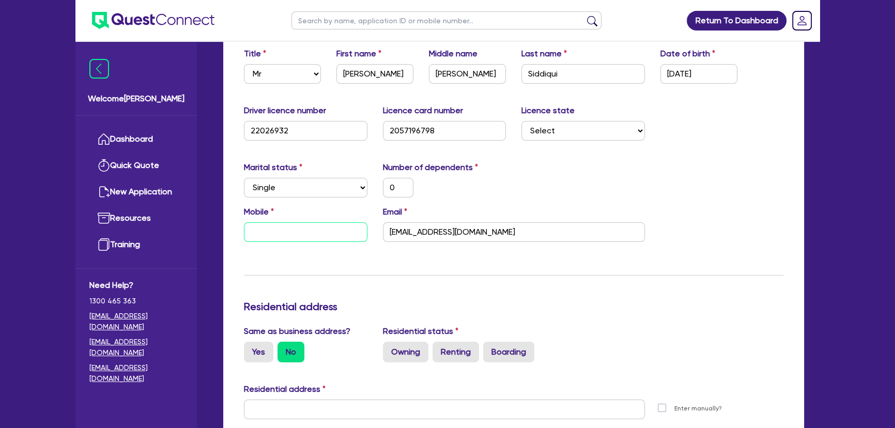
click at [341, 232] on input "text" at bounding box center [306, 232] width 124 height 20
type input "0"
paste input "424 500 448"
type input "0"
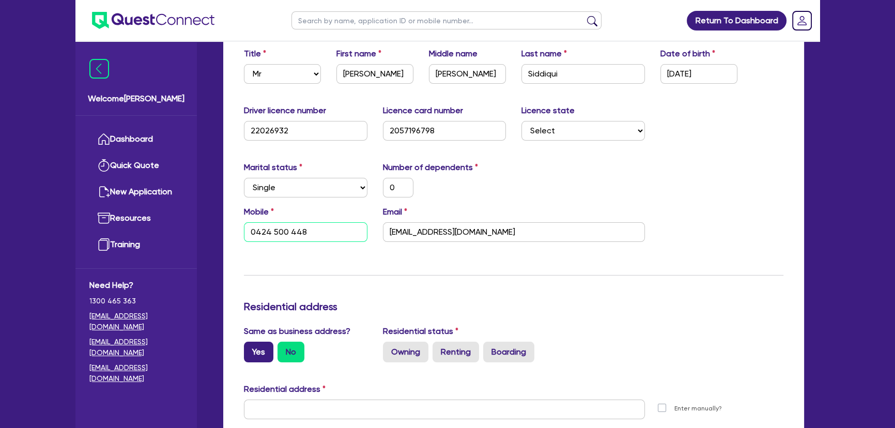
type input "0424 500 448"
click at [253, 350] on label "Yes" at bounding box center [258, 352] width 29 height 21
click at [251, 348] on input "Yes" at bounding box center [247, 345] width 7 height 7
radio input "true"
type input "0"
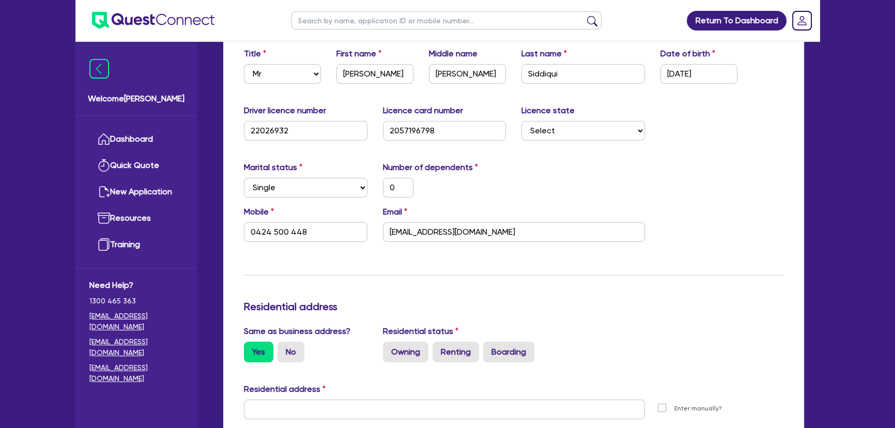
type input "0424 500 448"
type input "2 Maude St Regents Park NSW 2143"
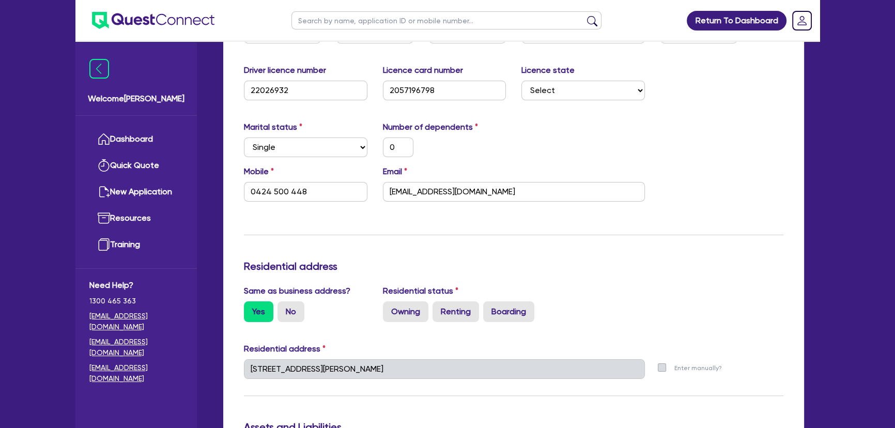
scroll to position [282, 0]
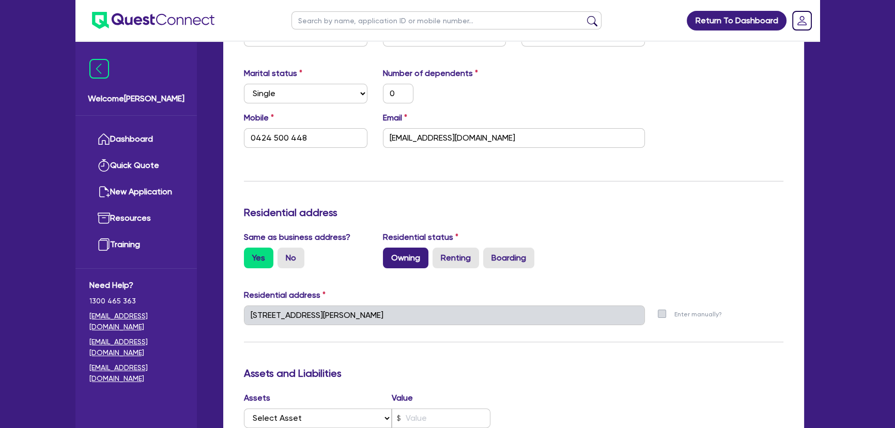
click at [409, 249] on label "Owning" at bounding box center [405, 258] width 45 height 21
click at [390, 249] on input "Owning" at bounding box center [386, 251] width 7 height 7
radio input "true"
type input "0"
type input "0424 500 448"
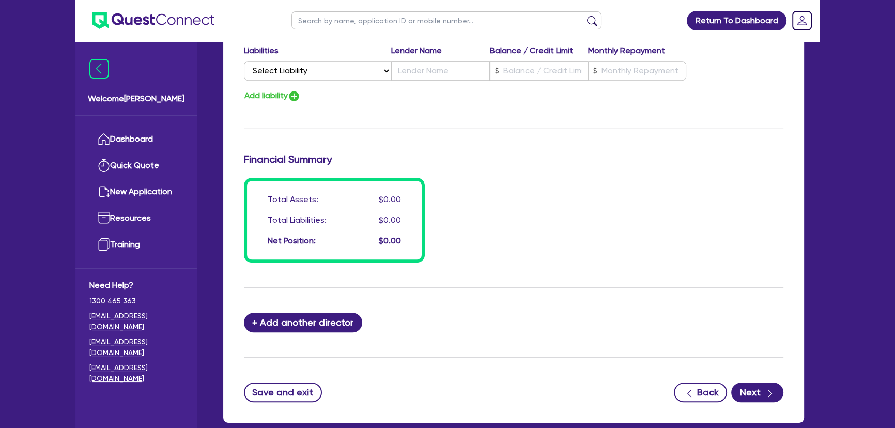
scroll to position [769, 0]
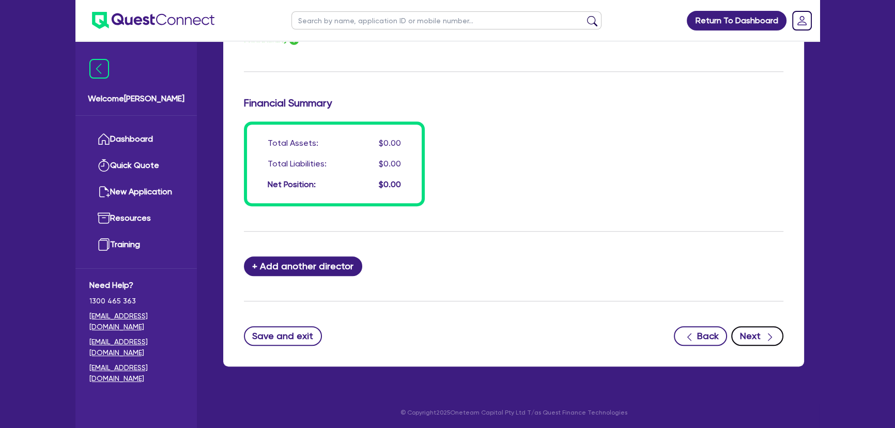
click at [748, 331] on button "Next" at bounding box center [758, 336] width 52 height 20
select select "CARS_AND_LIGHT_TRUCKS"
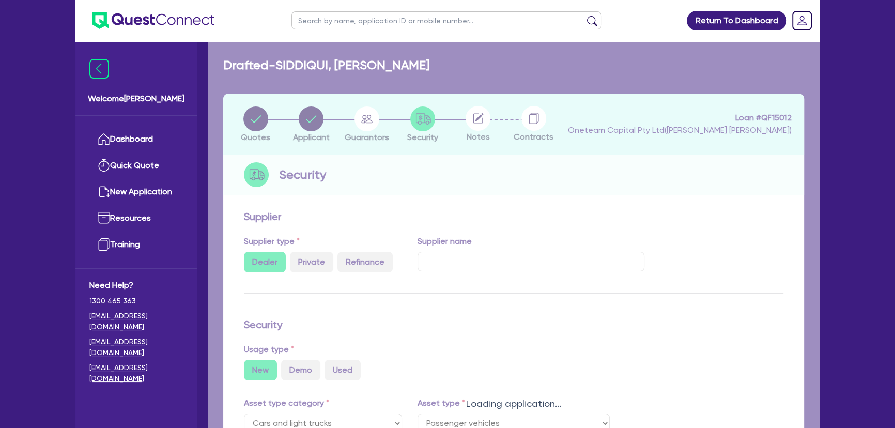
select select "PASSENGER_VEHICLES"
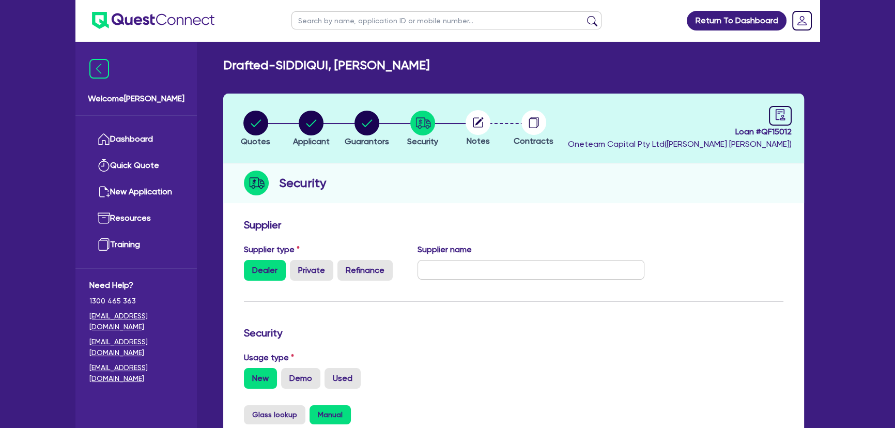
drag, startPoint x: 489, startPoint y: 119, endPoint x: 478, endPoint y: 122, distance: 11.7
click at [487, 118] on circle at bounding box center [478, 122] width 25 height 25
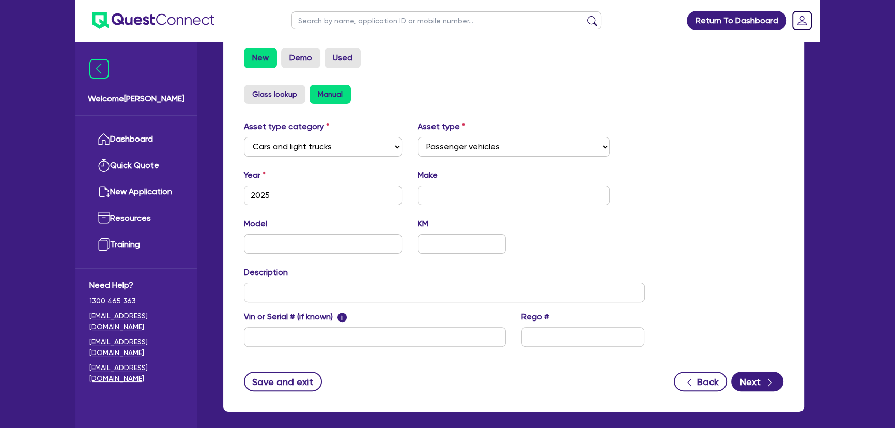
scroll to position [367, 0]
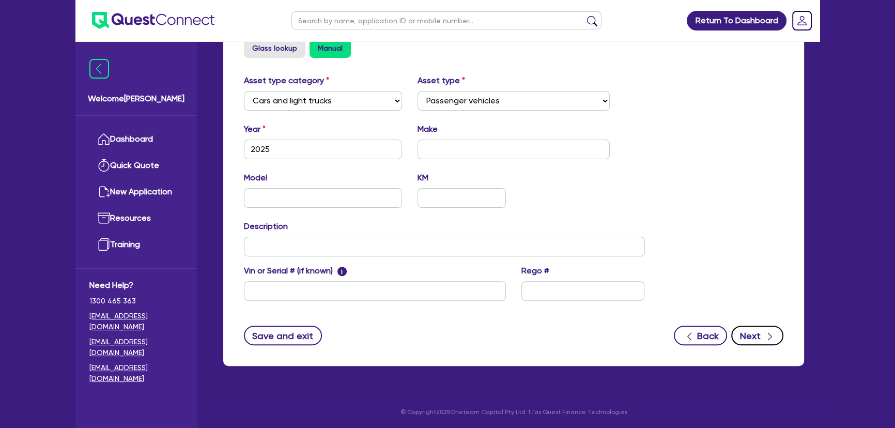
click at [748, 328] on button "Next" at bounding box center [758, 336] width 52 height 20
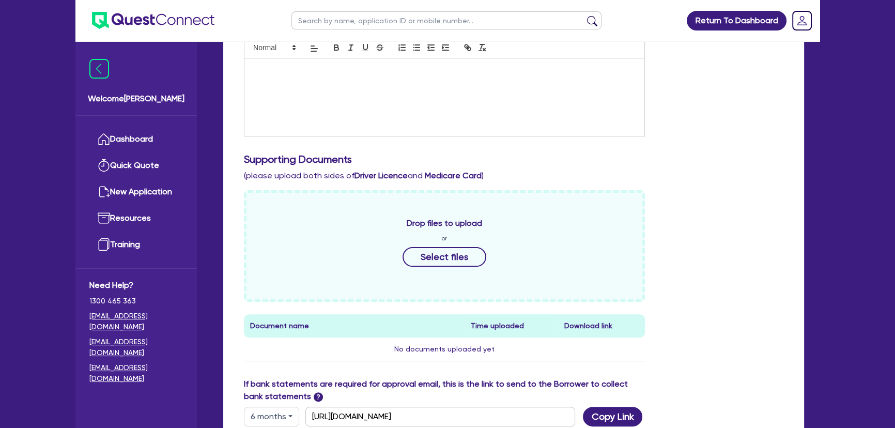
scroll to position [329, 0]
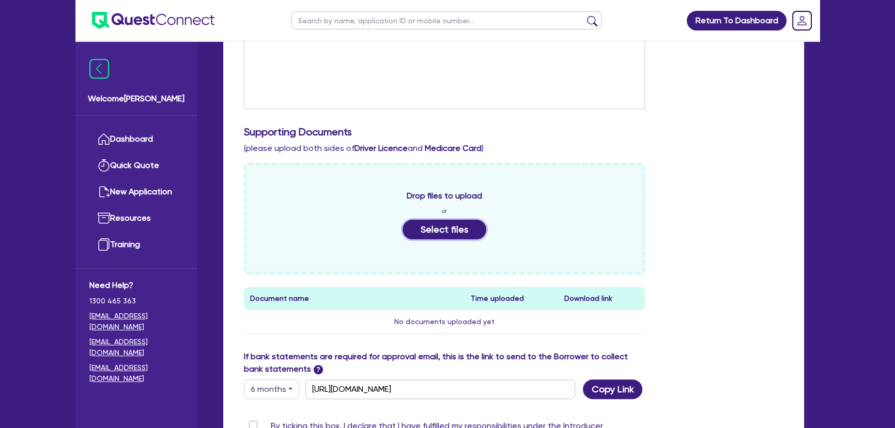
click at [447, 232] on button "Select files" at bounding box center [445, 230] width 84 height 20
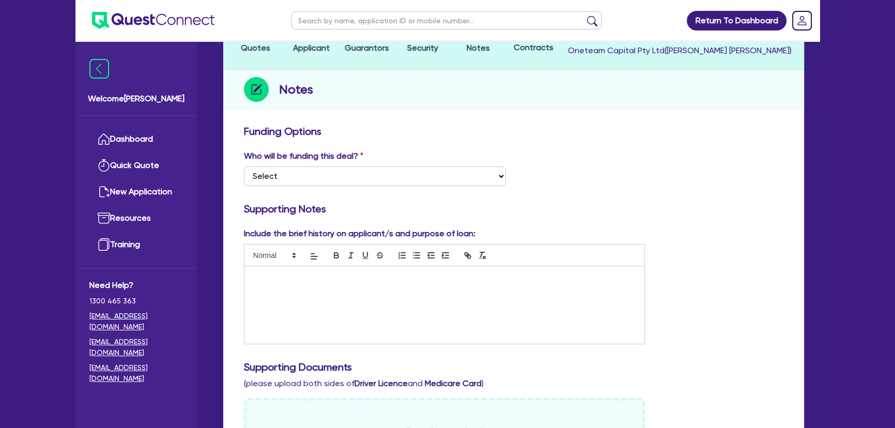
scroll to position [0, 0]
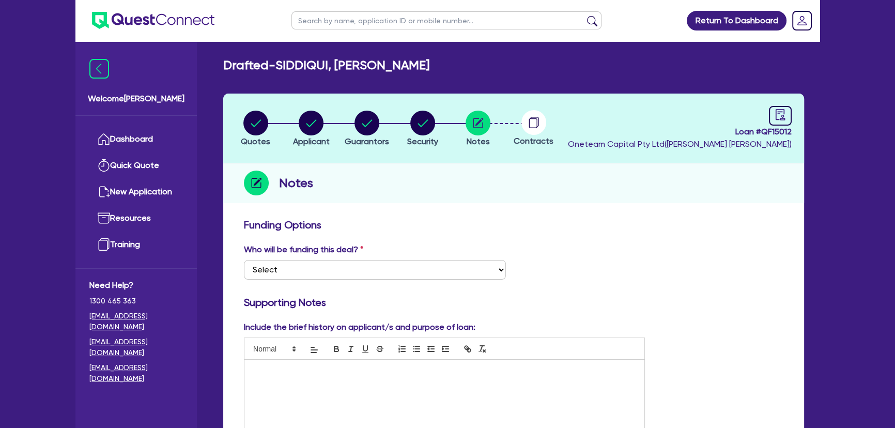
click at [360, 279] on select "Select I want Quest to fund 100% I will fund 100% I will co-fund with Quest Oth…" at bounding box center [375, 270] width 262 height 20
select select "Other"
click at [244, 260] on select "Select I want Quest to fund 100% I will fund 100% I will co-fund with Quest Oth…" at bounding box center [375, 270] width 262 height 20
click at [190, 19] on img at bounding box center [153, 20] width 123 height 17
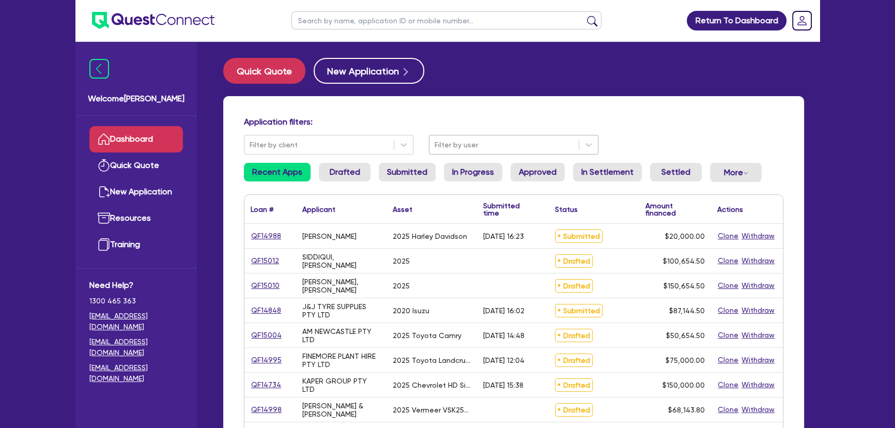
click at [535, 146] on div at bounding box center [504, 145] width 139 height 13
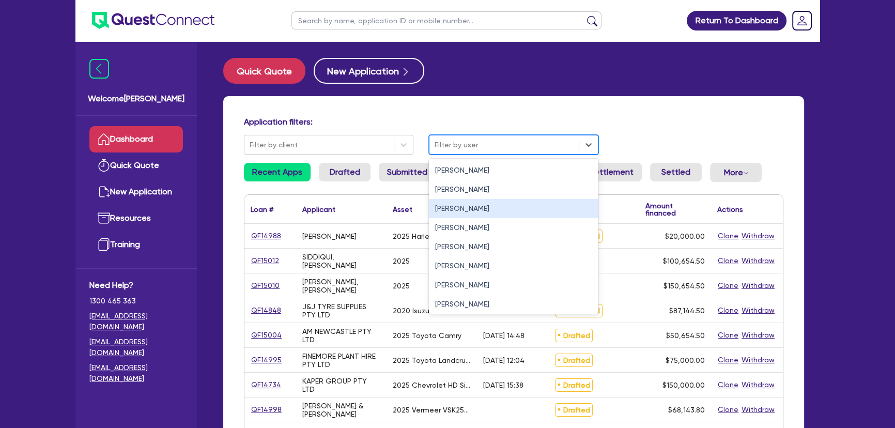
click at [510, 201] on div "[PERSON_NAME]" at bounding box center [514, 208] width 170 height 19
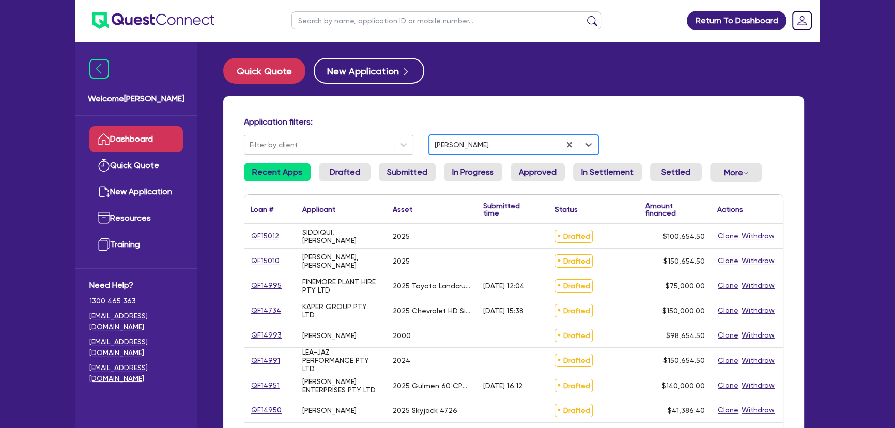
click at [401, 15] on input "text" at bounding box center [447, 20] width 310 height 18
type input "f"
type input "[PERSON_NAME]"
click at [594, 24] on button "submit" at bounding box center [592, 23] width 17 height 14
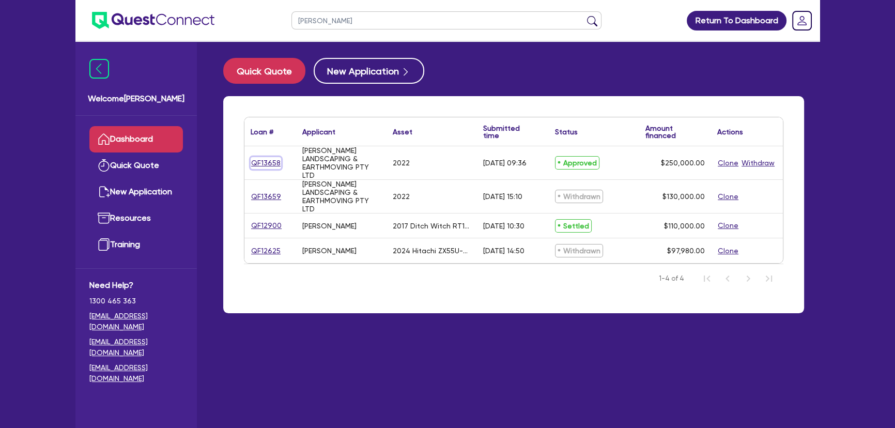
click at [269, 164] on link "QF13658" at bounding box center [266, 163] width 31 height 12
select select "PRIMARY_ASSETS"
select select "HEAVY_TRUCKS"
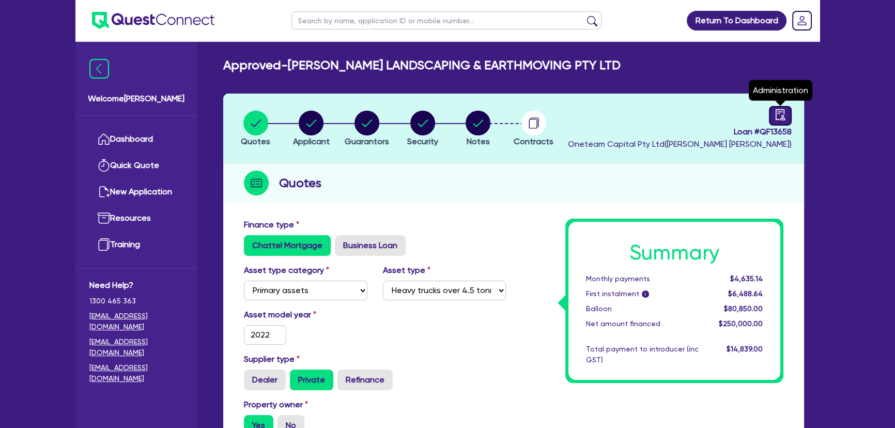
click at [787, 115] on link at bounding box center [780, 116] width 23 height 20
select select "APPROVED_WAITING_FOR_MORE_INFO"
select select "Moneytech"
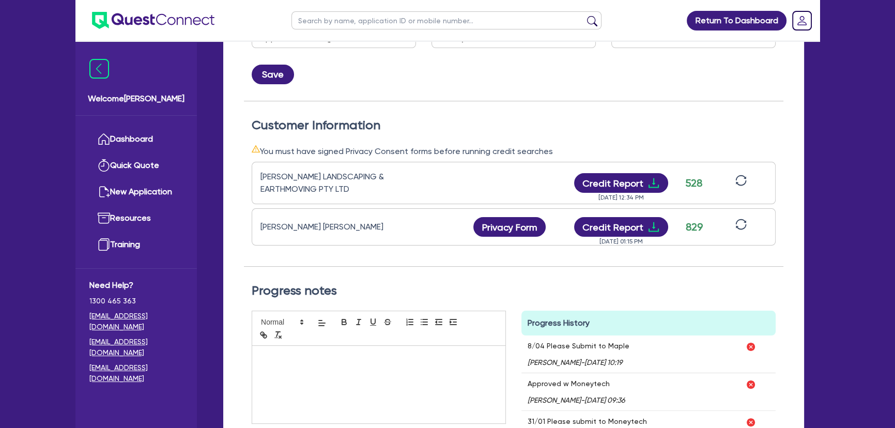
scroll to position [235, 0]
click at [656, 225] on icon "download" at bounding box center [654, 226] width 12 height 12
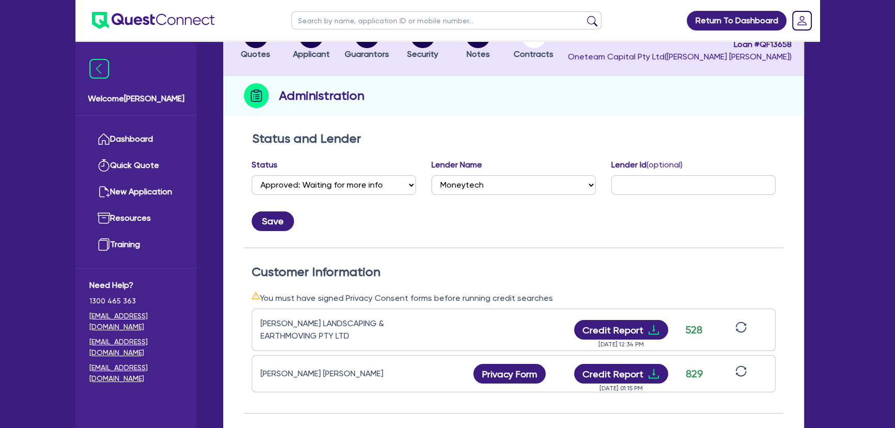
scroll to position [0, 0]
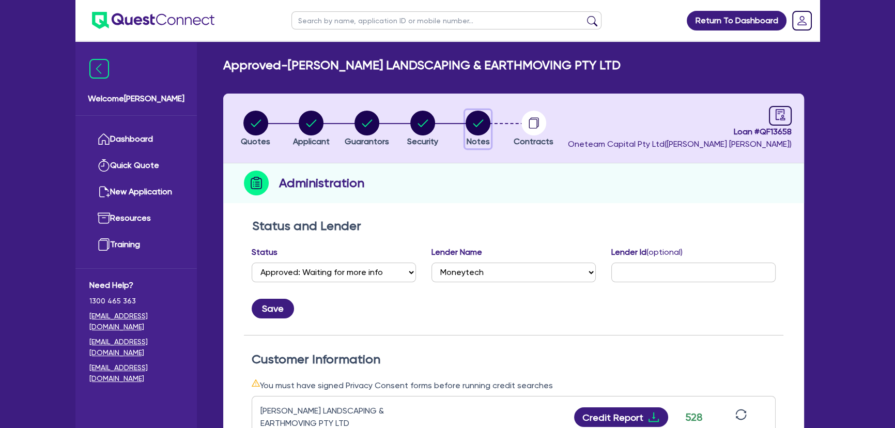
click at [470, 118] on circle "button" at bounding box center [478, 123] width 25 height 25
select select "Other"
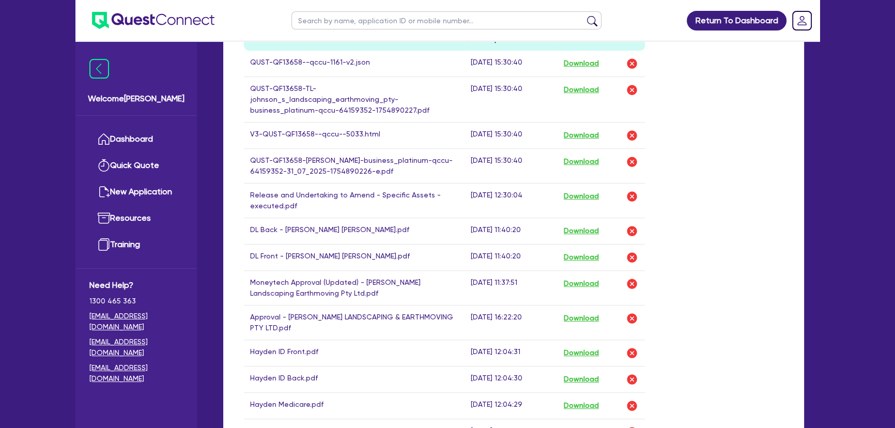
scroll to position [564, 0]
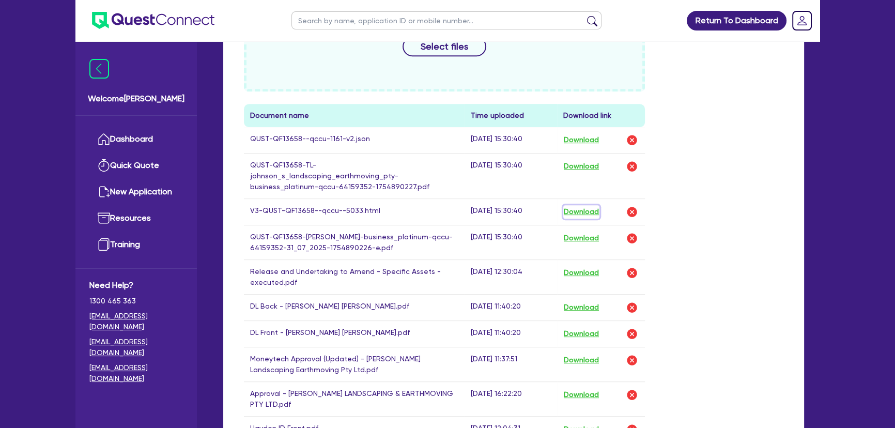
click at [589, 205] on button "Download" at bounding box center [582, 211] width 36 height 13
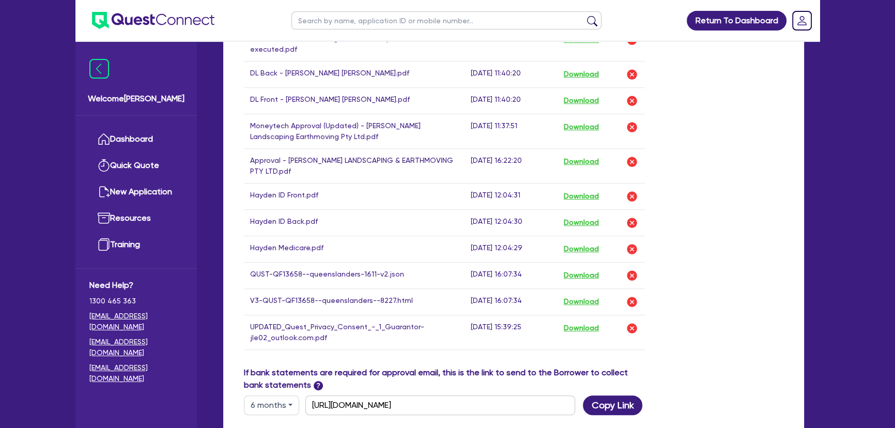
scroll to position [799, 0]
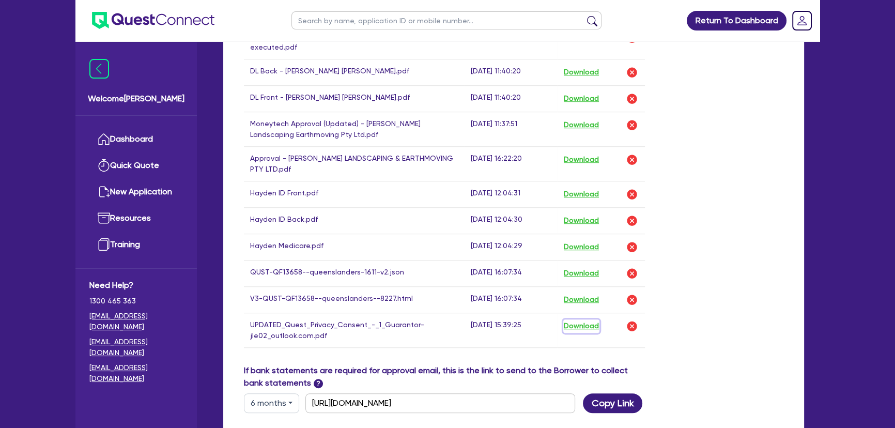
click at [592, 326] on button "Download" at bounding box center [582, 325] width 36 height 13
click at [580, 321] on button "Download" at bounding box center [582, 325] width 36 height 13
